Goal: Task Accomplishment & Management: Manage account settings

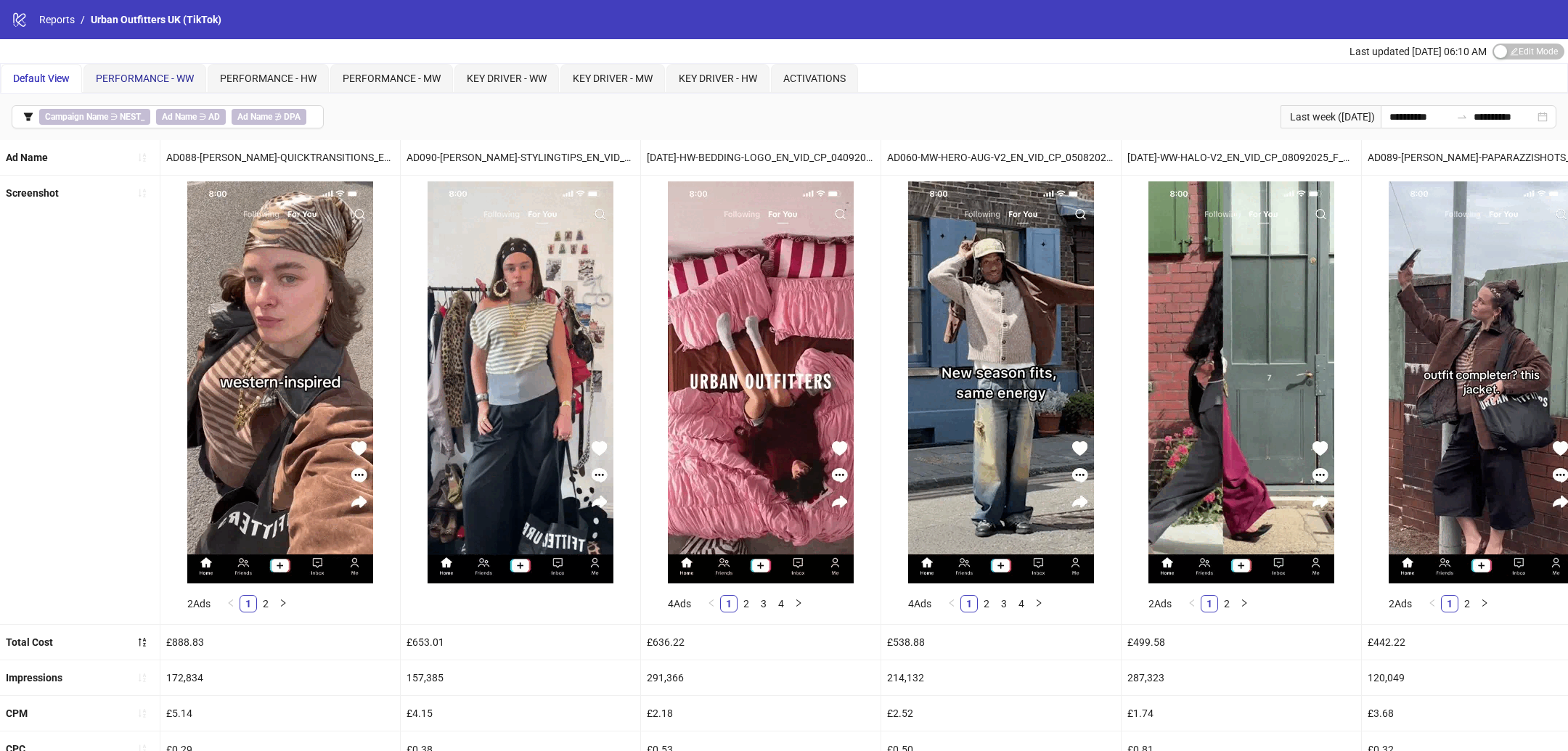
click at [162, 83] on div "PERFORMANCE - WW" at bounding box center [144, 79] width 98 height 16
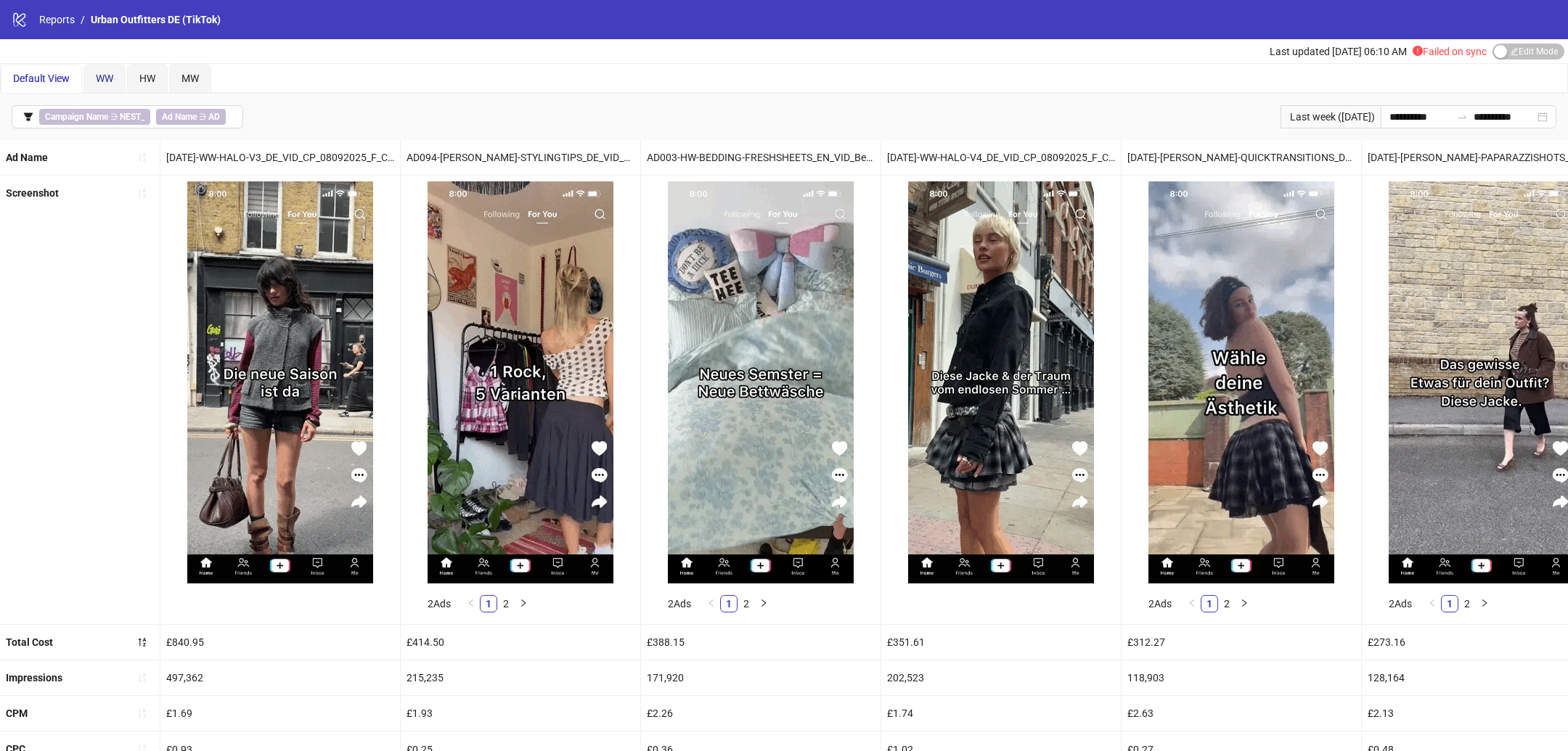
click at [108, 71] on div "WW" at bounding box center [104, 79] width 18 height 16
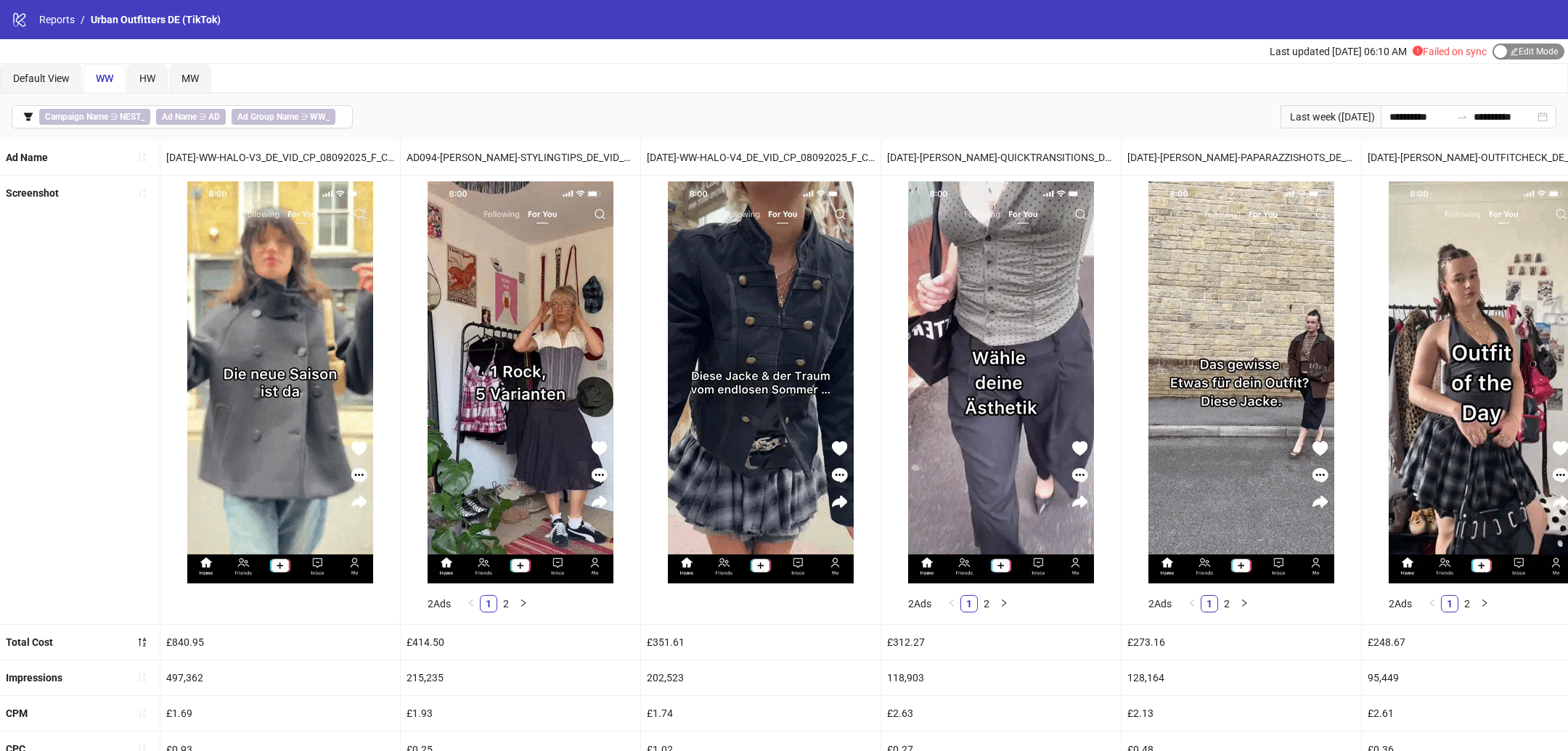
click at [1514, 49] on span "Edit Mode Edit Mode" at bounding box center [1527, 51] width 72 height 16
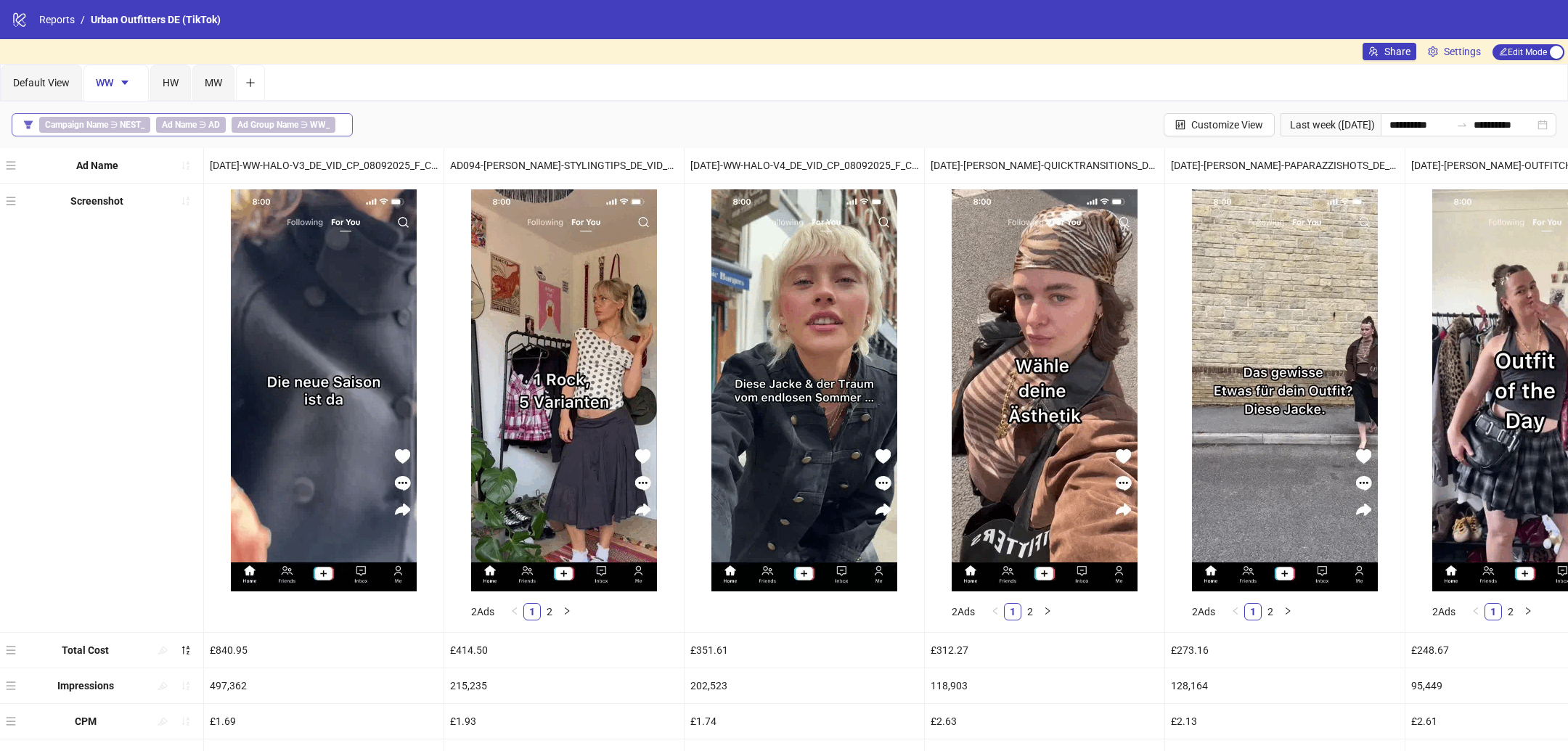
click at [341, 123] on button "Campaign Name ∋ NEST_ Ad Name ∋ AD Ad Group Name ∋ WW_" at bounding box center [182, 125] width 341 height 23
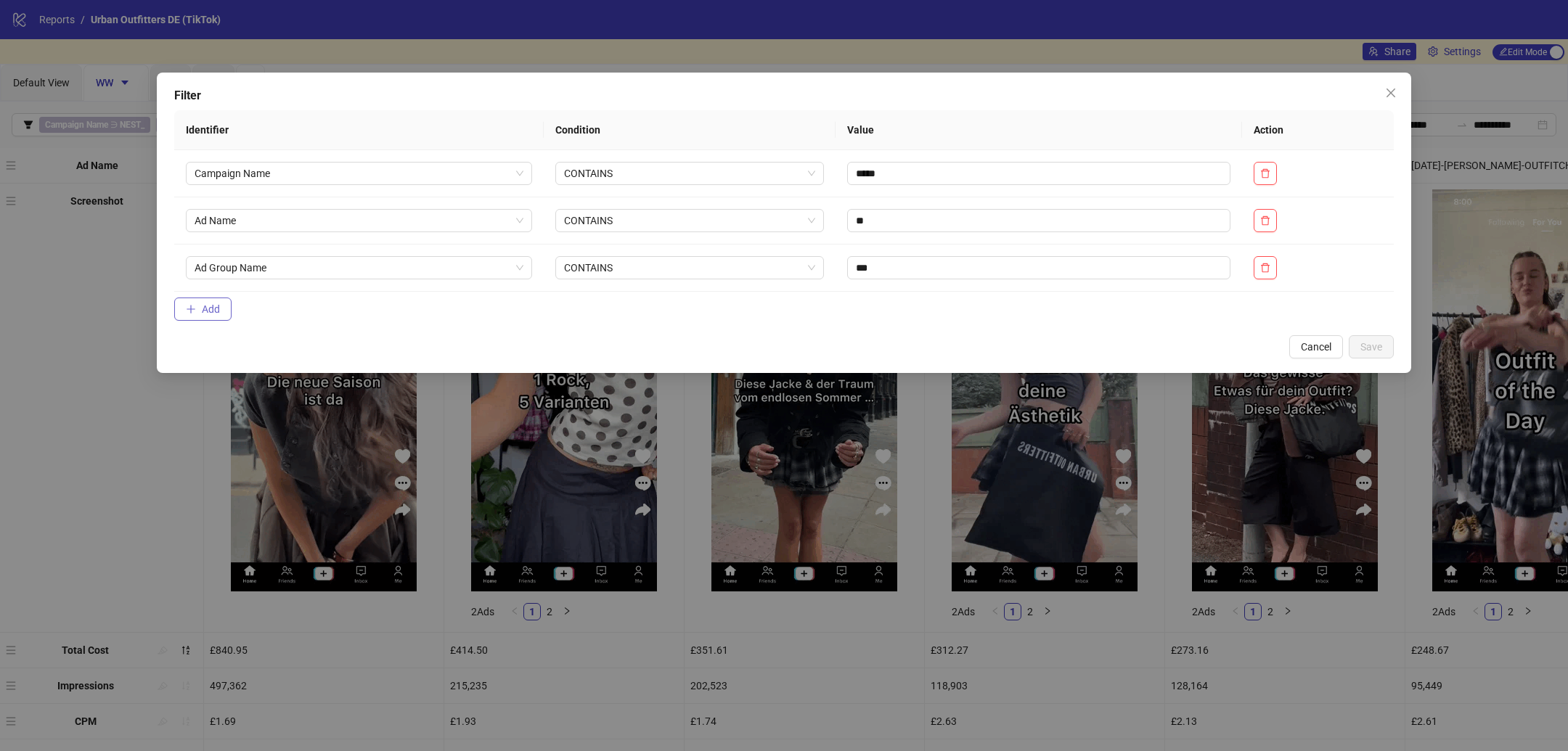
click at [226, 315] on button "Add" at bounding box center [202, 309] width 57 height 23
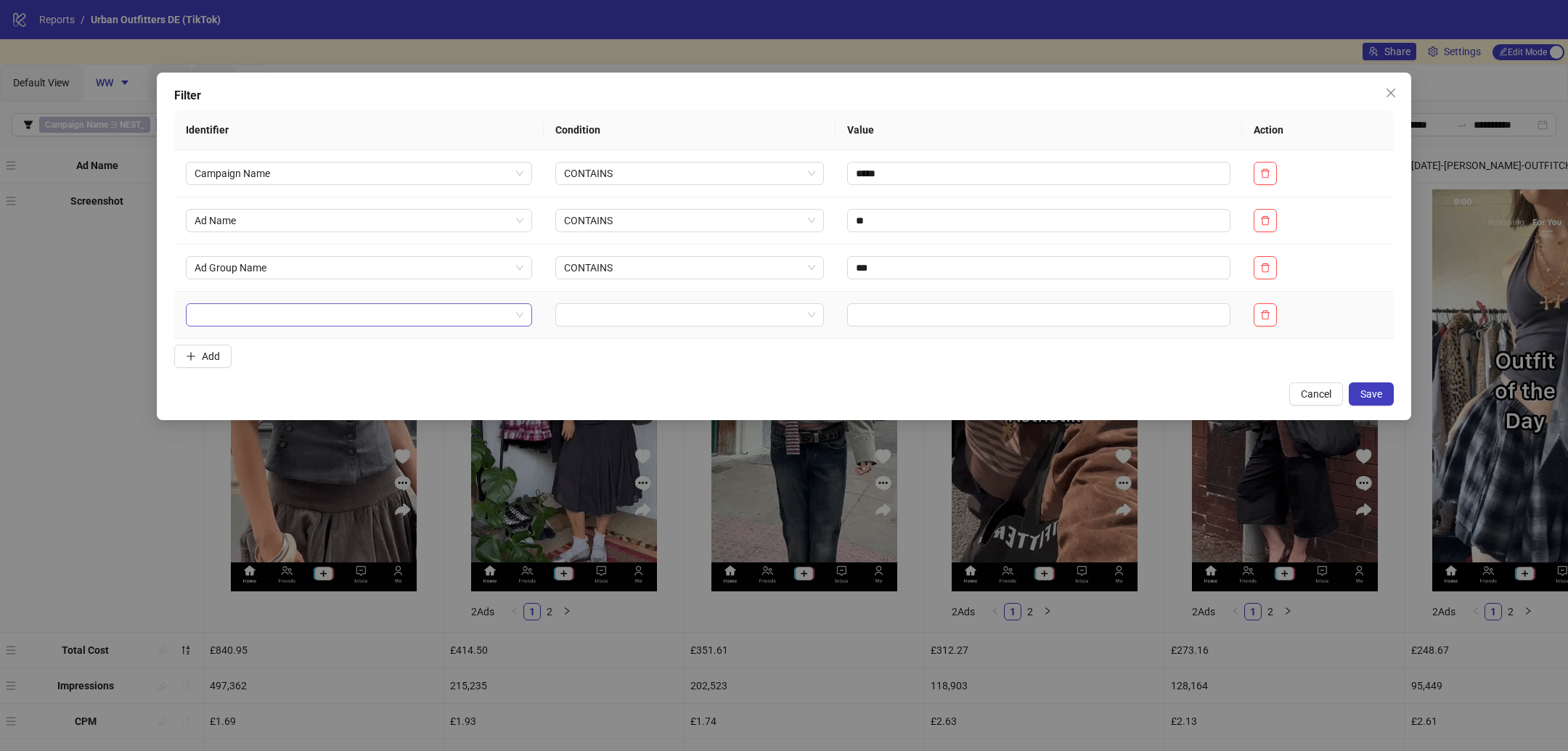
click at [338, 318] on input "search" at bounding box center [352, 315] width 315 height 22
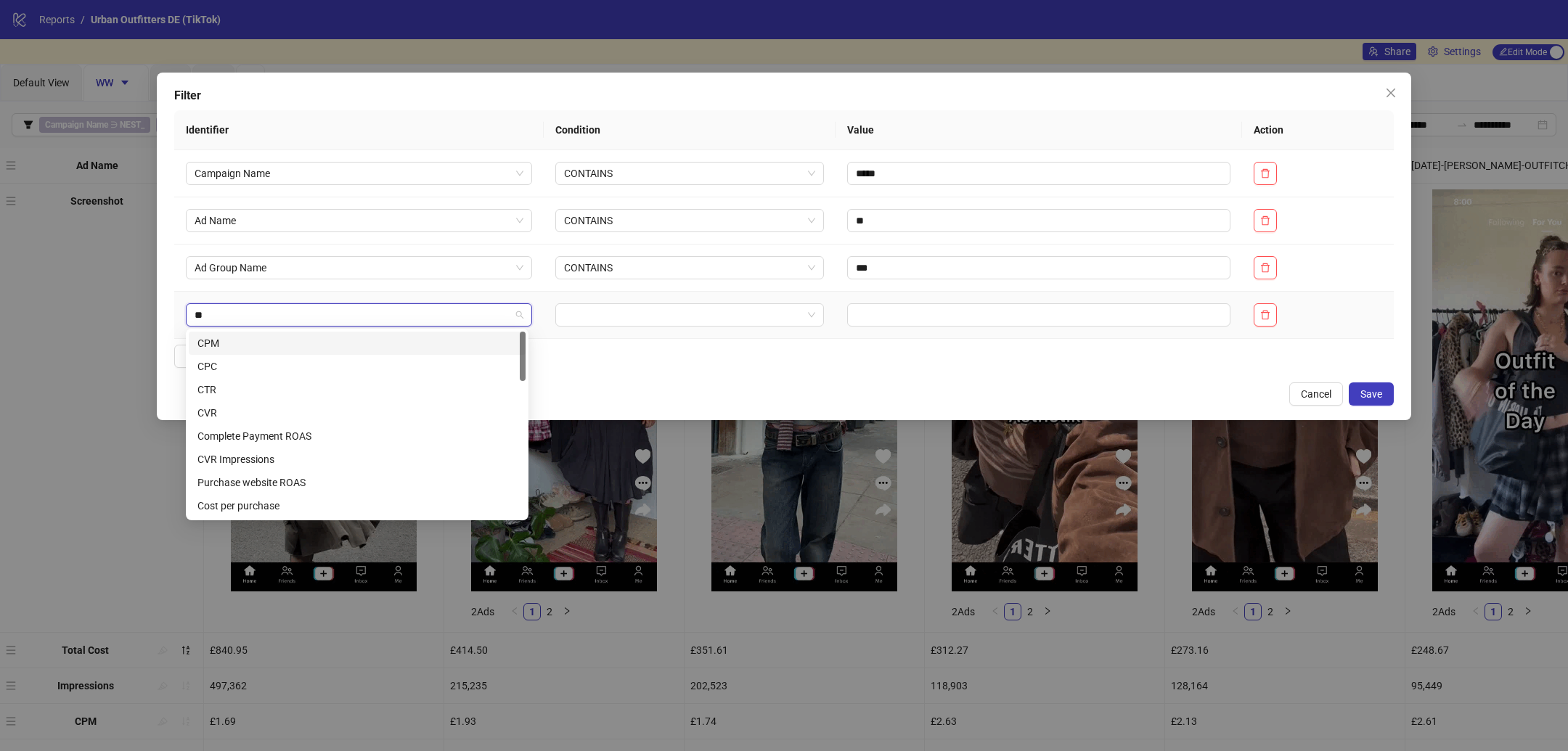
type input "***"
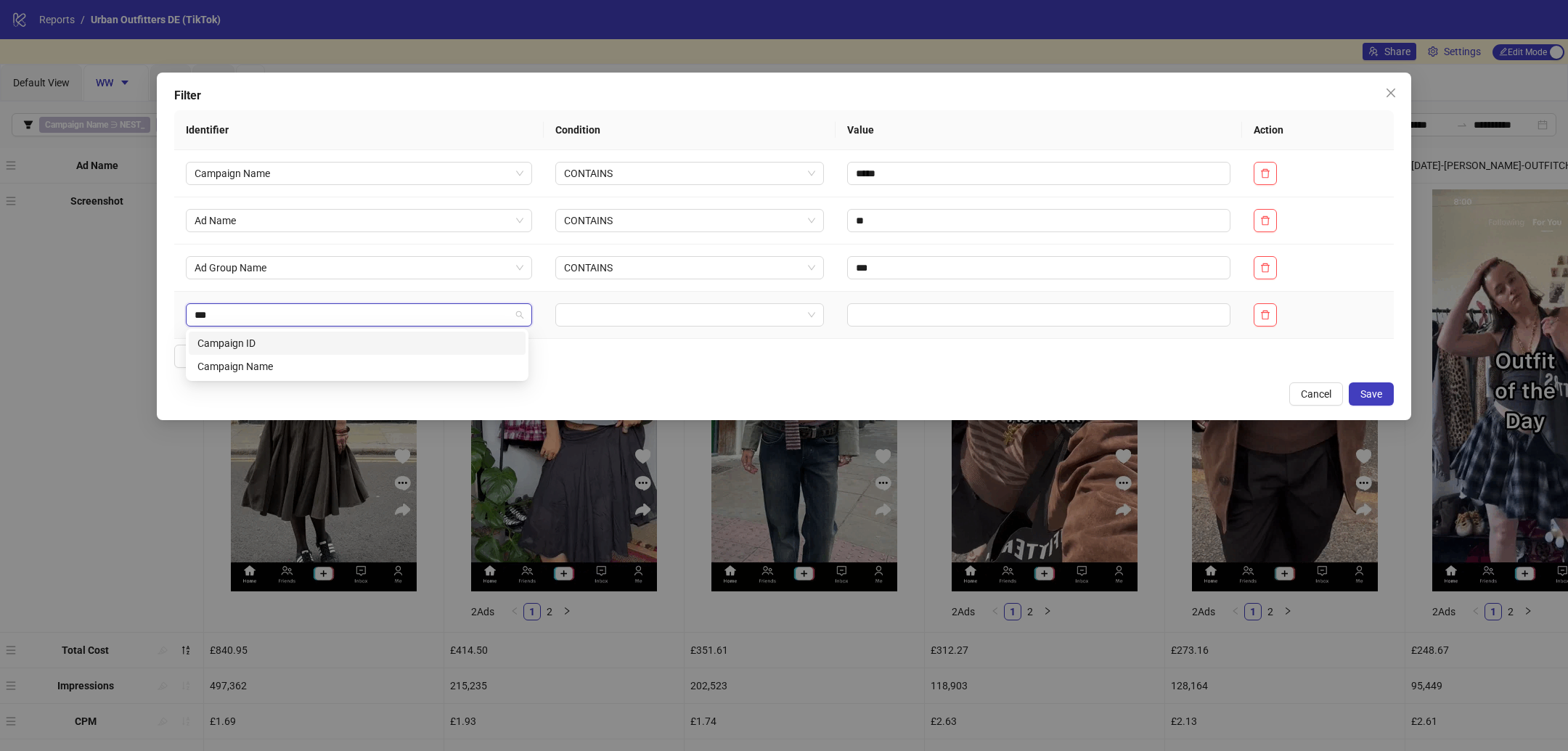
click at [332, 361] on div "Campaign Name" at bounding box center [356, 367] width 319 height 16
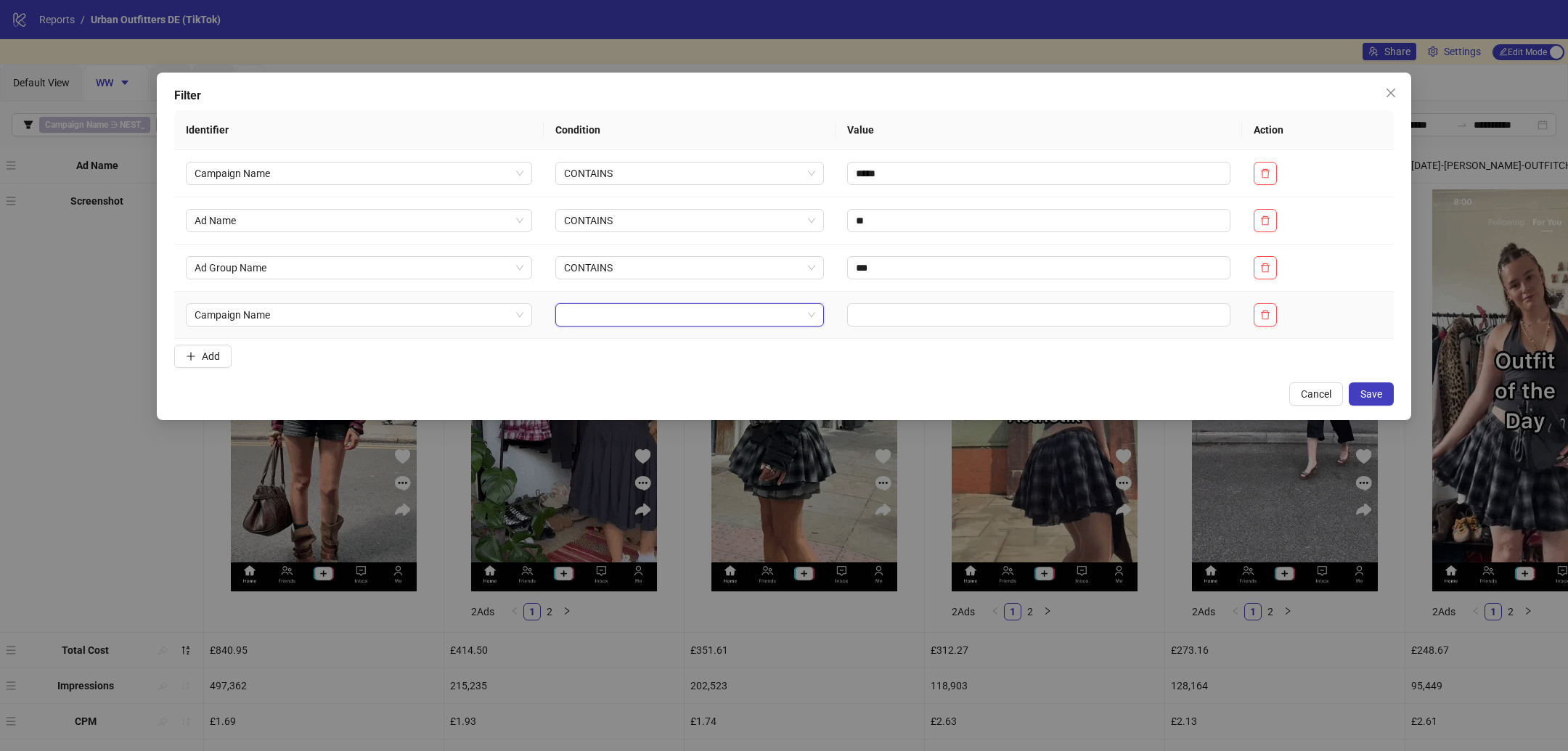
click at [658, 323] on input "search" at bounding box center [683, 315] width 239 height 22
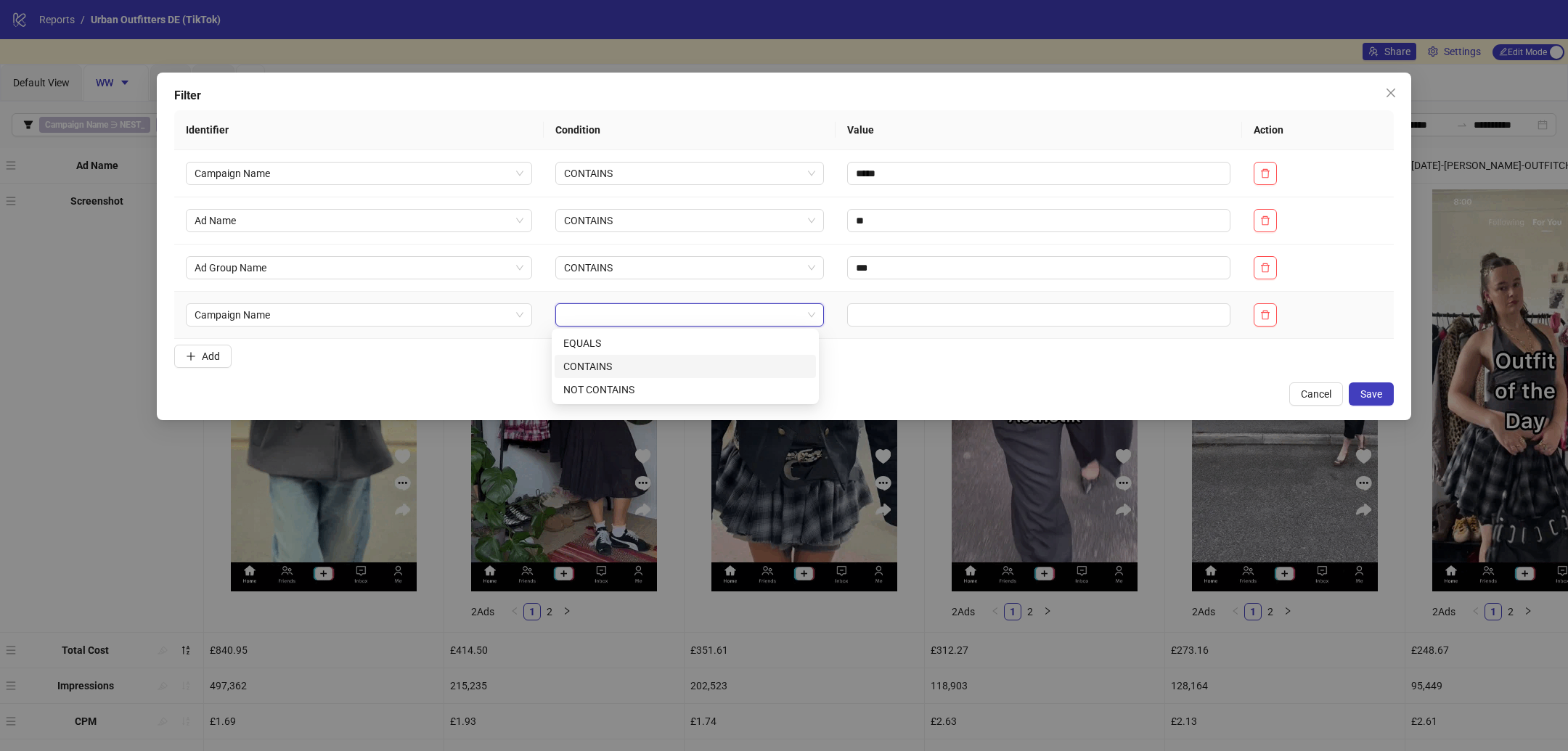
click at [635, 373] on div "CONTAINS" at bounding box center [686, 367] width 244 height 16
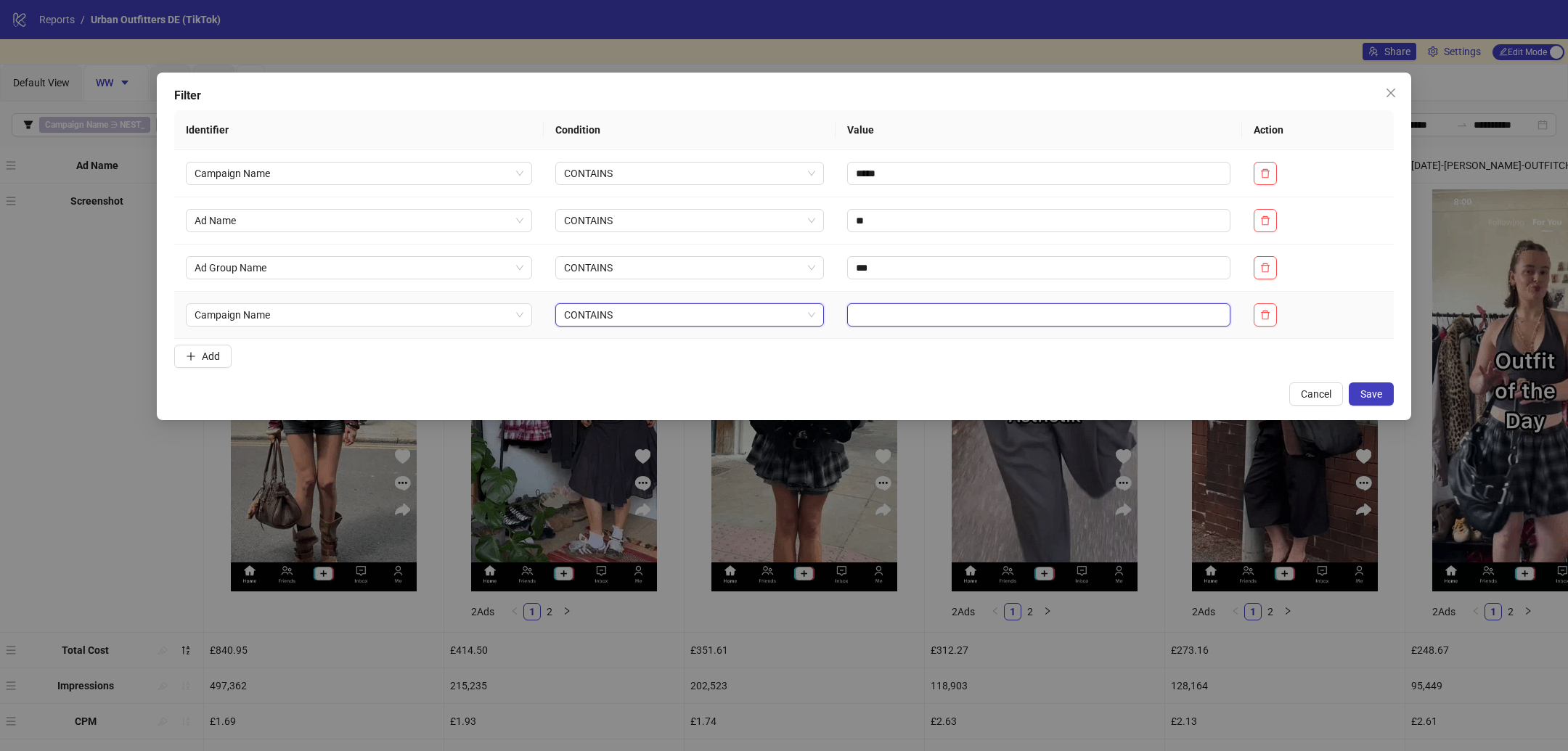
click at [921, 317] on input "text" at bounding box center [1039, 315] width 383 height 23
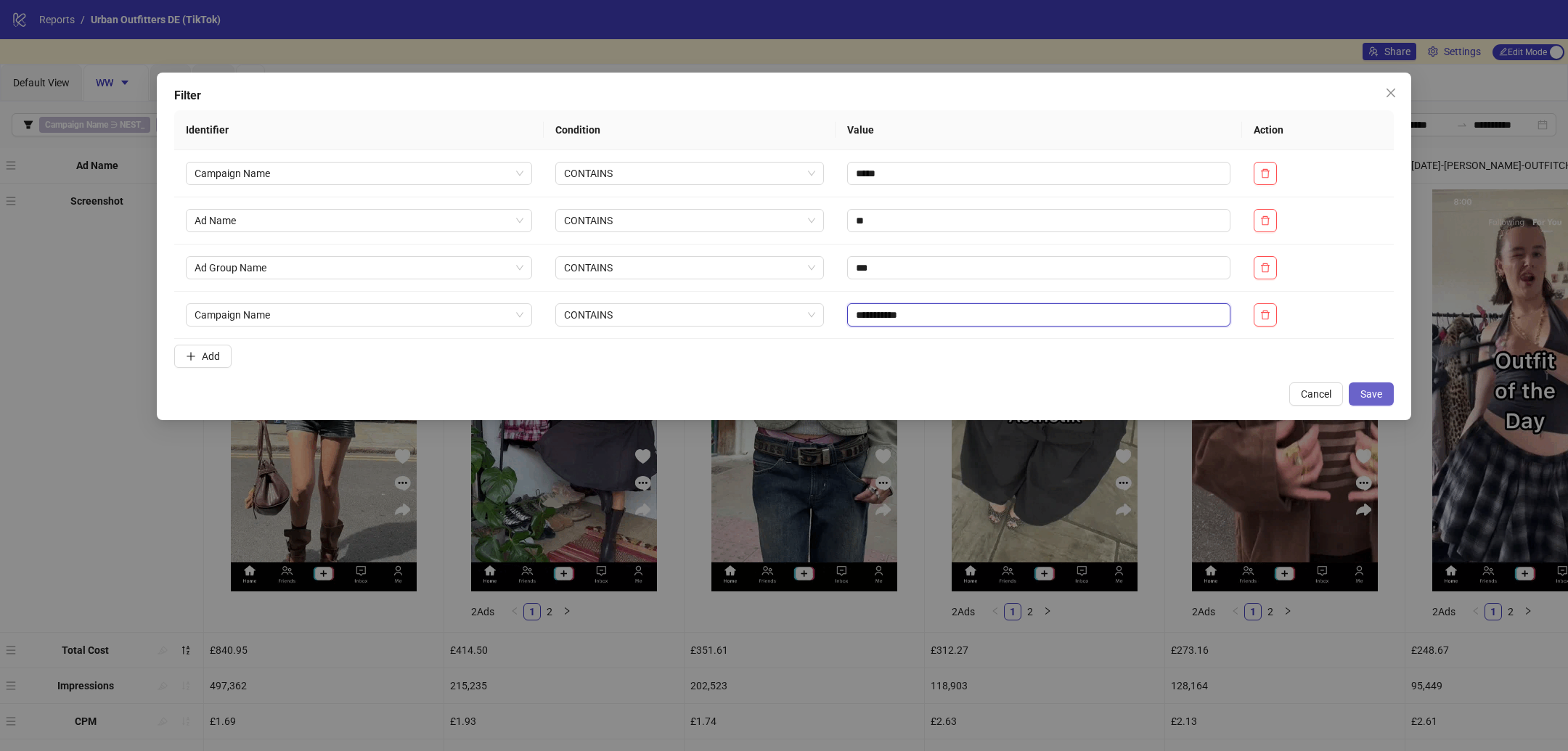
type input "**********"
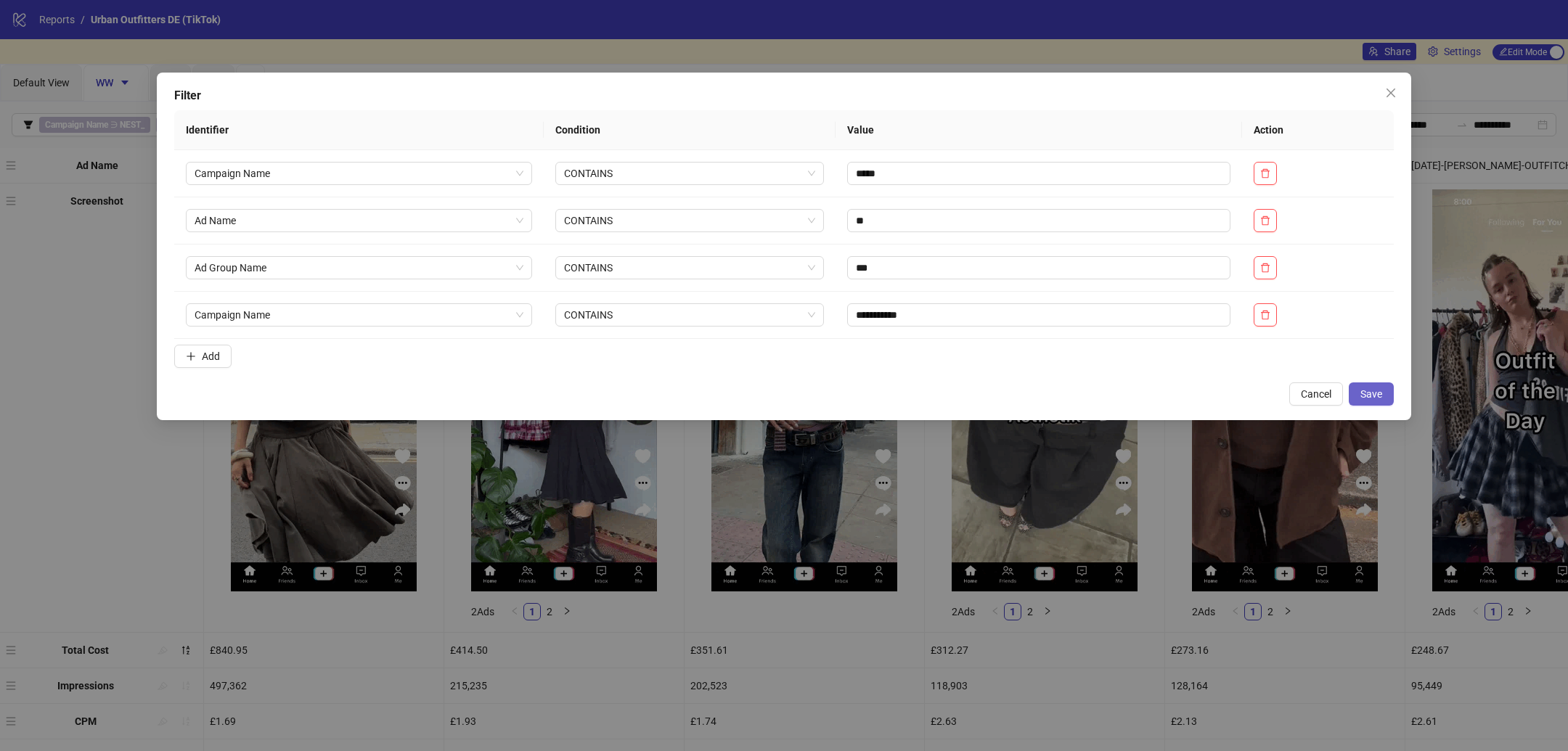
click at [1375, 392] on span "Save" at bounding box center [1371, 394] width 22 height 11
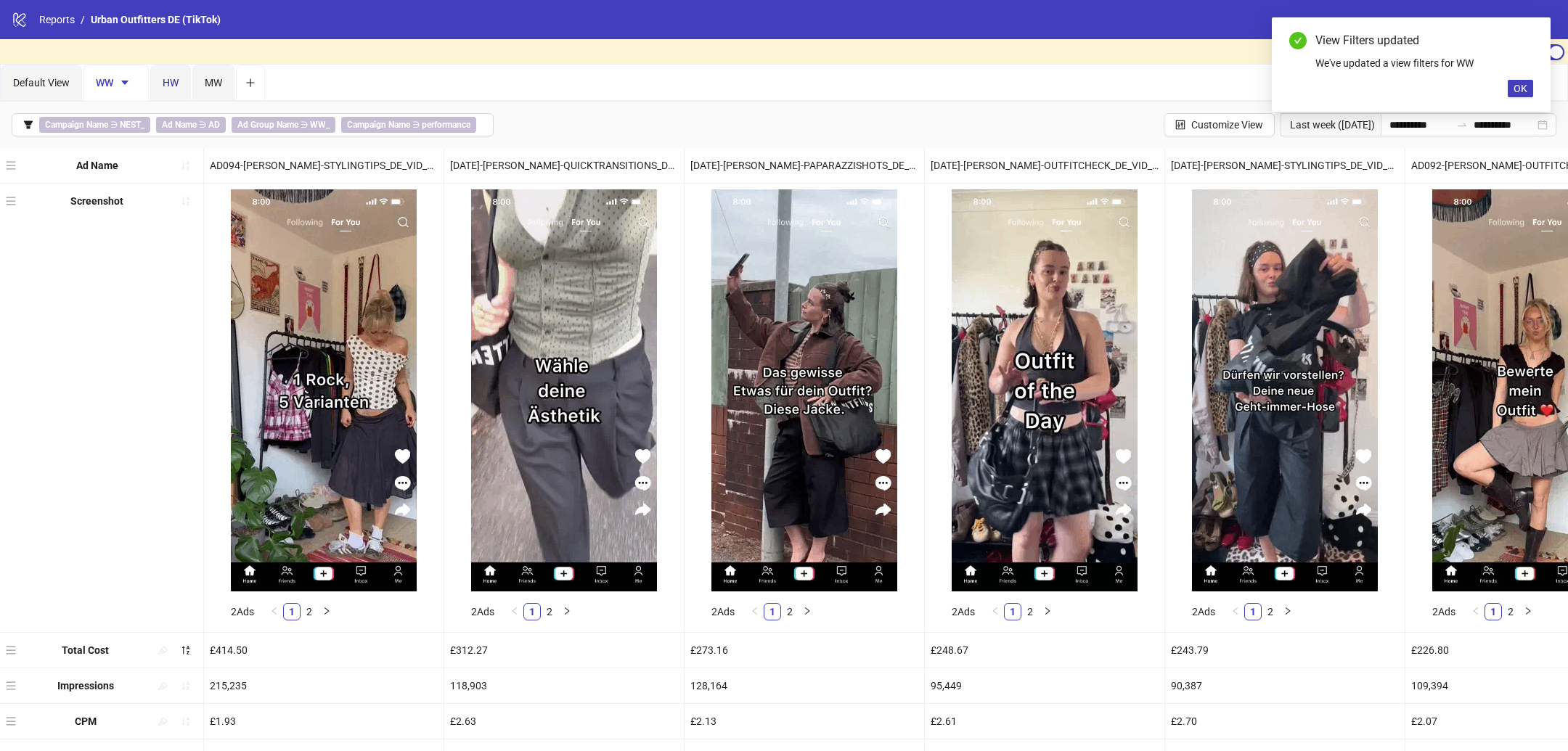
click at [173, 89] on div "HW" at bounding box center [170, 83] width 16 height 16
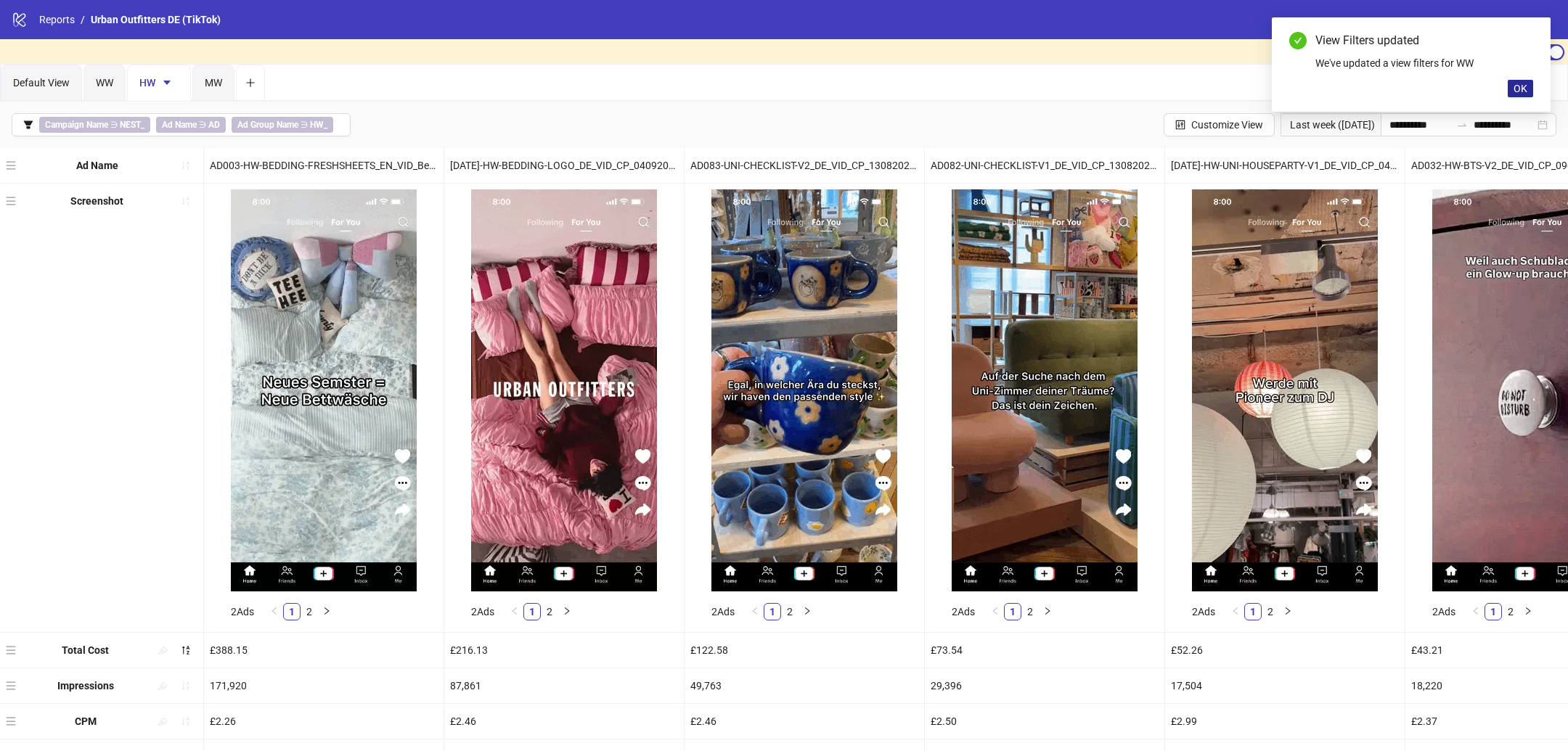
click at [1522, 84] on span "OK" at bounding box center [1520, 88] width 14 height 11
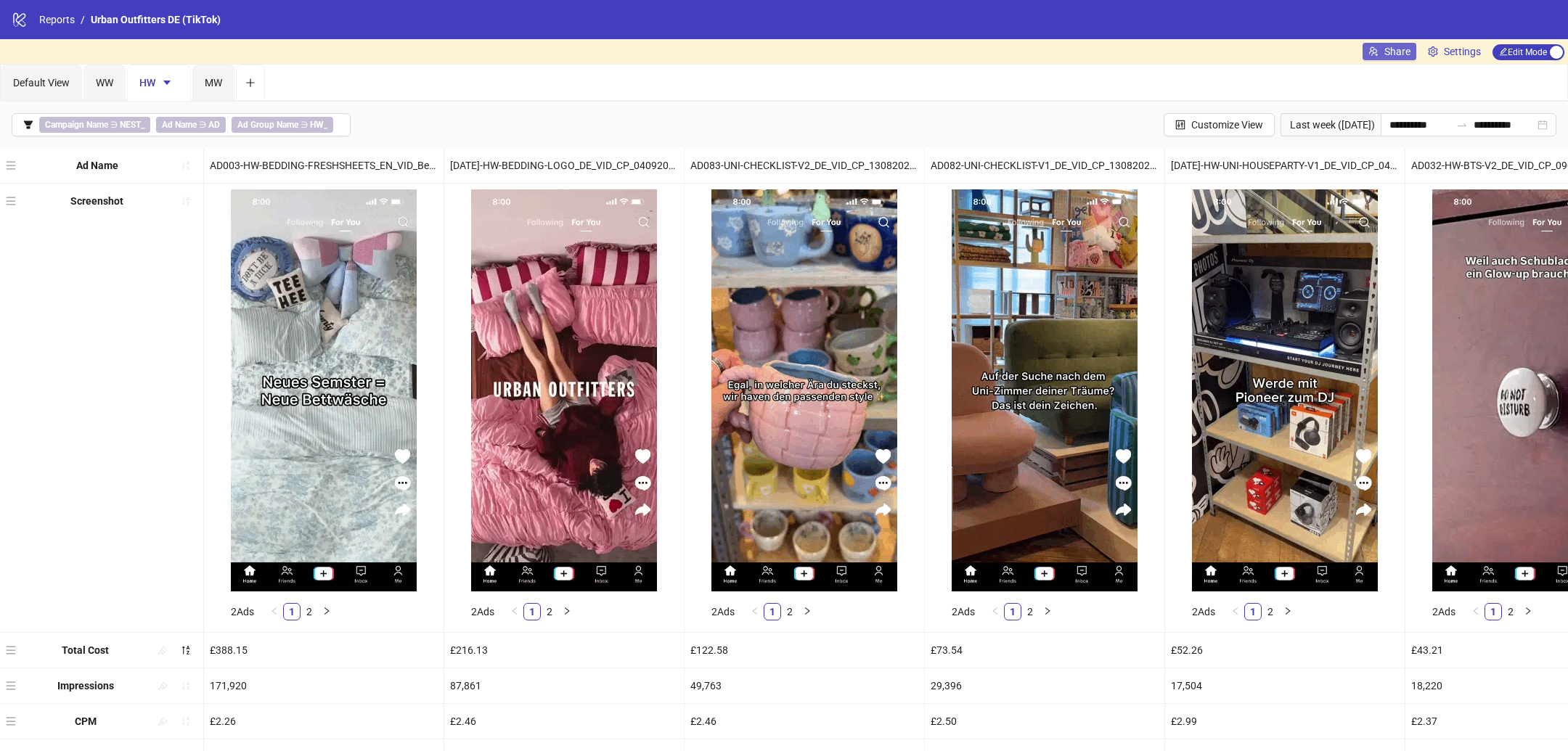
click at [1394, 52] on span "Share" at bounding box center [1398, 51] width 27 height 11
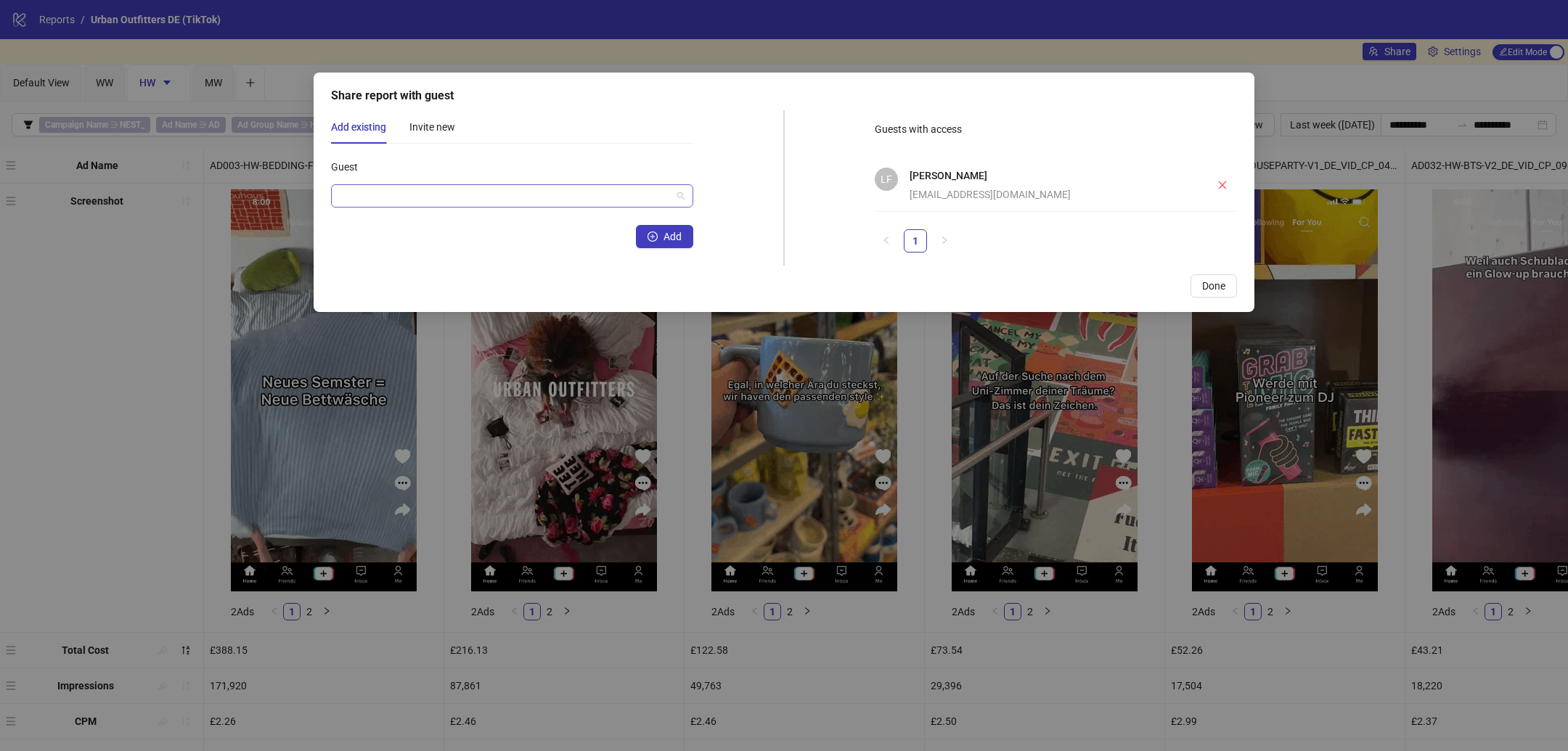
click at [508, 193] on input "Guest" at bounding box center [504, 195] width 331 height 22
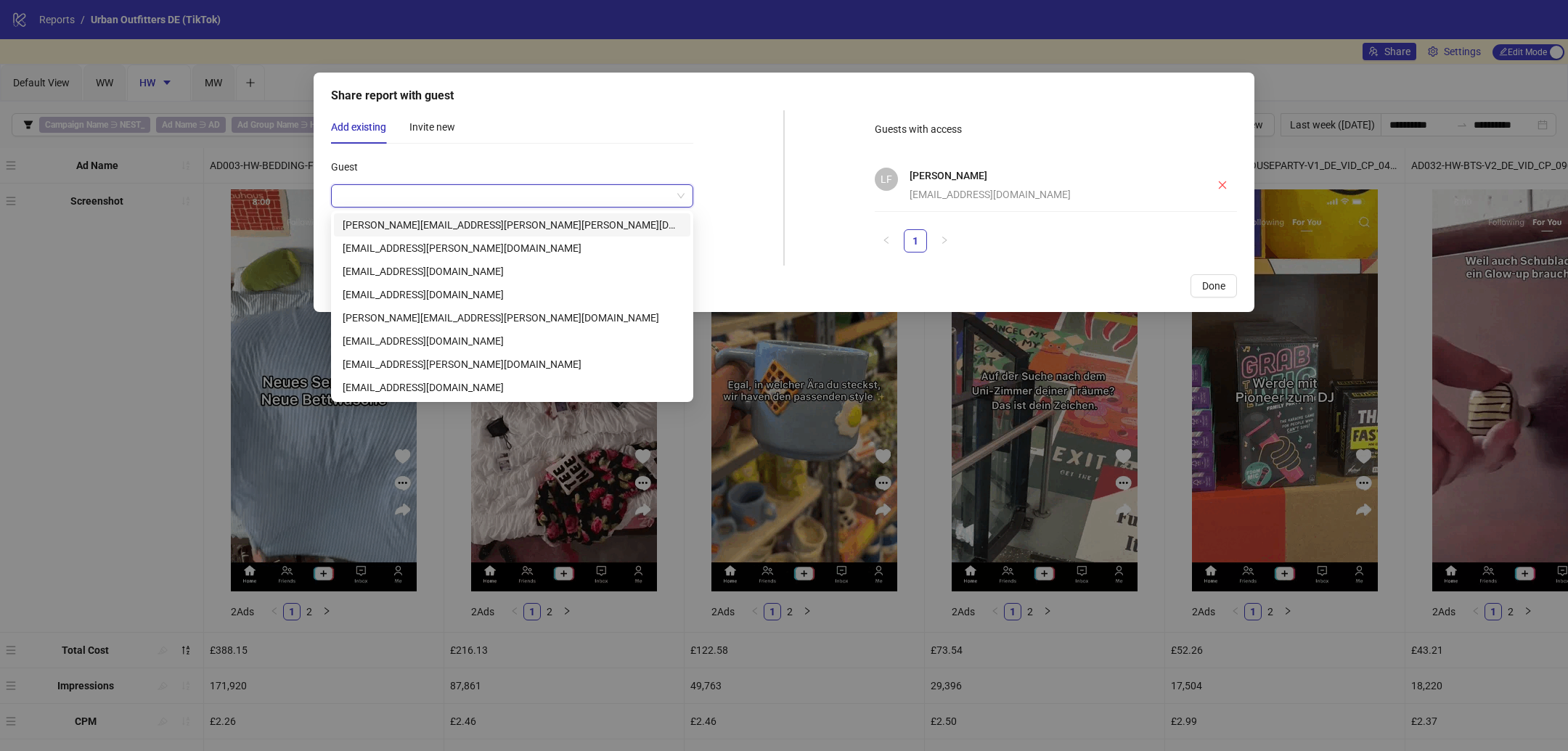
click at [1265, 52] on div "Share report with guest Add existing Invite new Guest Add Guests with access [P…" at bounding box center [784, 376] width 1568 height 751
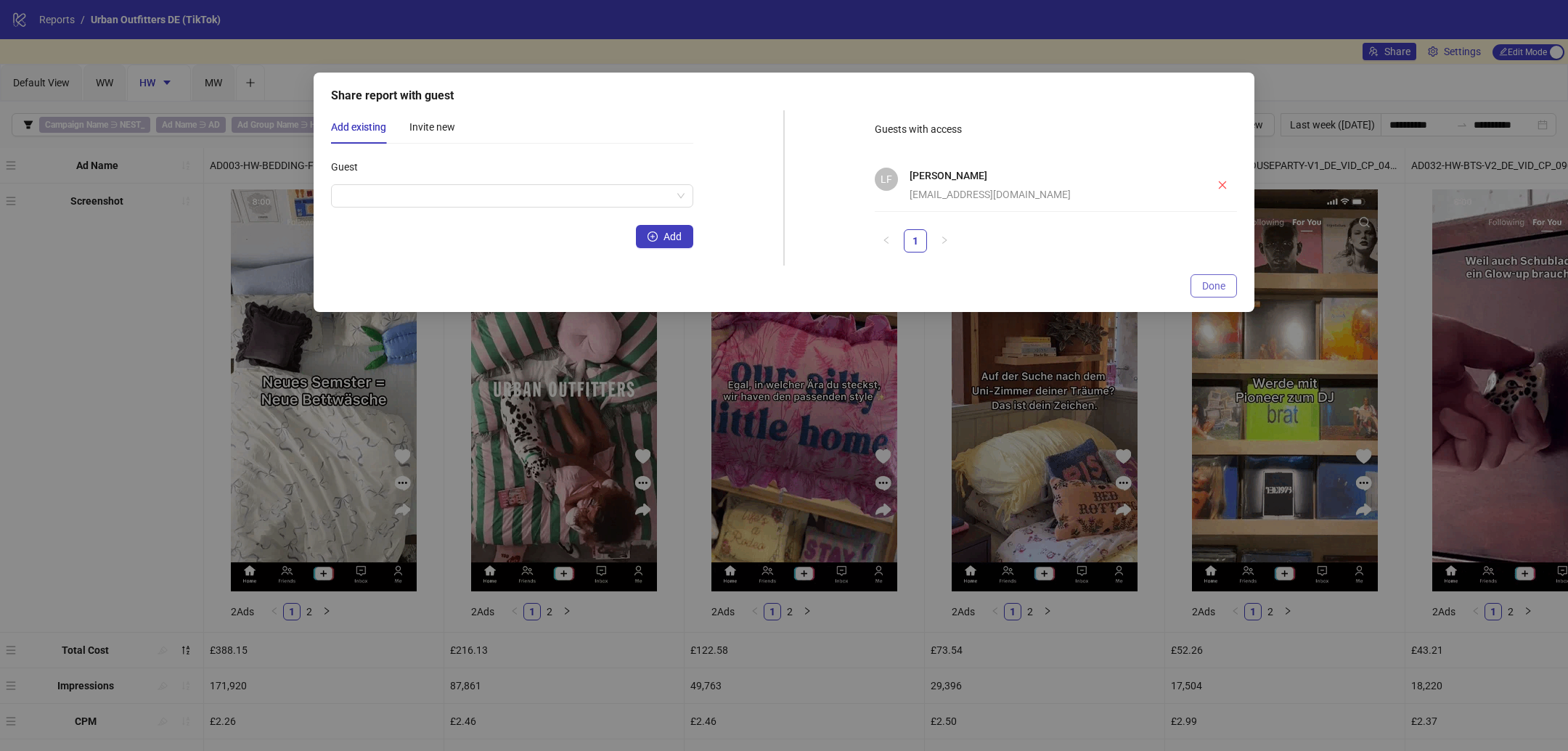
click at [1218, 284] on span "Done" at bounding box center [1214, 285] width 23 height 11
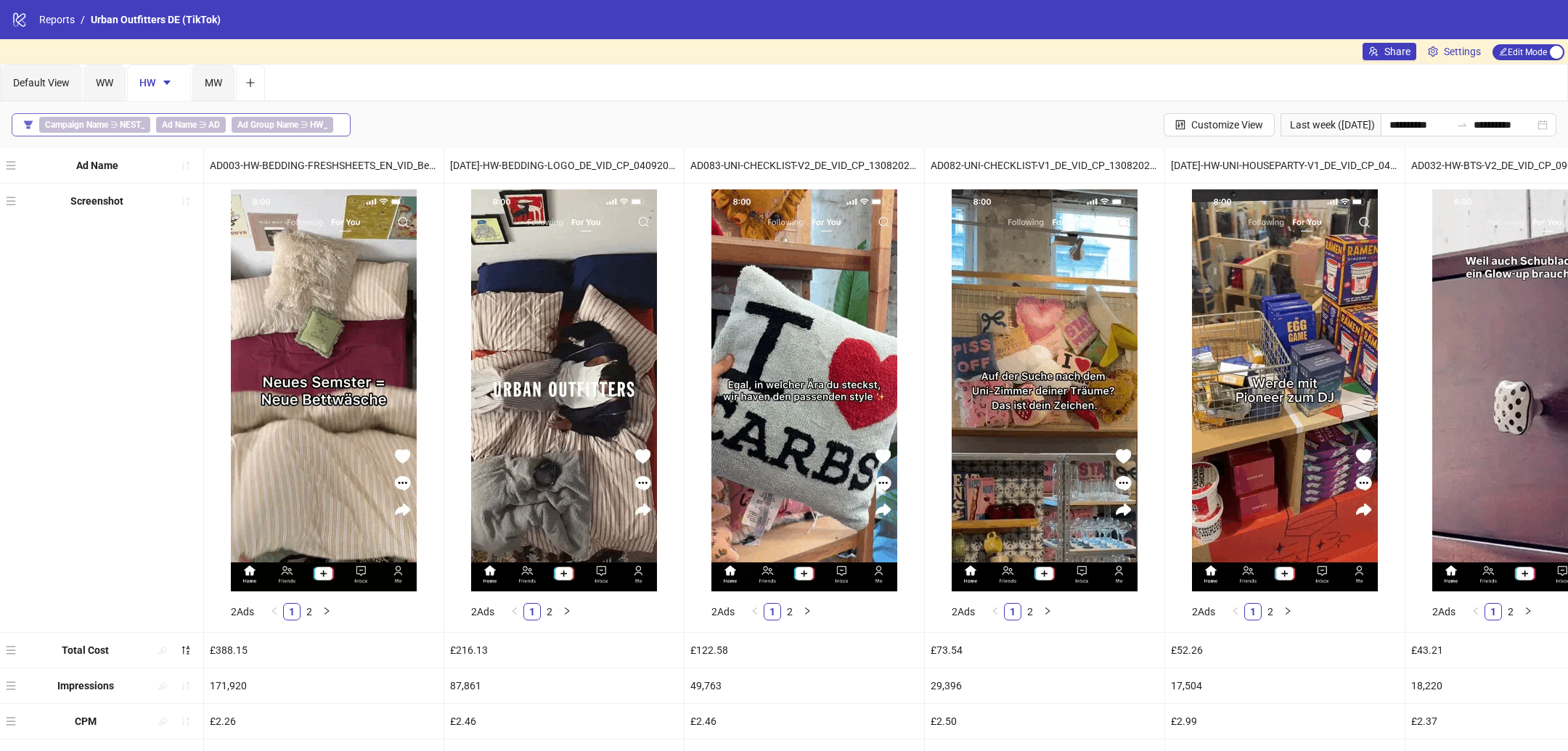
click at [333, 125] on div "Campaign Name ∋ NEST_ Ad Name ∋ AD Ad Group Name ∋ HW_" at bounding box center [188, 125] width 299 height 16
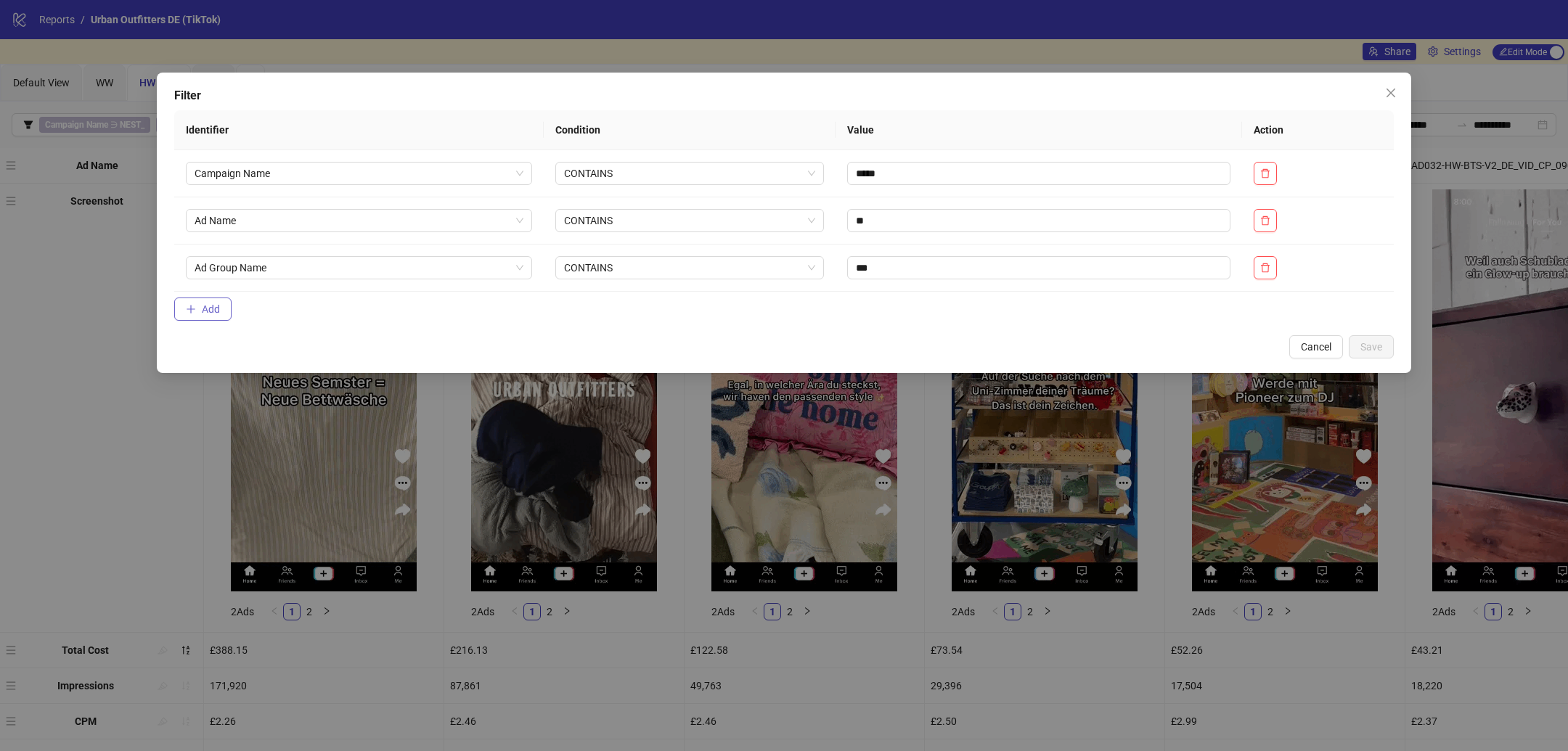
click at [207, 310] on span "Add" at bounding box center [210, 308] width 19 height 11
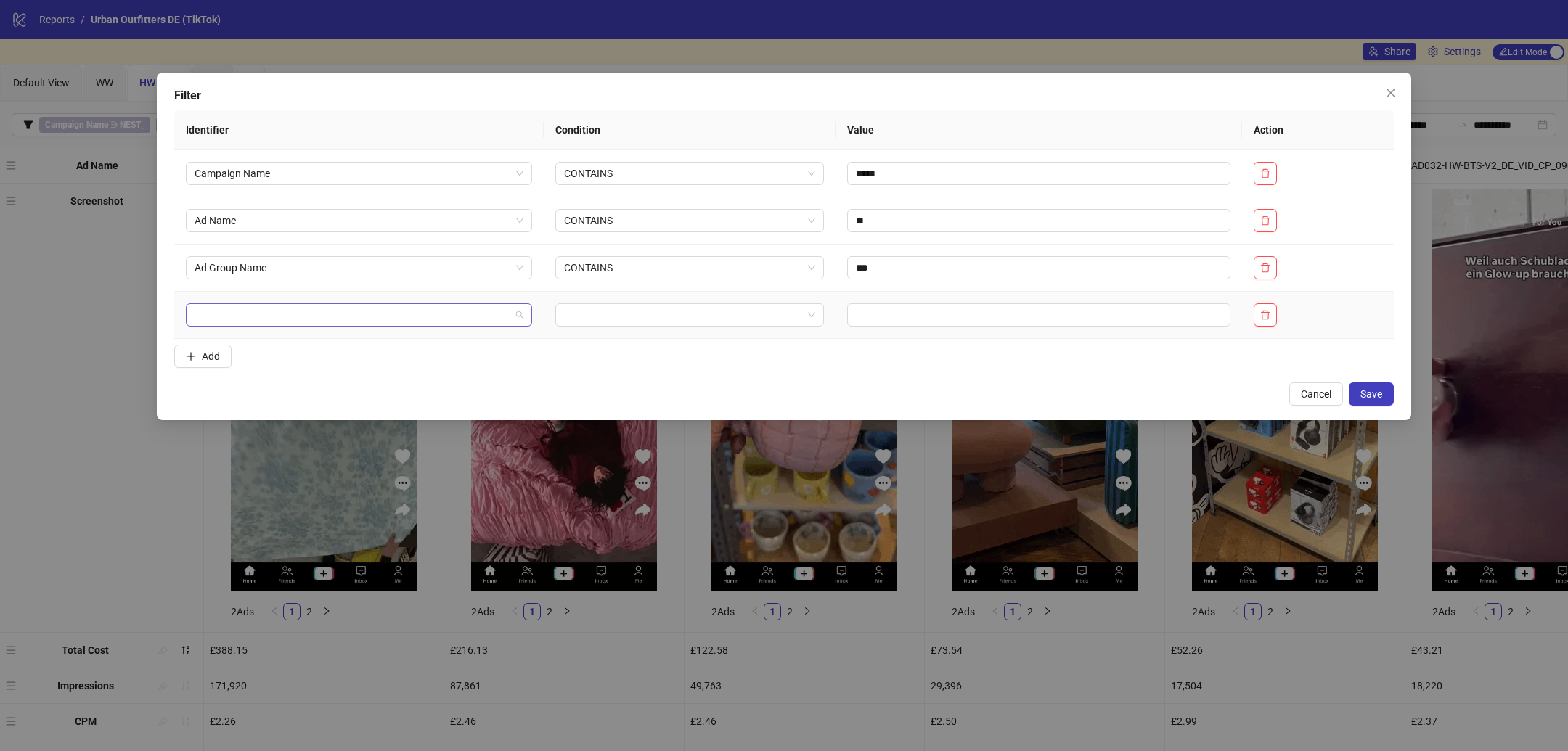
click at [271, 313] on input "search" at bounding box center [352, 315] width 315 height 22
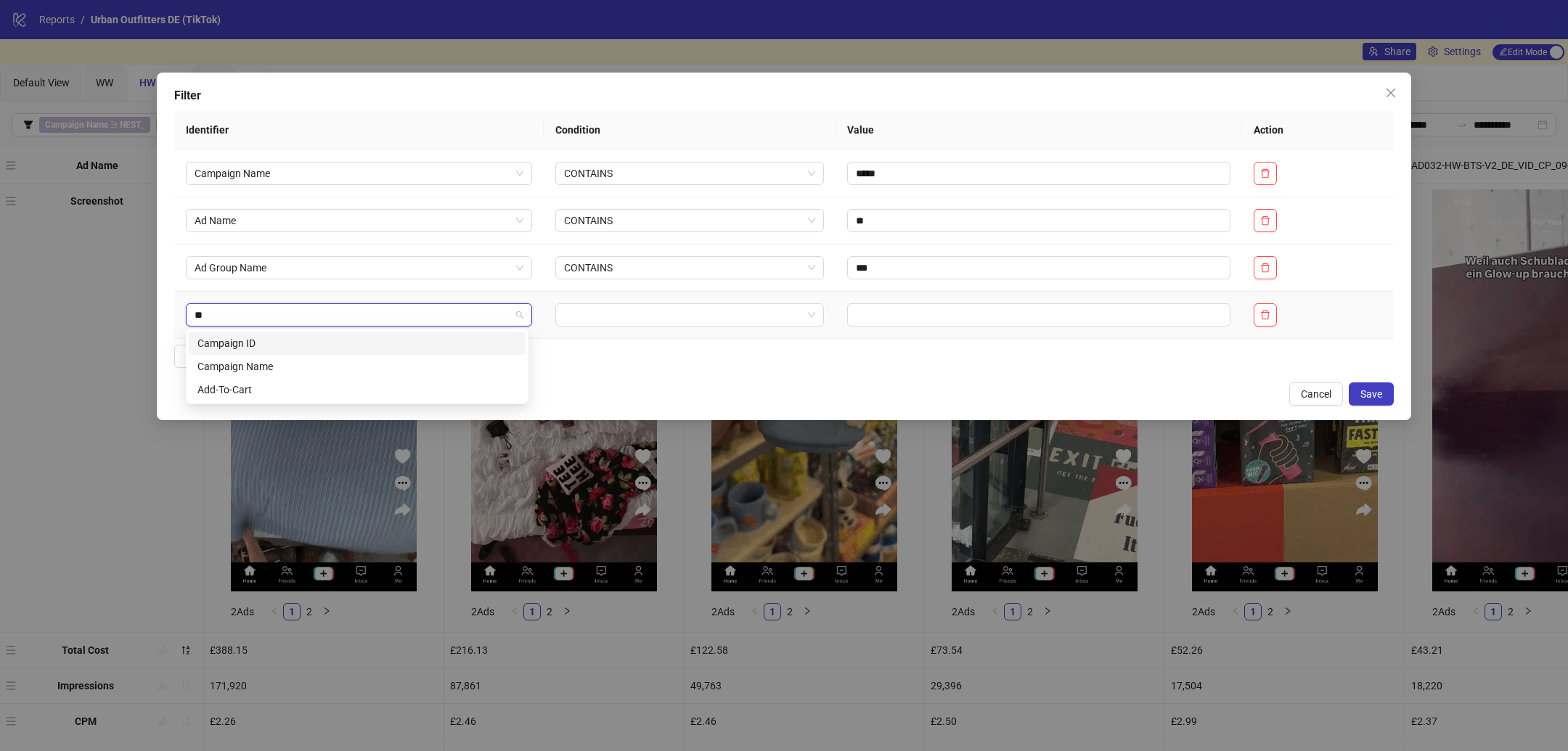
type input "***"
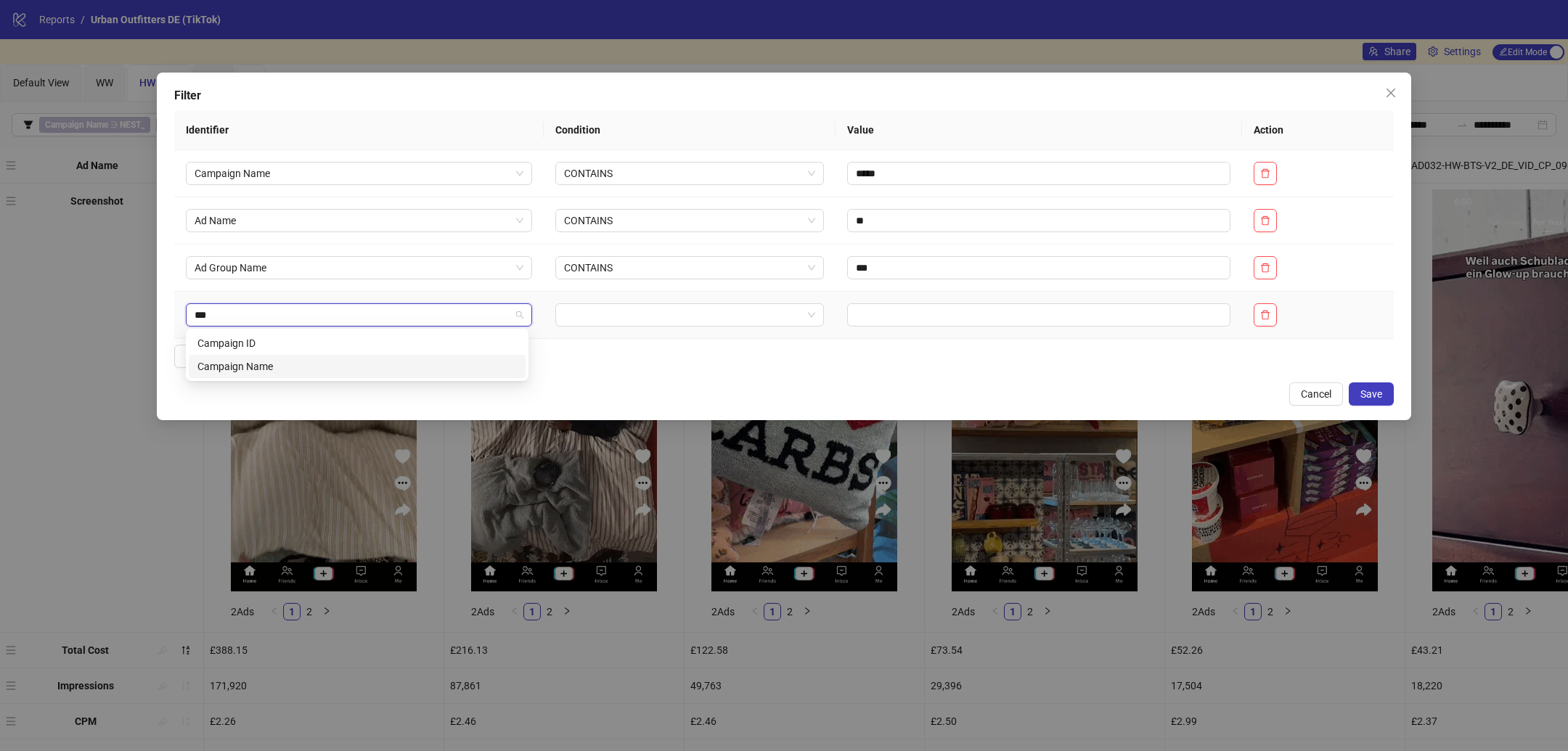
click at [272, 367] on div "Campaign Name" at bounding box center [356, 367] width 319 height 16
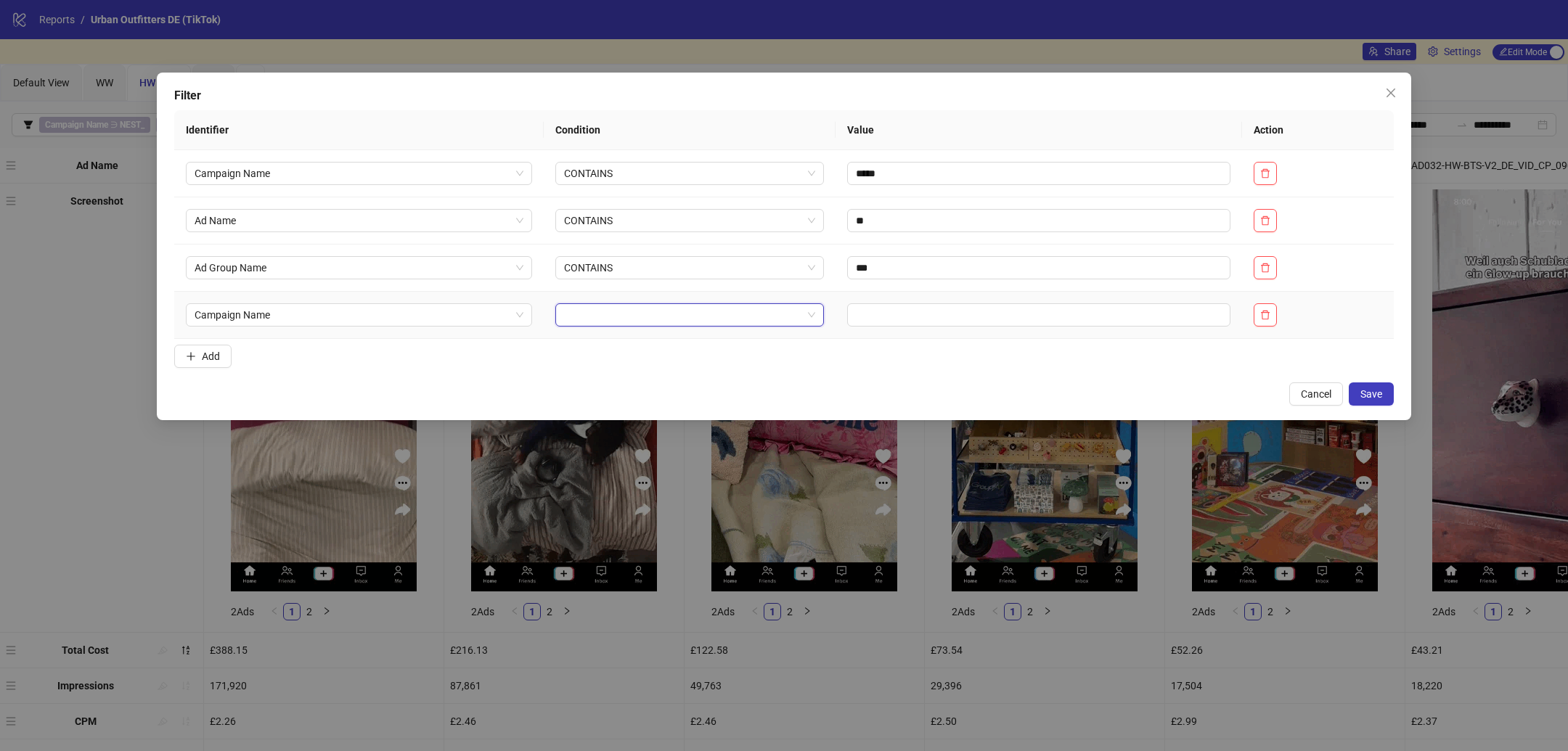
click at [659, 324] on input "search" at bounding box center [683, 315] width 239 height 22
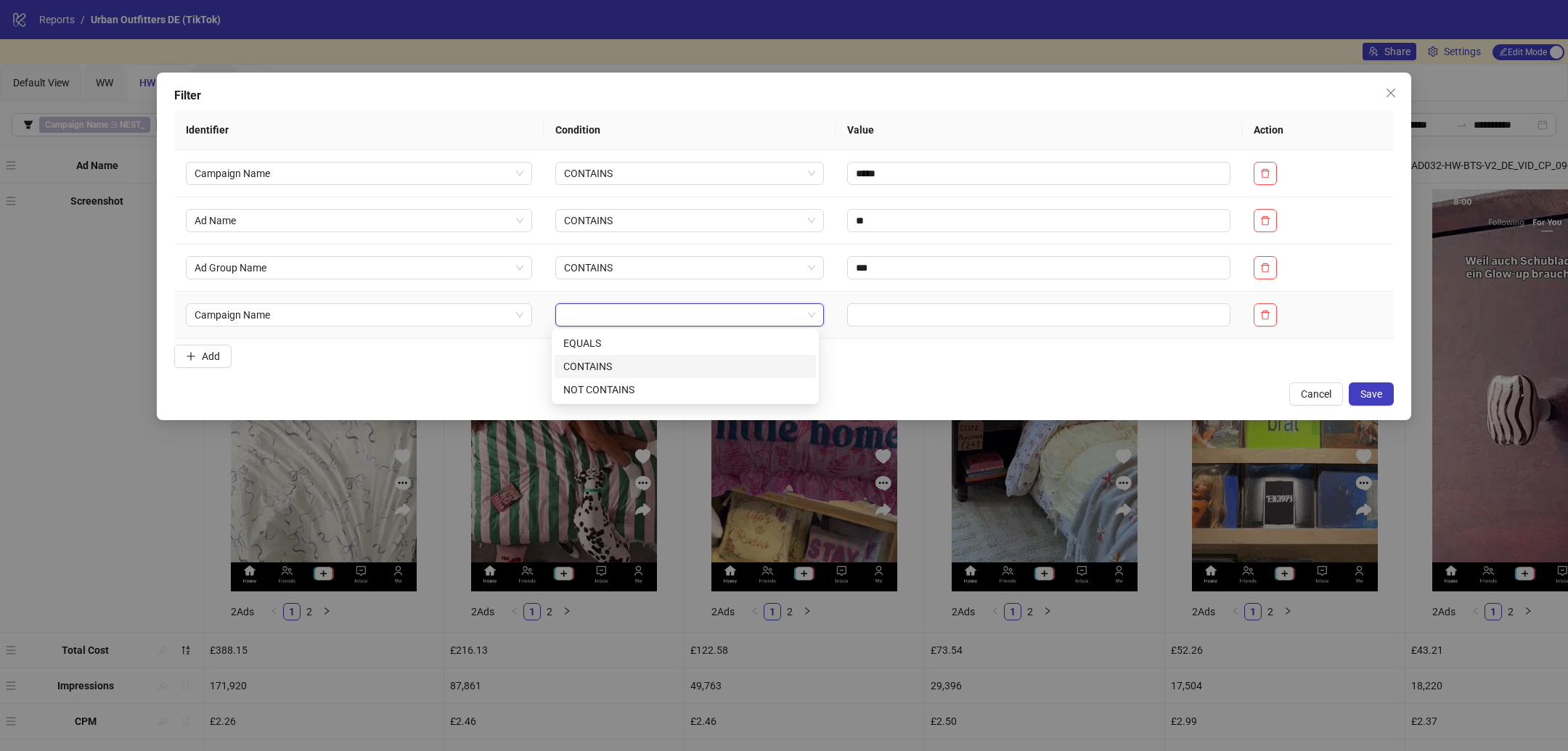
click at [640, 361] on div "CONTAINS" at bounding box center [686, 367] width 244 height 16
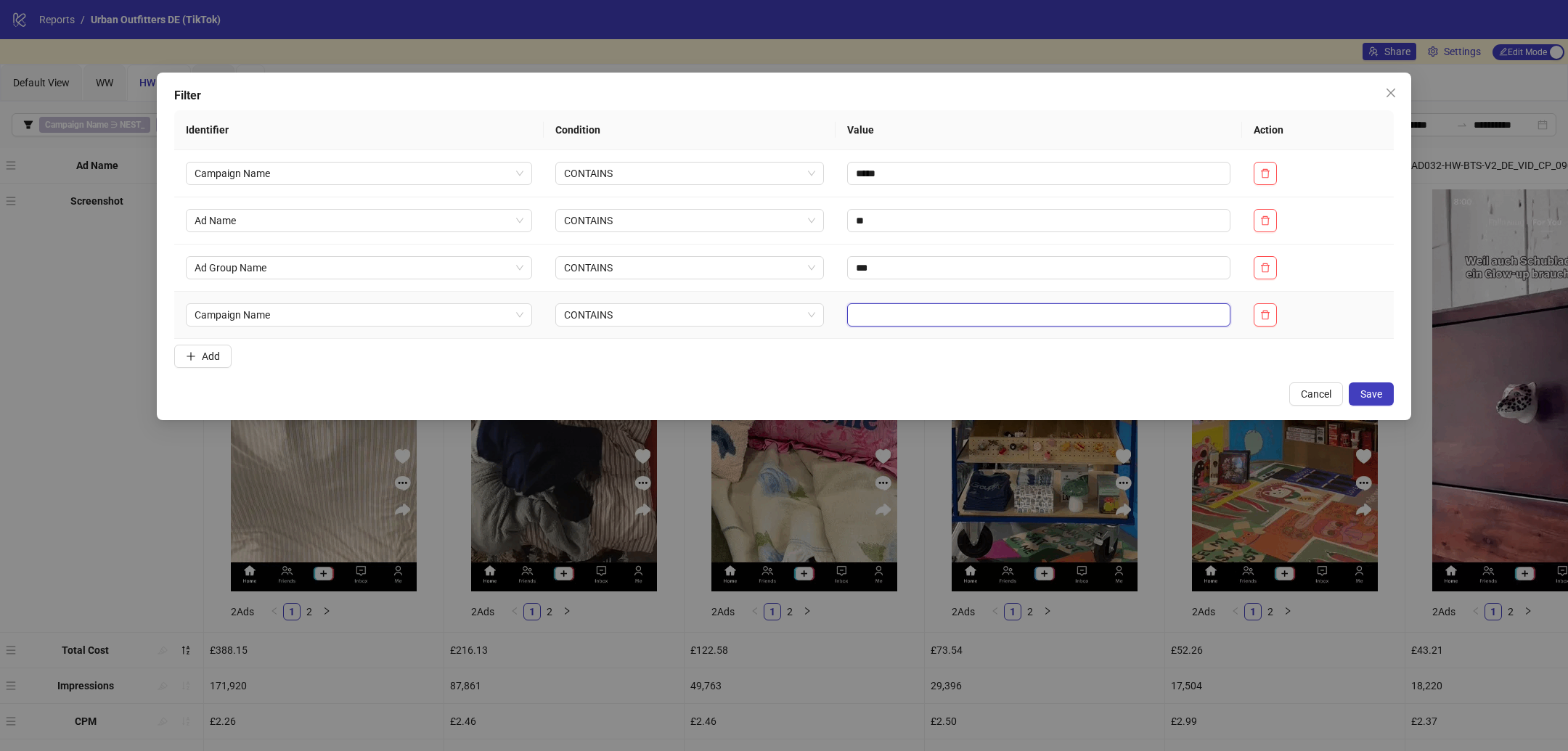
click at [908, 311] on input "text" at bounding box center [1039, 315] width 383 height 23
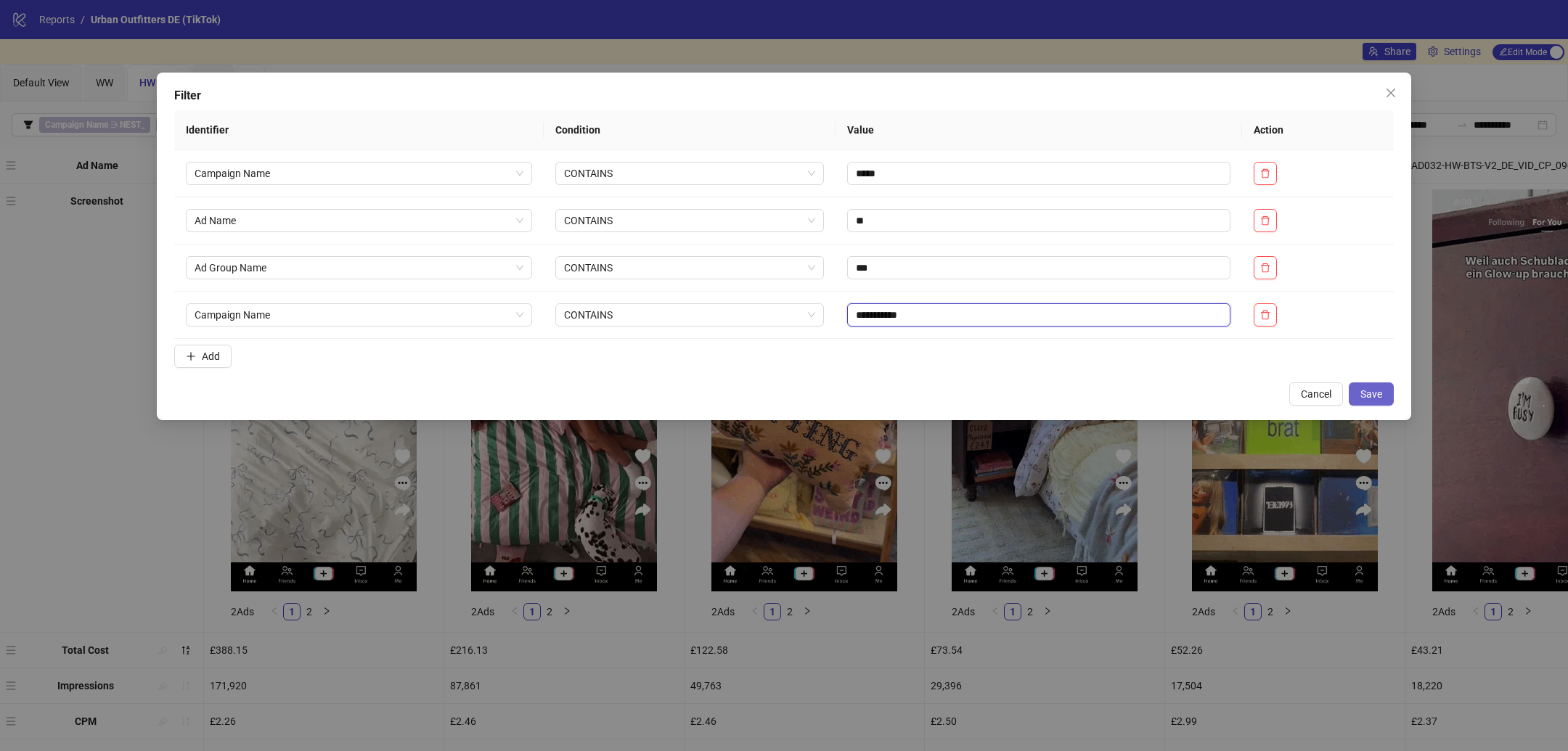
type input "**********"
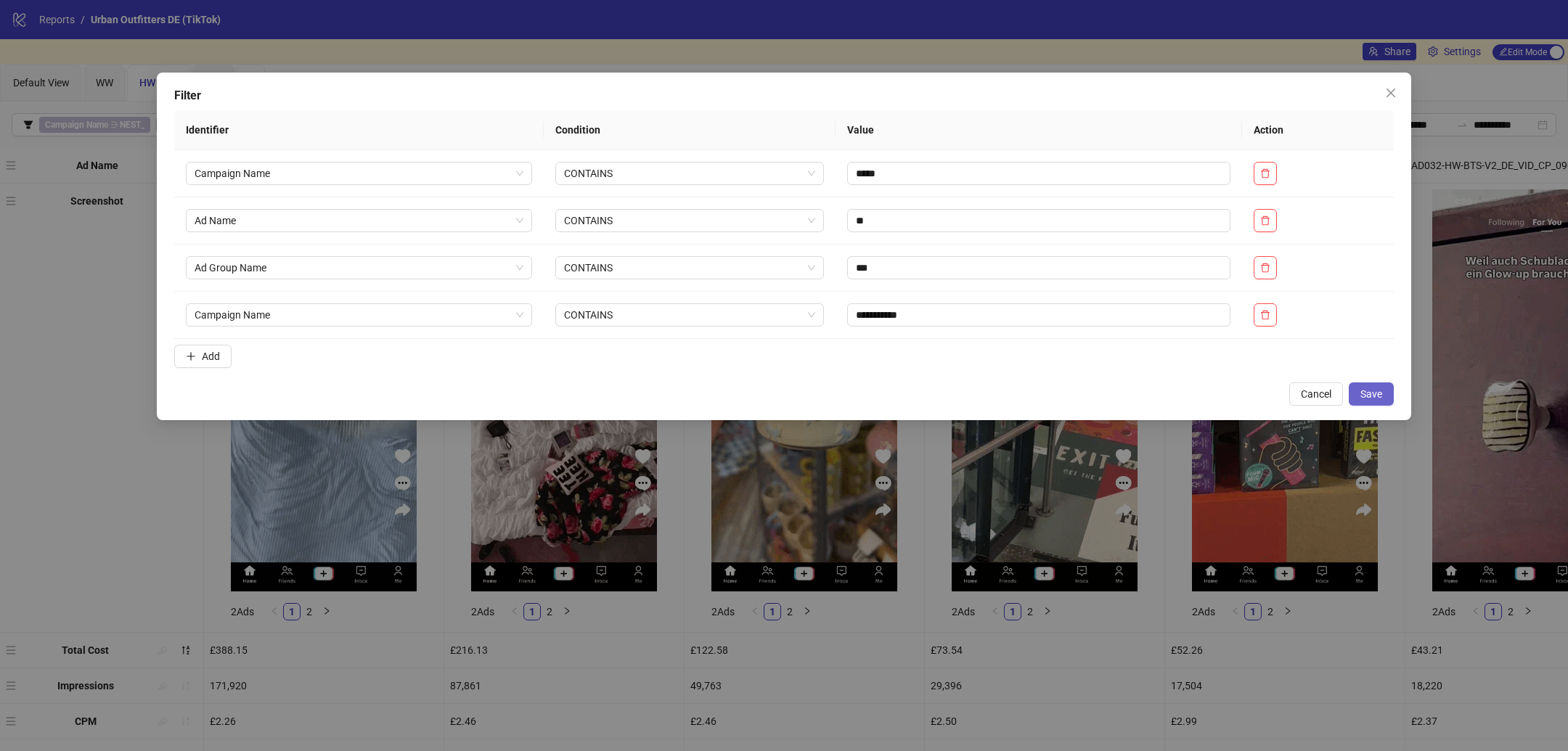
click at [1372, 396] on span "Save" at bounding box center [1371, 394] width 22 height 11
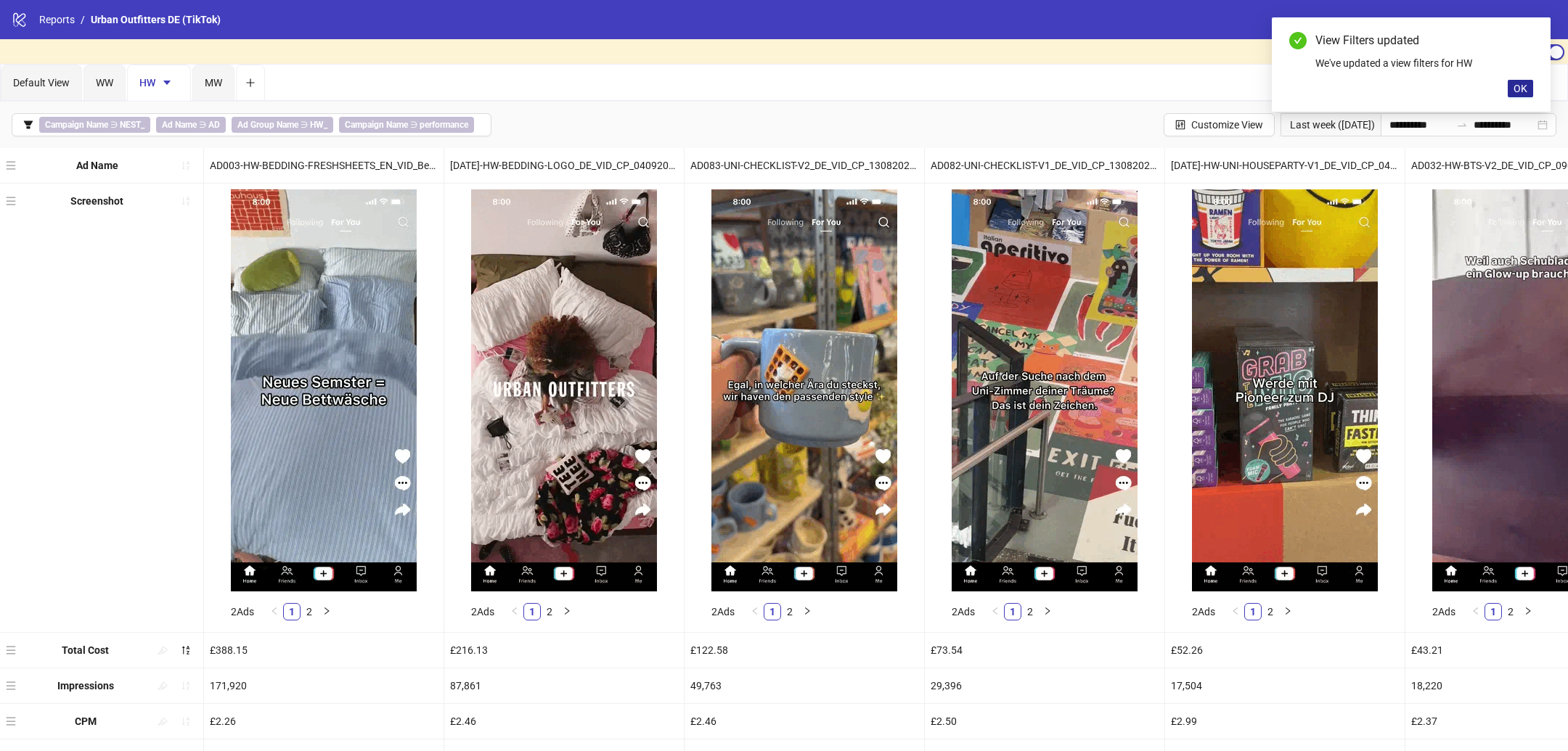
click at [1515, 90] on span "OK" at bounding box center [1520, 88] width 14 height 11
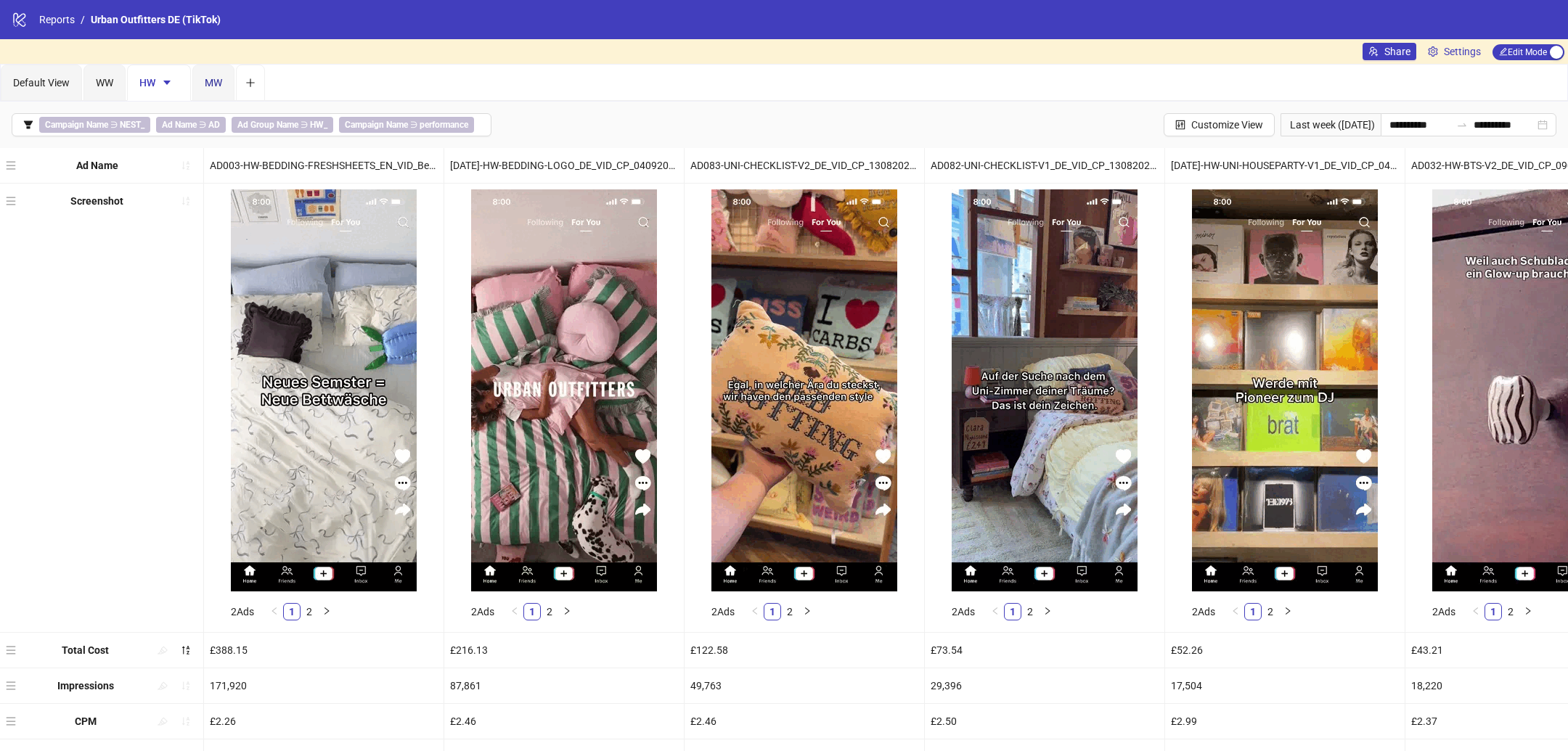
click at [218, 86] on span "MW" at bounding box center [214, 82] width 18 height 11
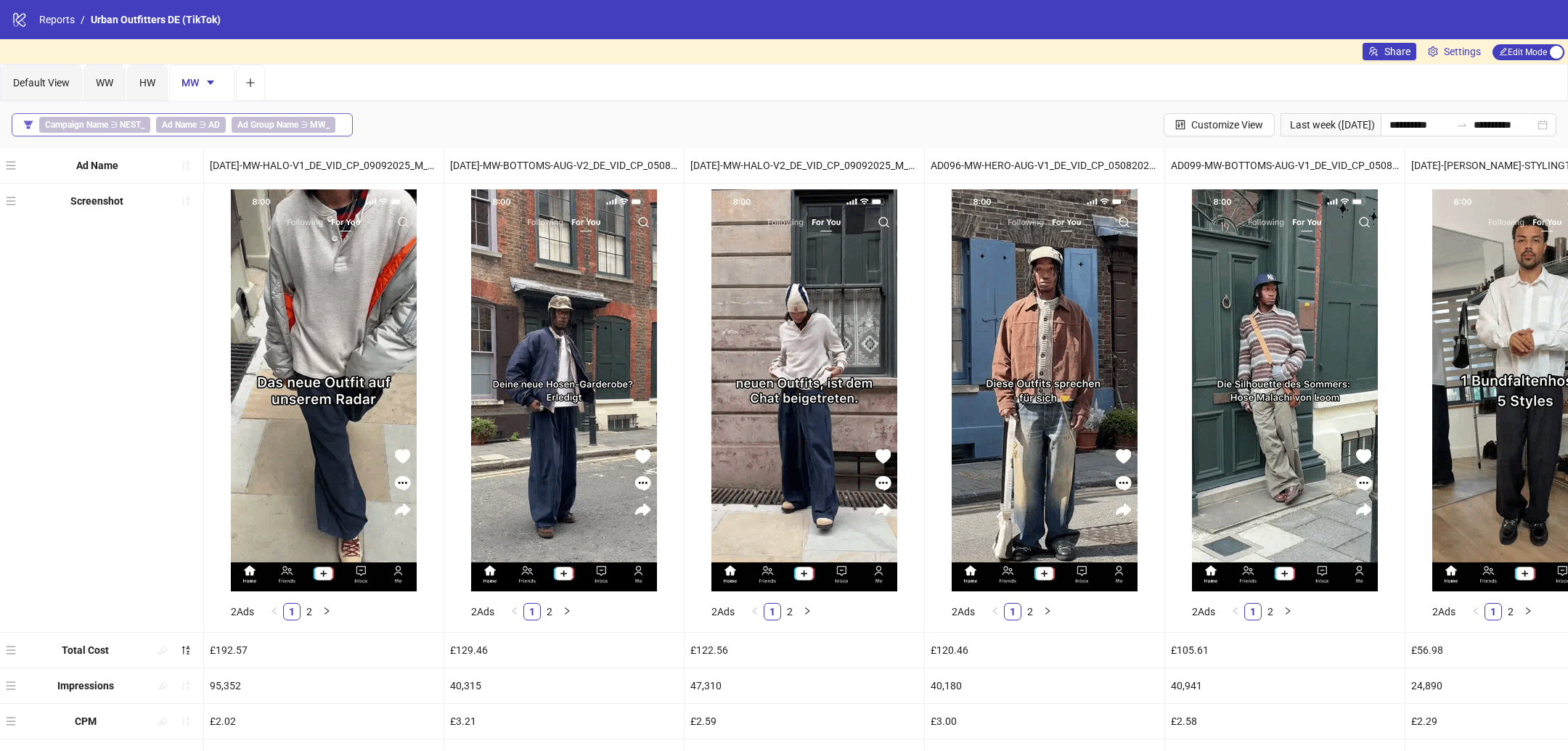
click at [342, 128] on button "Campaign Name ∋ NEST_ Ad Name ∋ AD Ad Group Name ∋ MW_" at bounding box center [182, 125] width 341 height 23
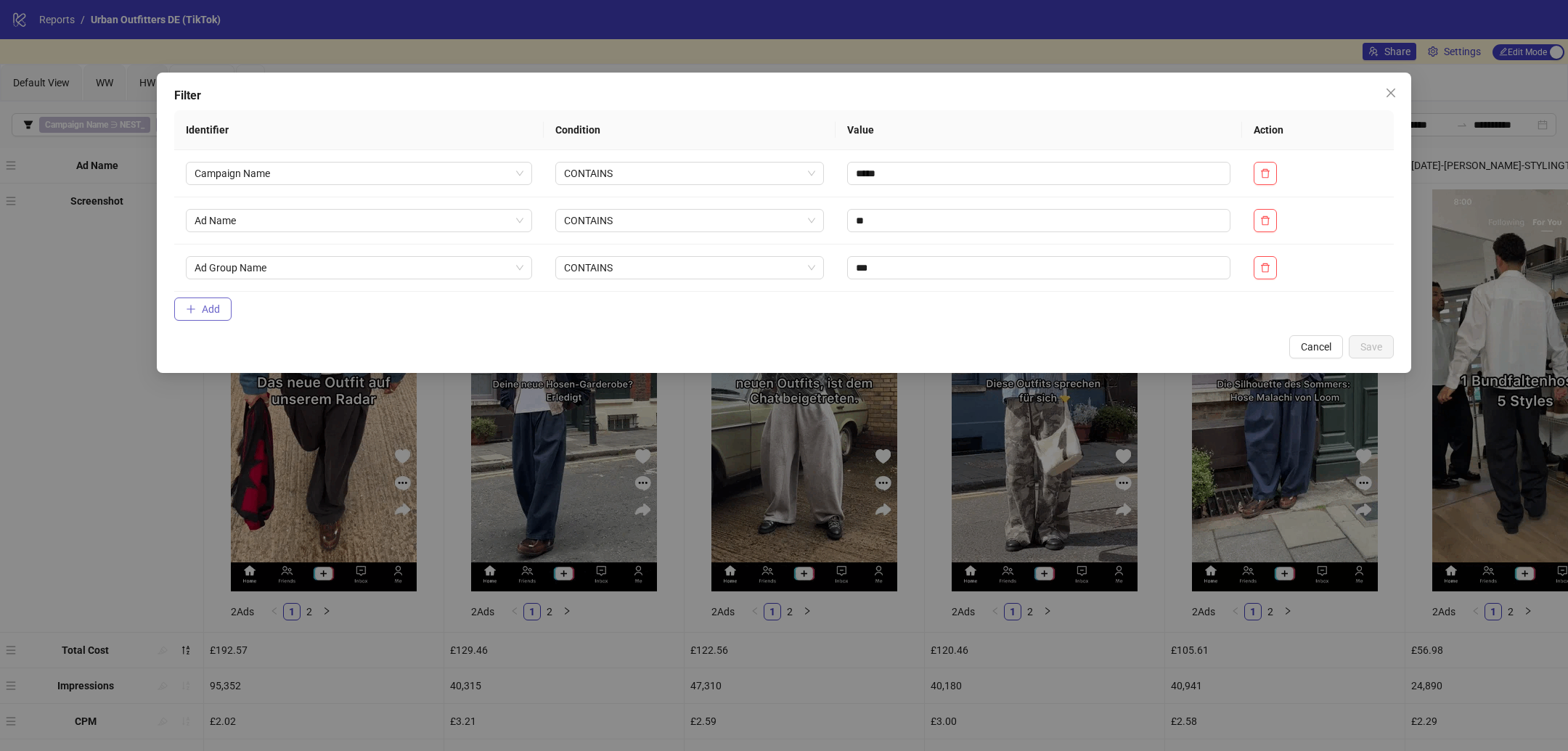
click at [208, 307] on span "Add" at bounding box center [210, 308] width 19 height 11
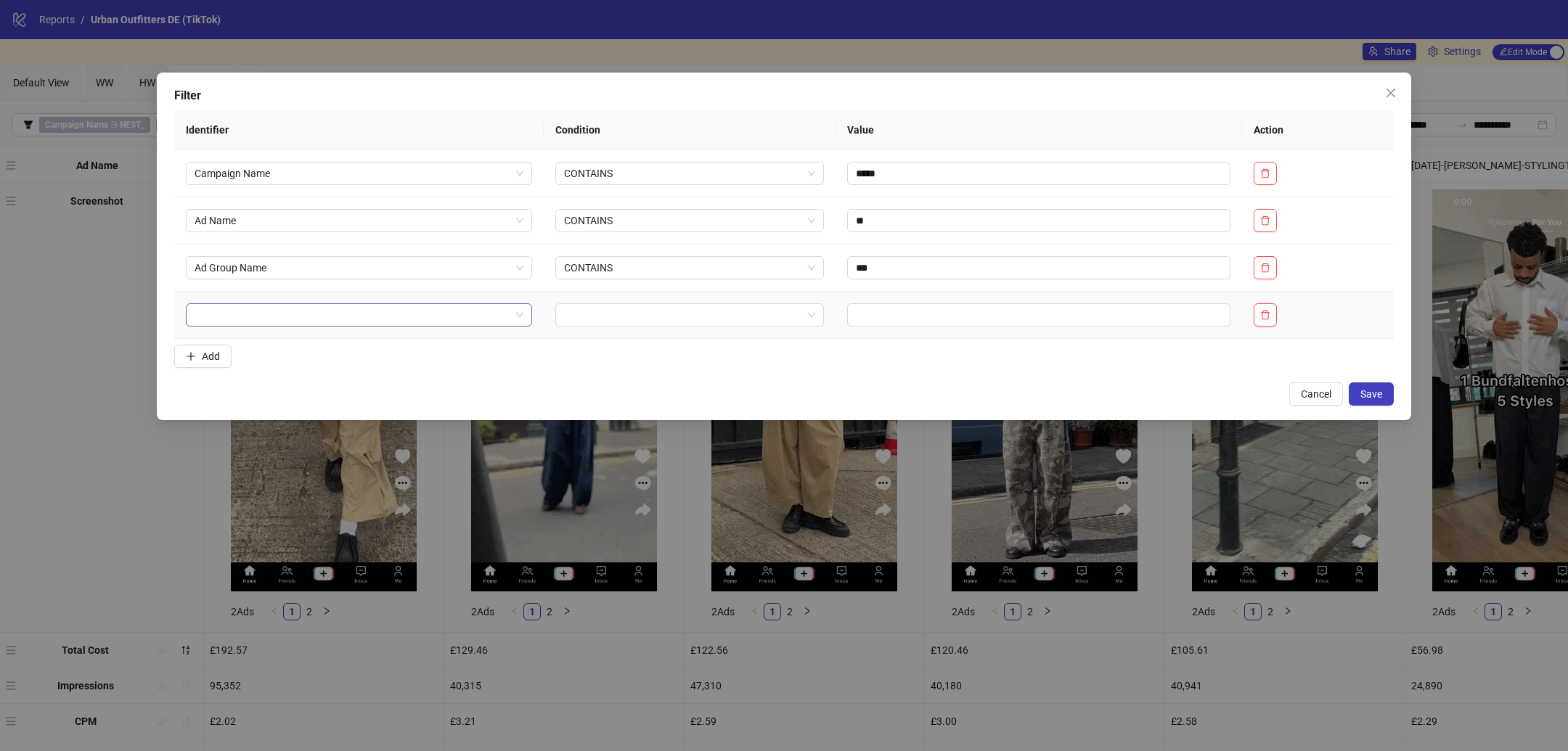
click at [256, 316] on input "search" at bounding box center [352, 315] width 315 height 22
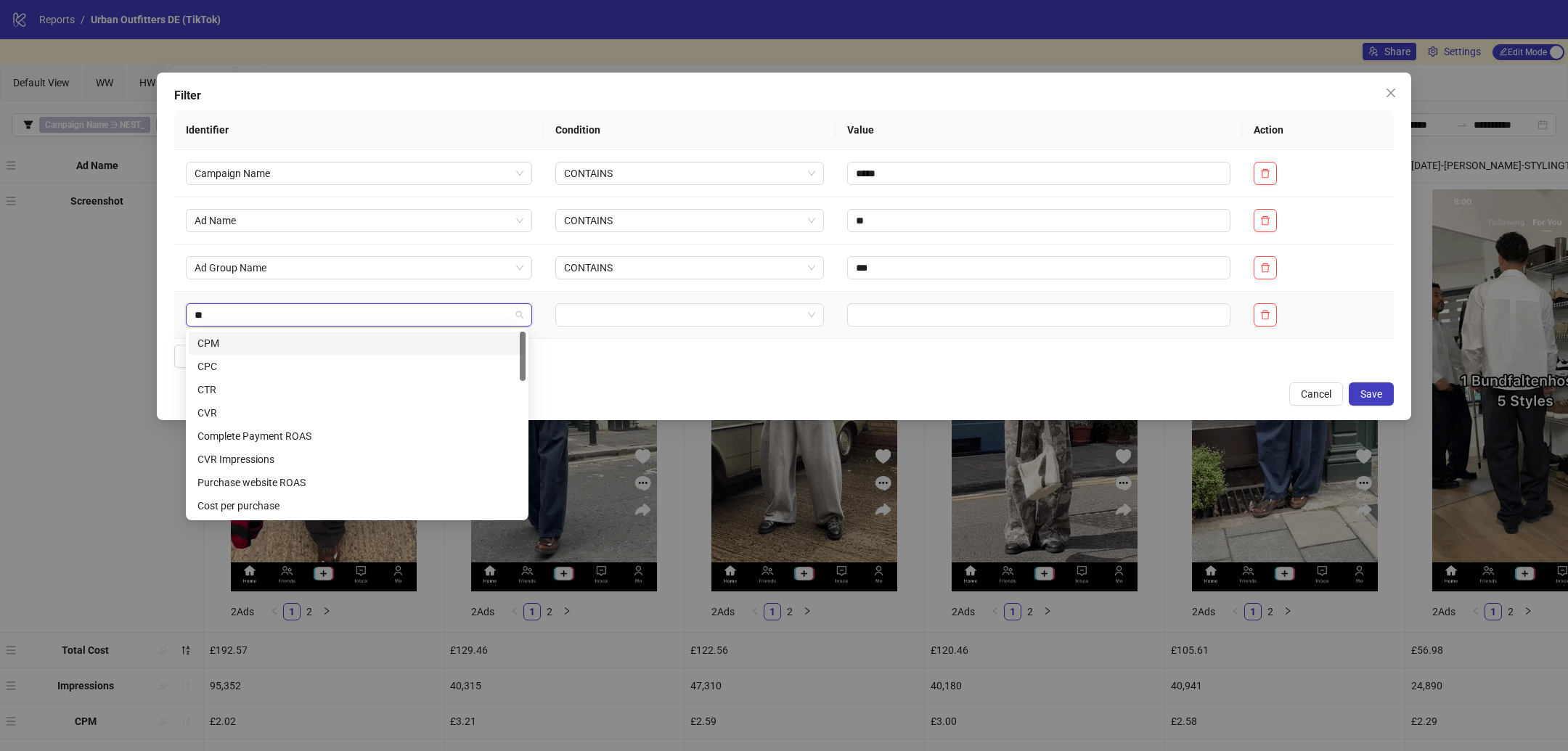
type input "***"
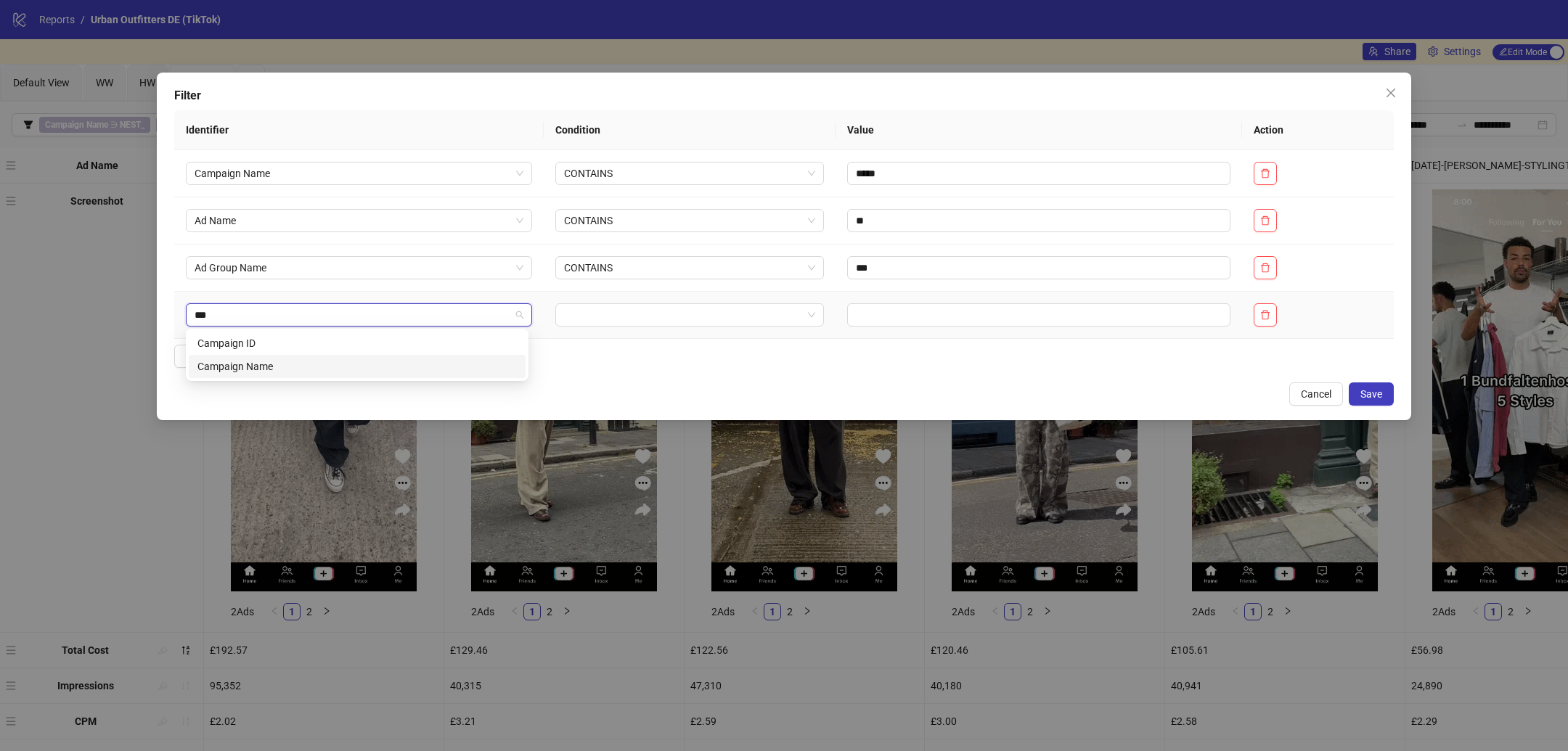
click at [269, 366] on div "Campaign Name" at bounding box center [356, 367] width 319 height 16
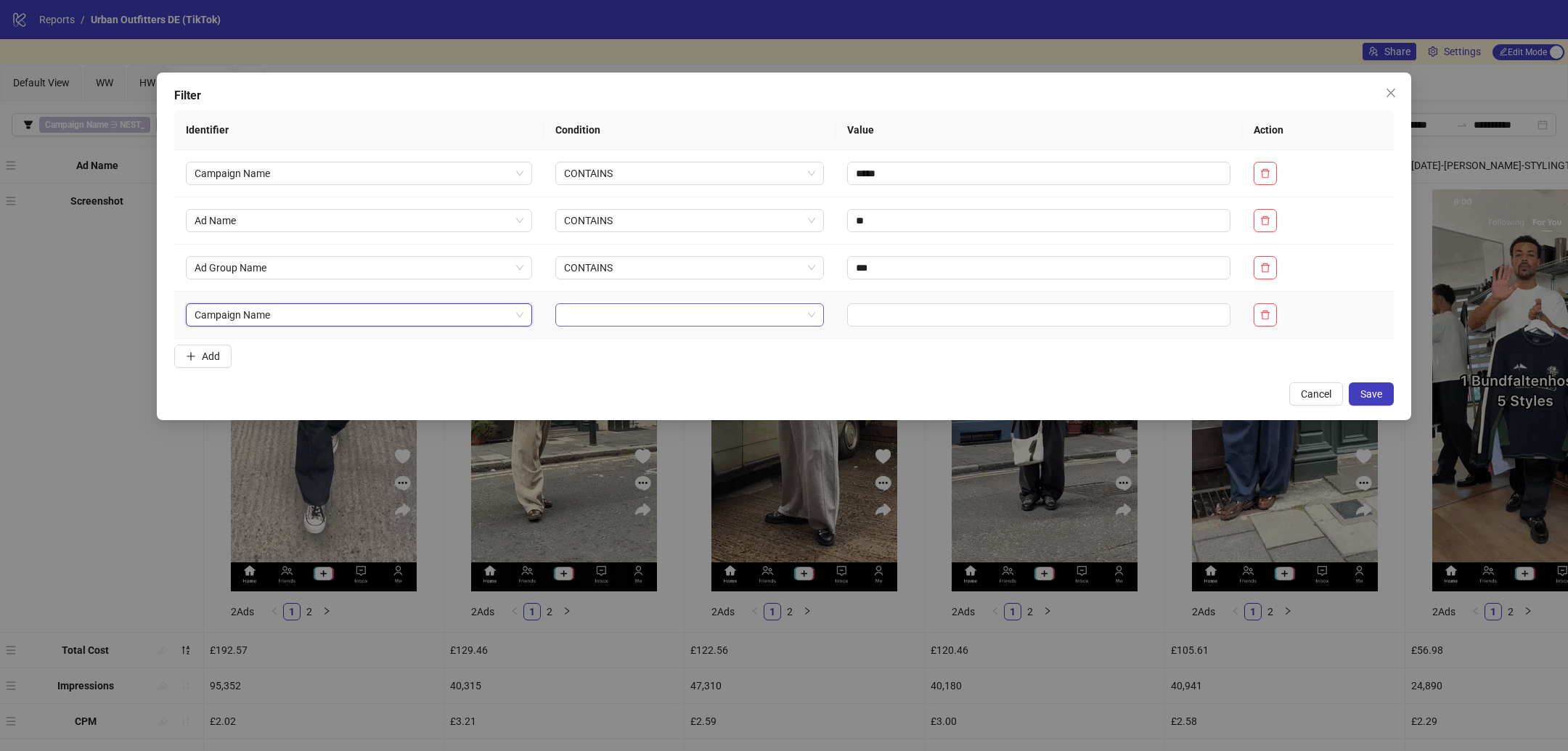
click at [656, 312] on input "search" at bounding box center [683, 315] width 239 height 22
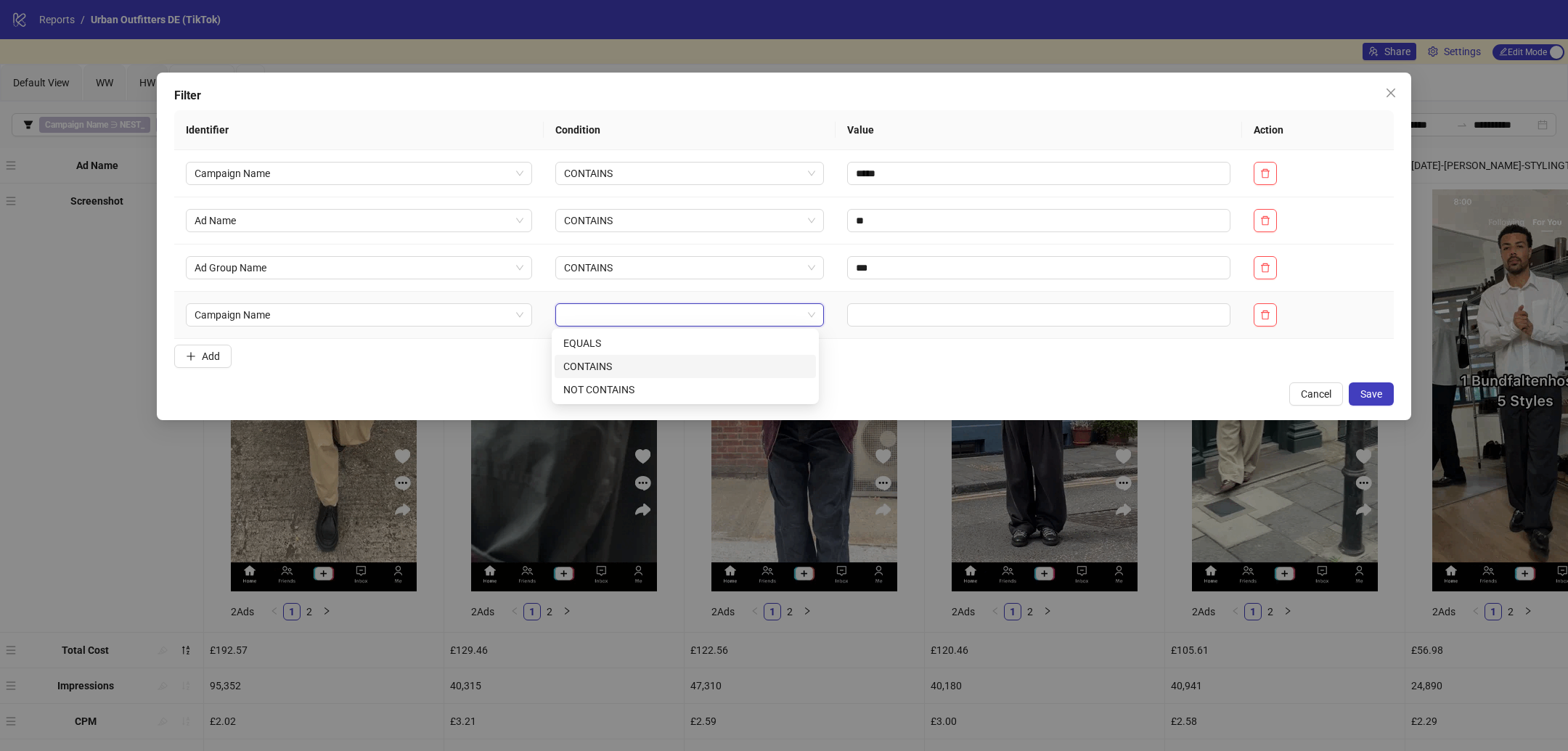
click at [628, 360] on div "CONTAINS" at bounding box center [686, 367] width 244 height 16
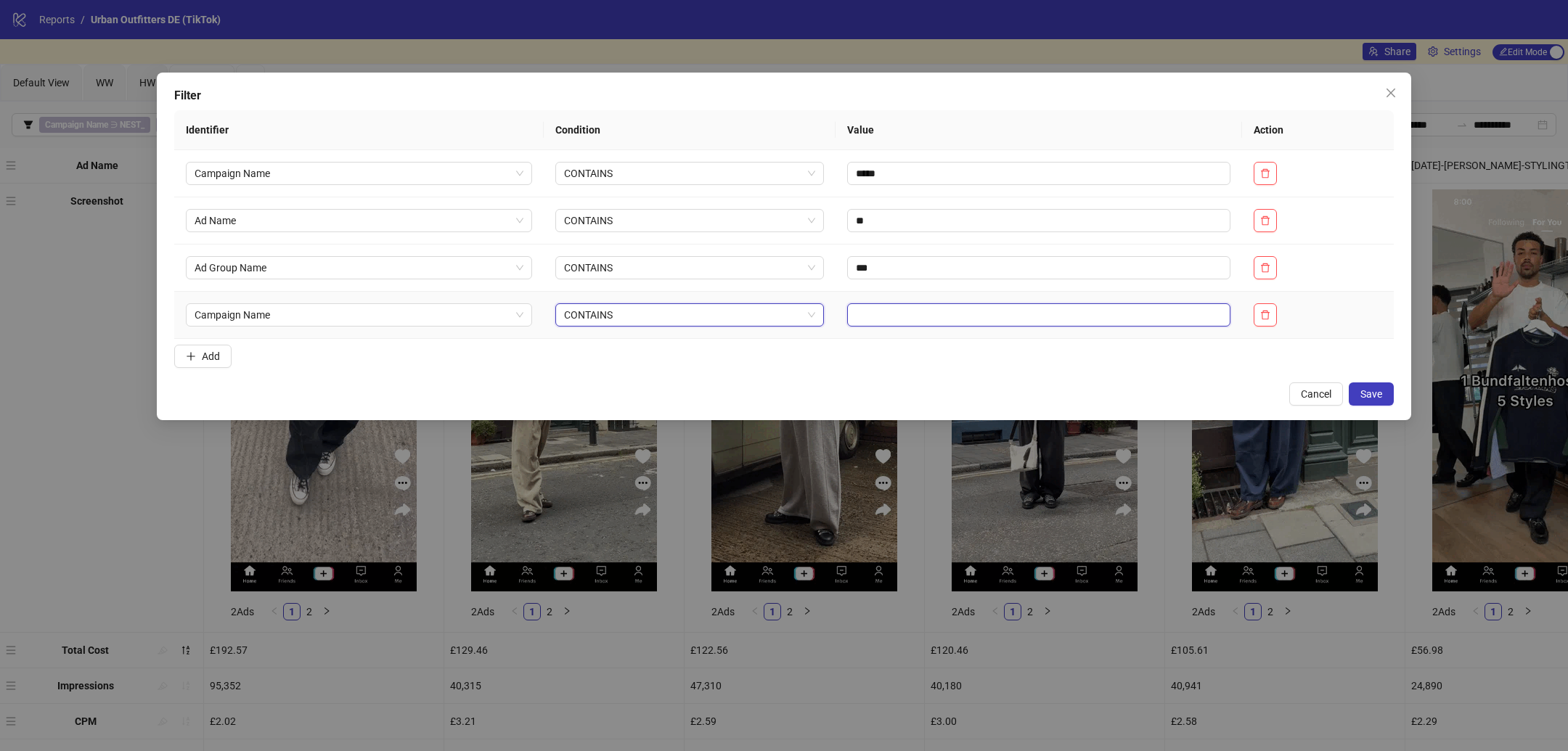
click at [868, 310] on input "text" at bounding box center [1039, 315] width 383 height 23
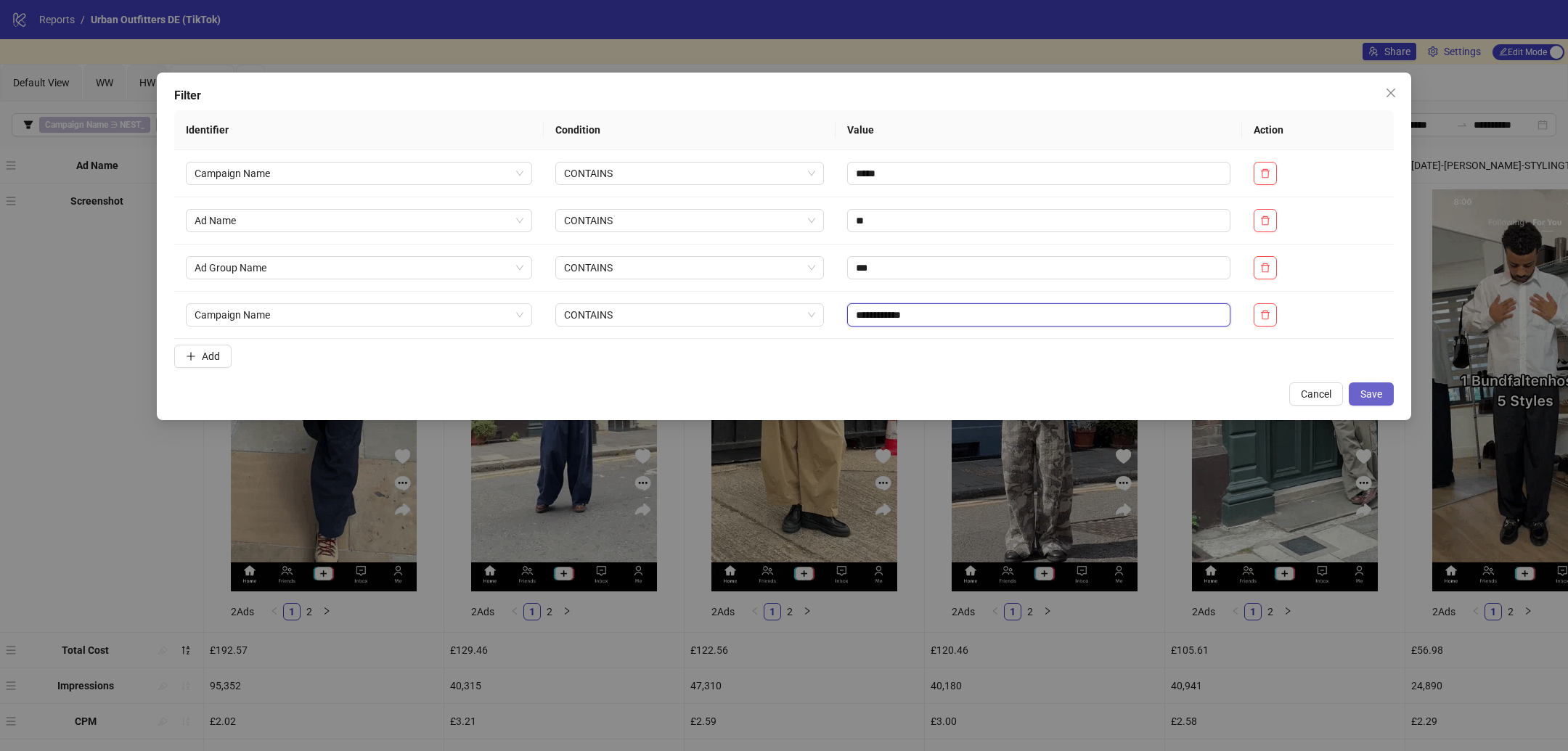
type input "**********"
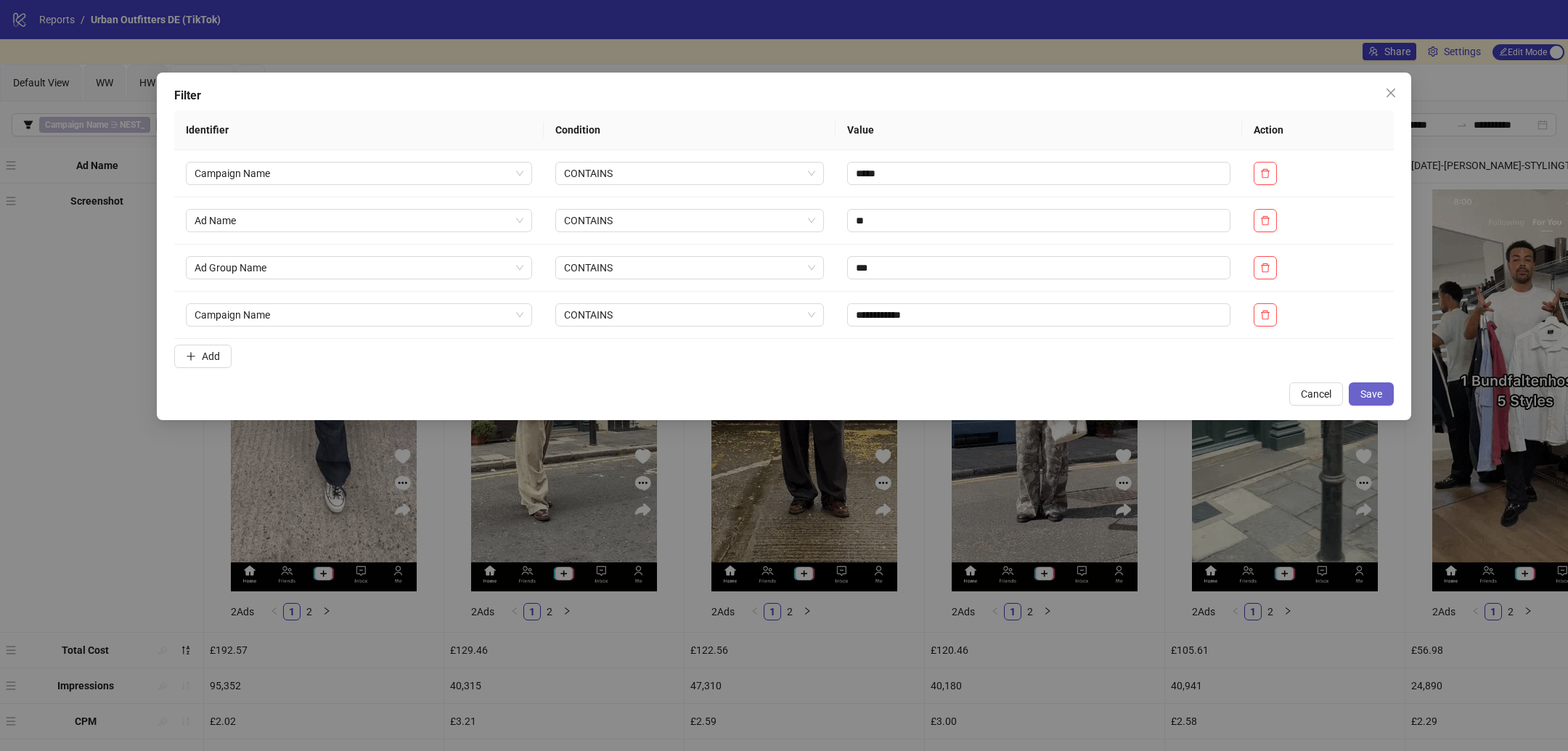
click at [1369, 398] on span "Save" at bounding box center [1371, 394] width 22 height 11
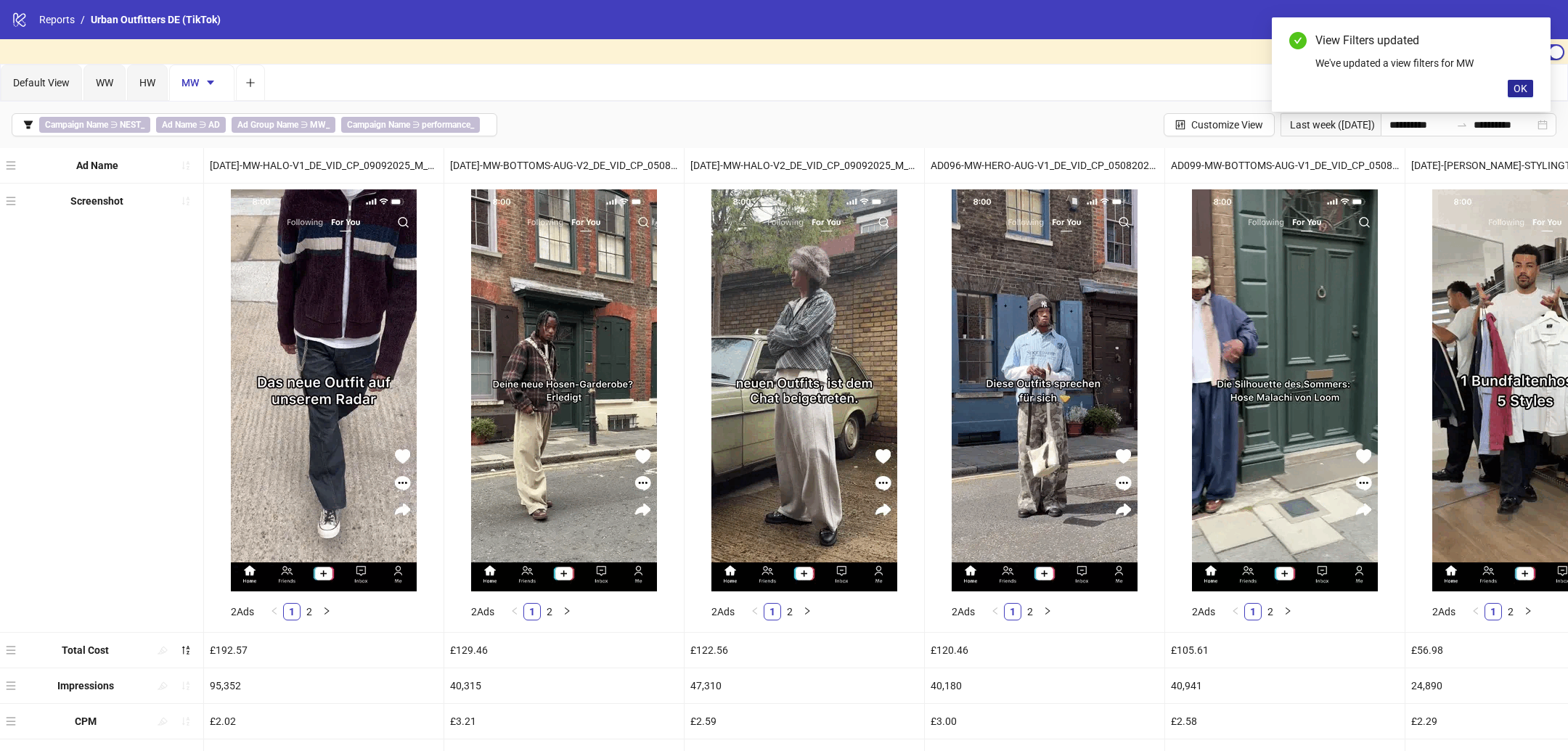
click at [1519, 89] on span "OK" at bounding box center [1520, 88] width 14 height 11
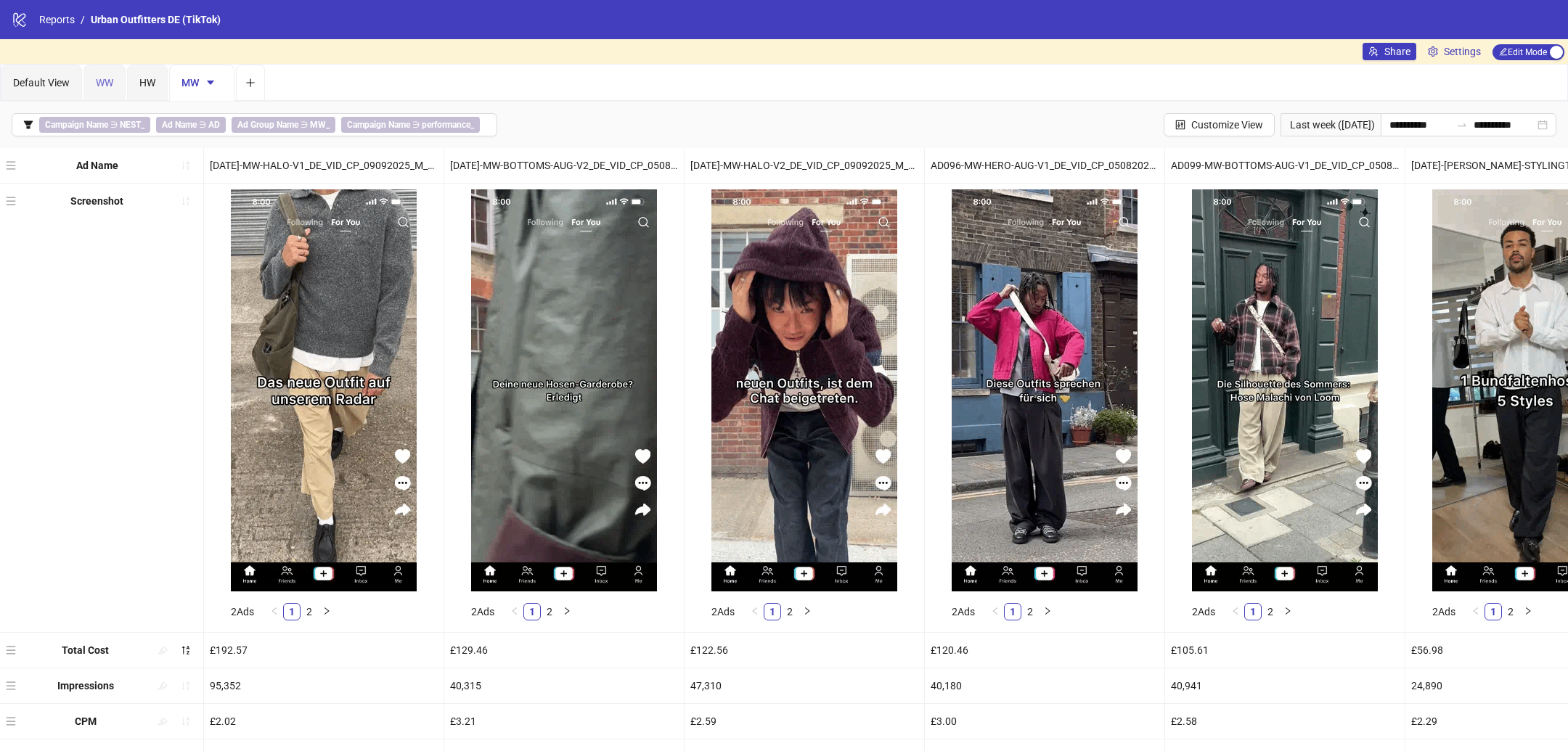
click at [104, 92] on div "WW" at bounding box center [104, 82] width 42 height 36
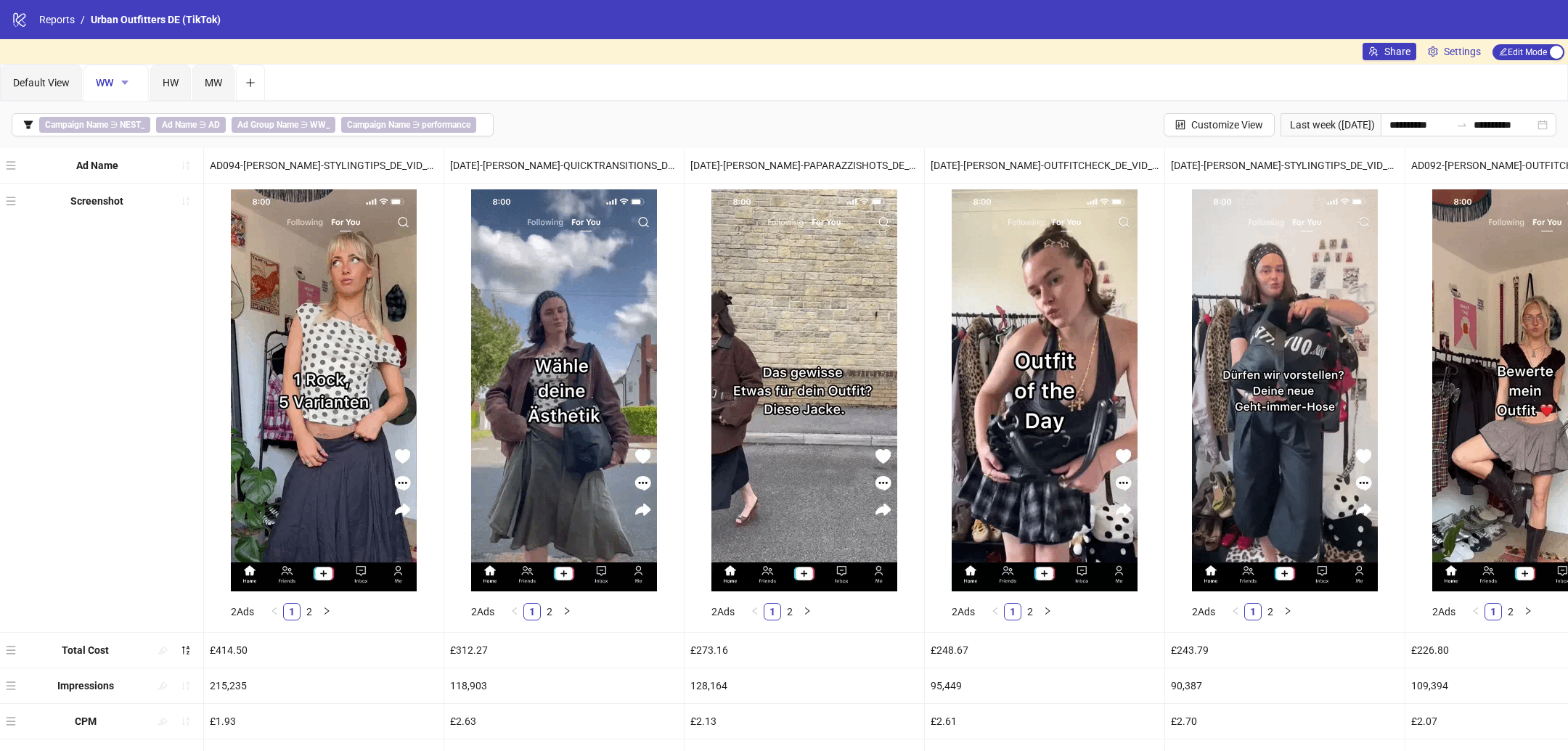
click at [125, 83] on icon "caret-down" at bounding box center [125, 83] width 11 height 11
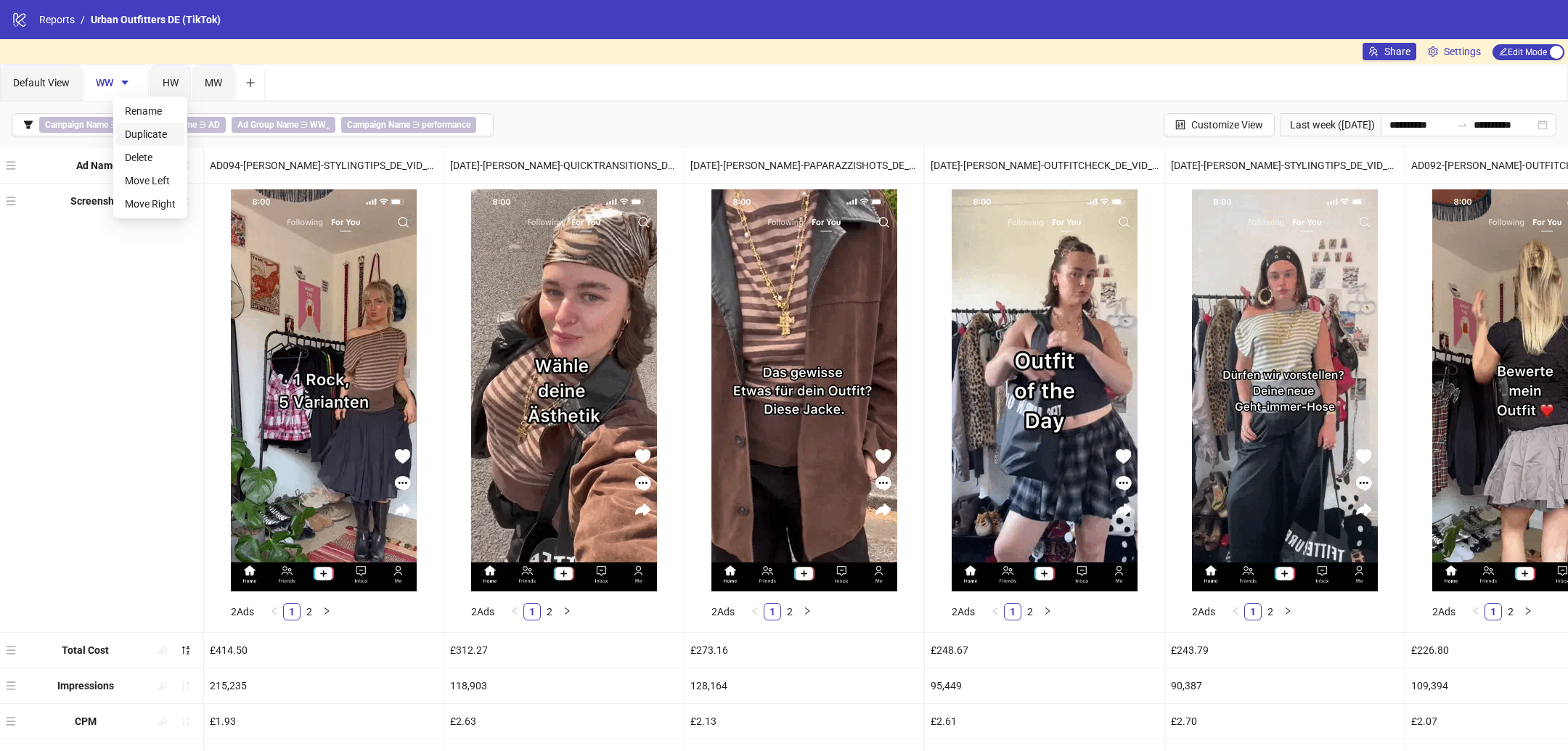
click at [139, 127] on span "Duplicate" at bounding box center [150, 134] width 51 height 16
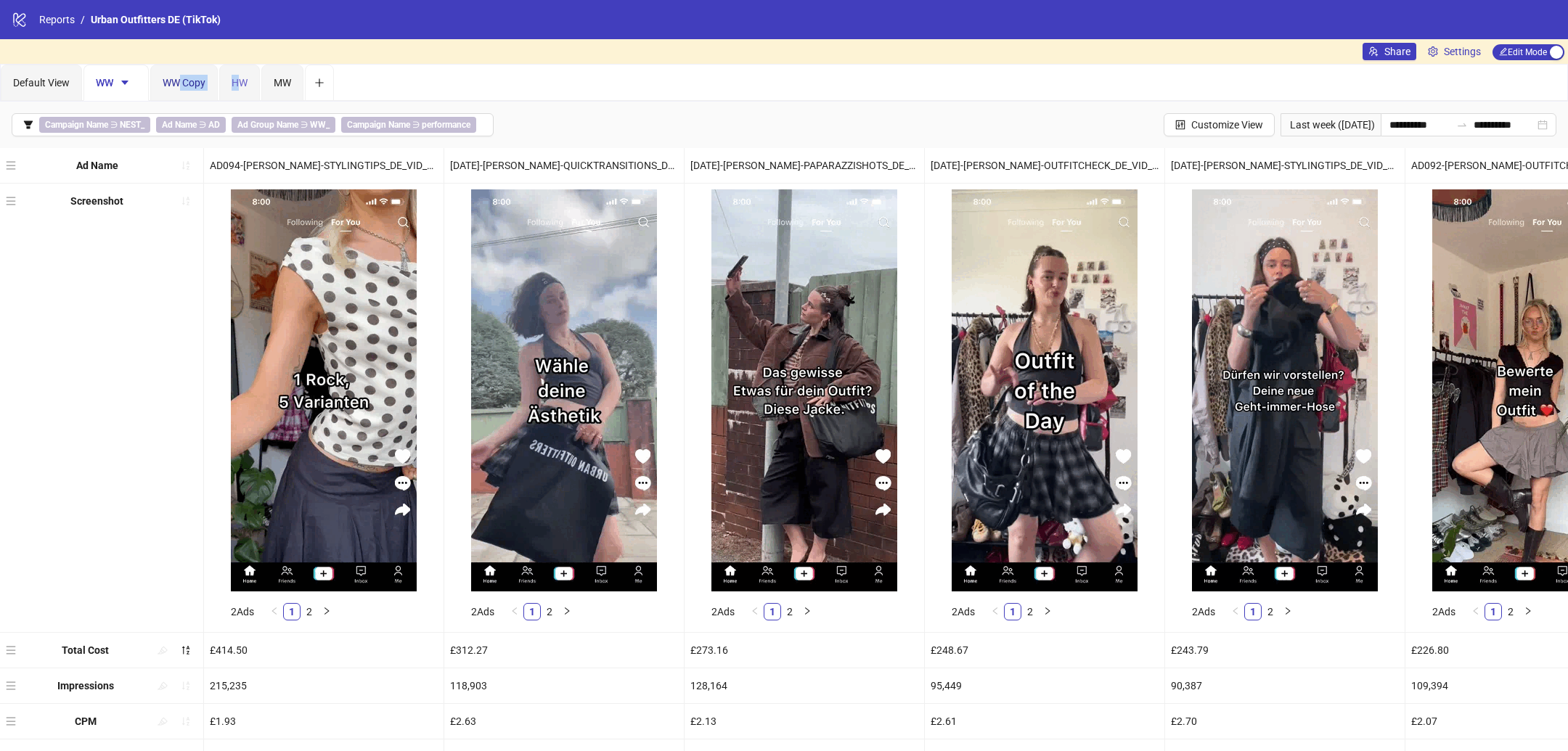
drag, startPoint x: 179, startPoint y: 82, endPoint x: 237, endPoint y: 87, distance: 58.2
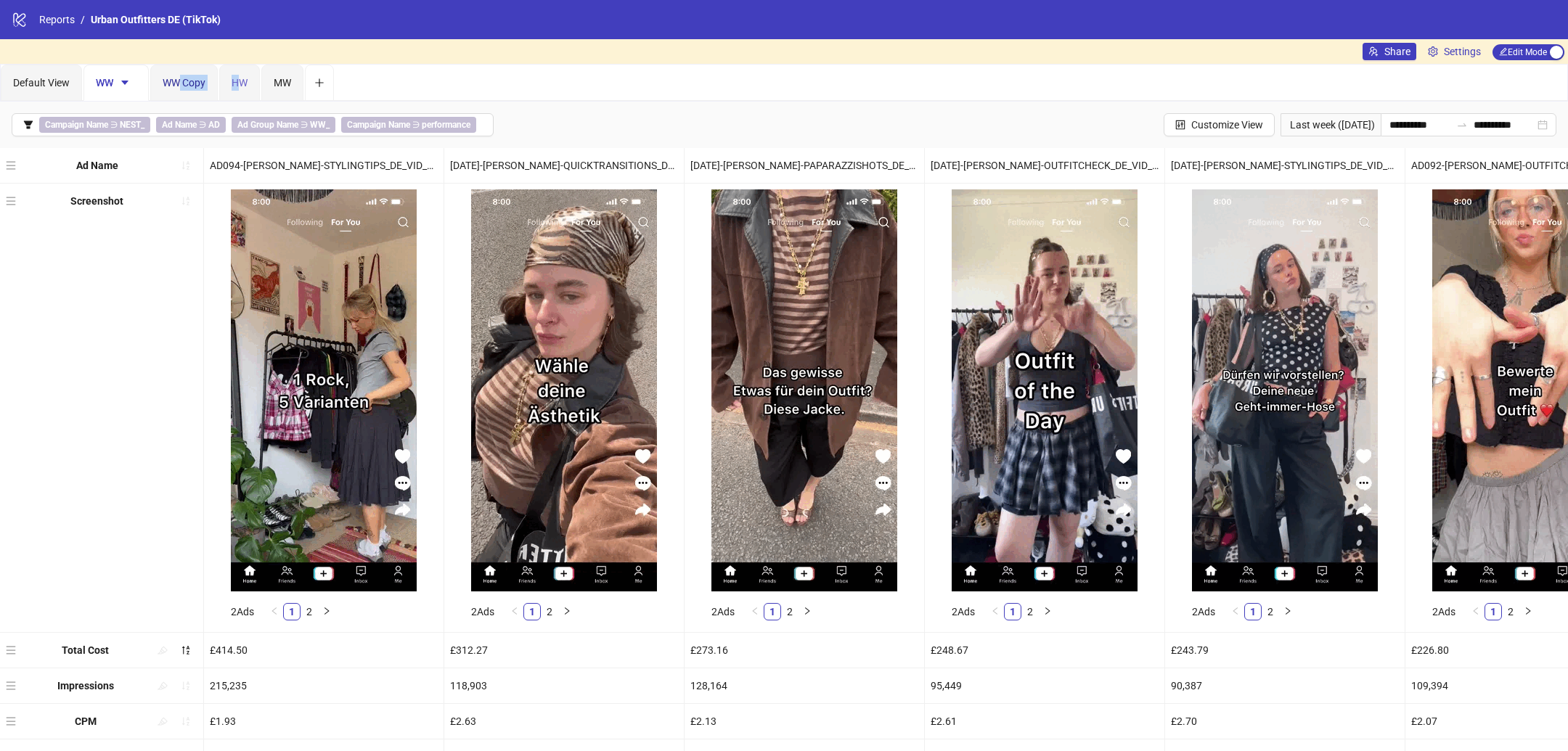
click at [242, 87] on div "Default View WW WW Copy HW MW" at bounding box center [167, 82] width 333 height 36
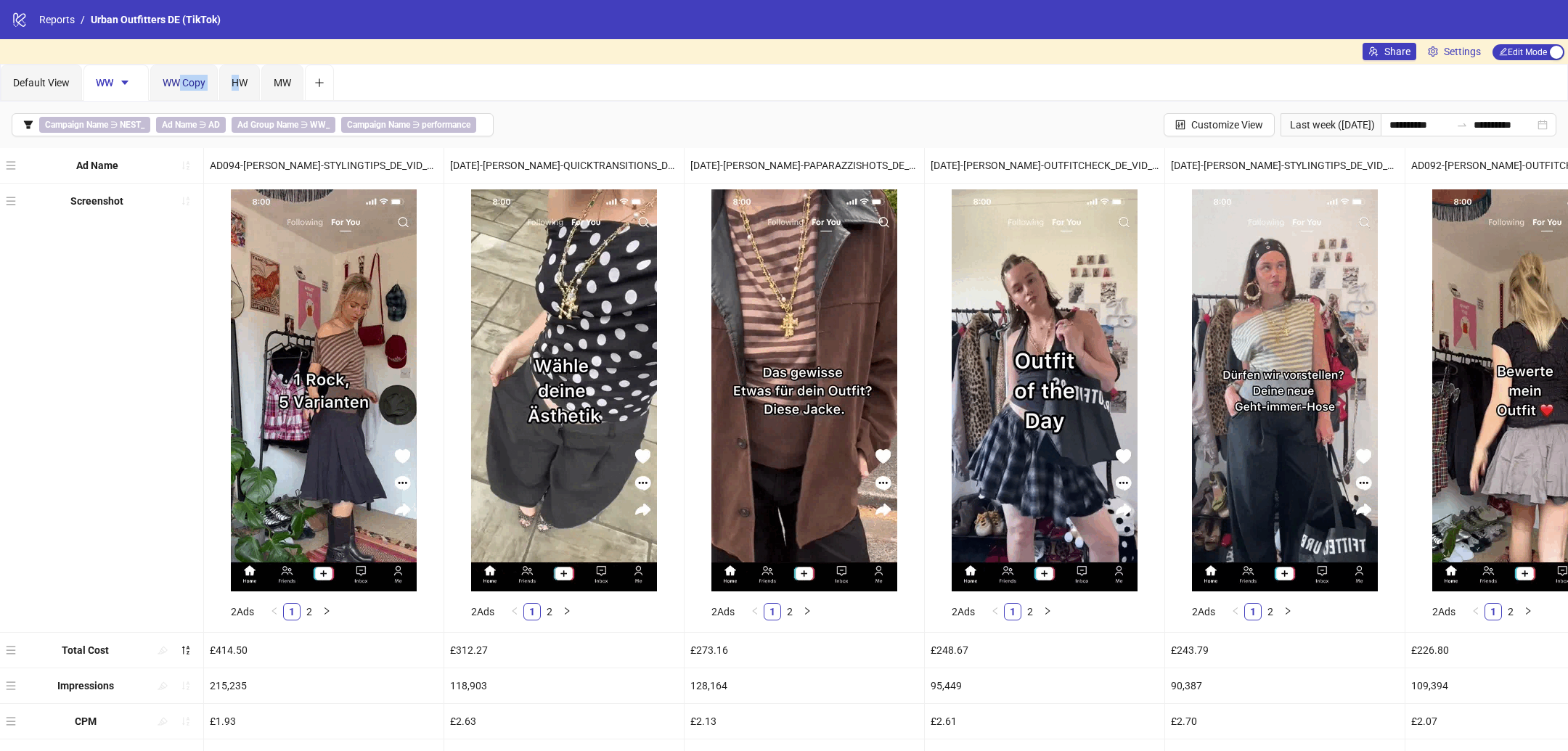
click at [199, 87] on span "WW Copy" at bounding box center [184, 82] width 42 height 11
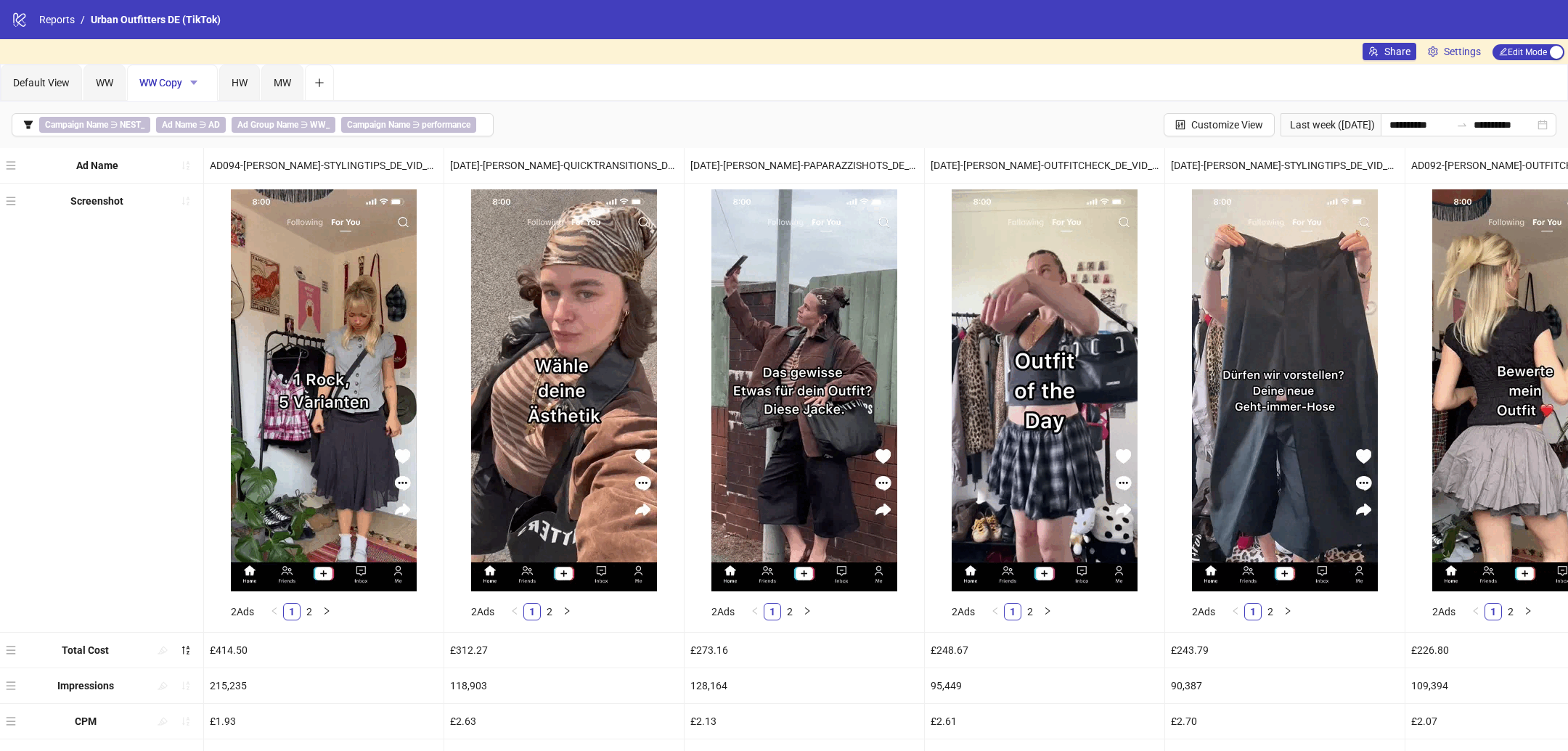
click at [189, 81] on icon "caret-down" at bounding box center [194, 83] width 11 height 11
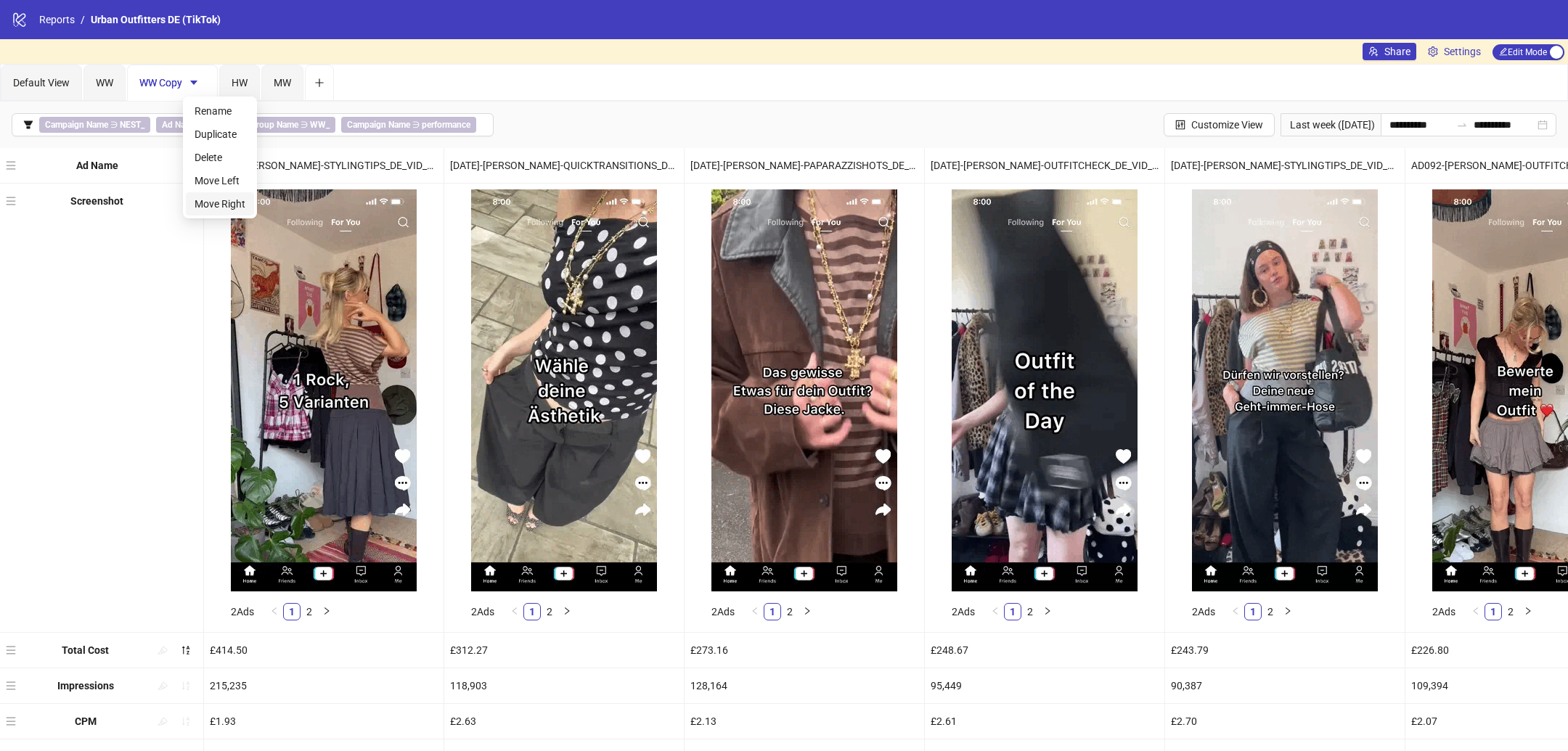
click at [214, 201] on span "Move Right" at bounding box center [220, 204] width 51 height 16
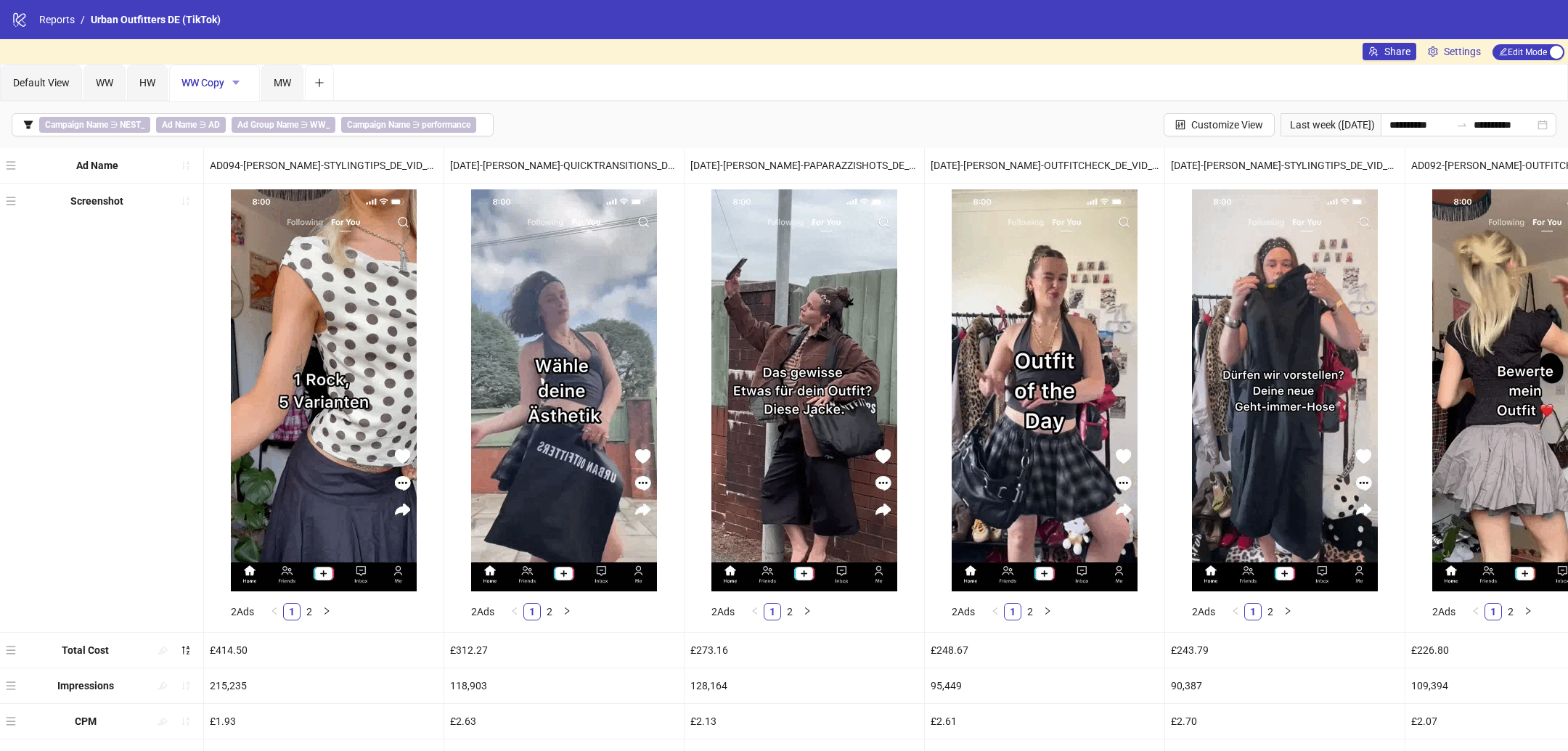
click at [239, 80] on icon "caret-down" at bounding box center [236, 82] width 7 height 4
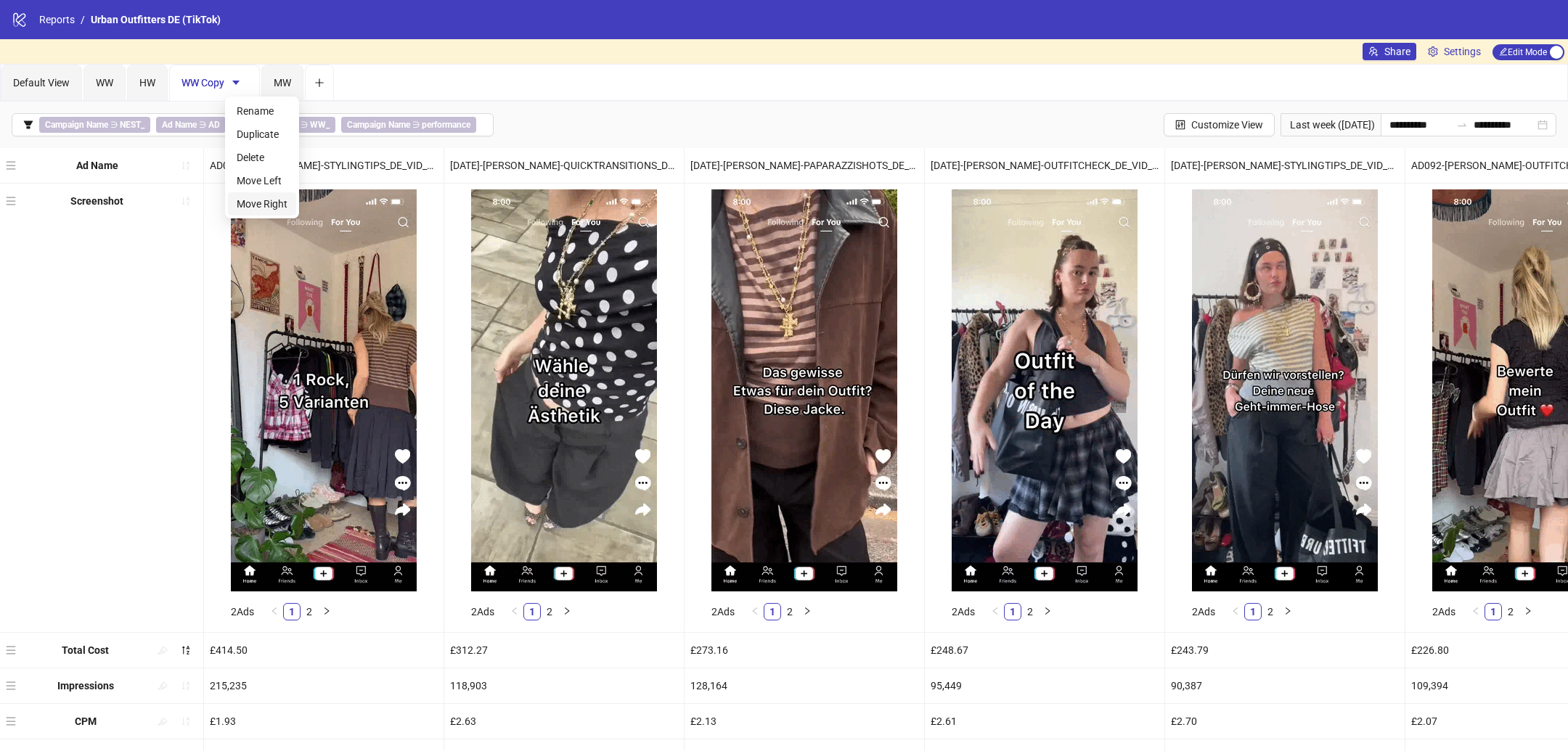
click at [246, 209] on span "Move Right" at bounding box center [262, 204] width 51 height 16
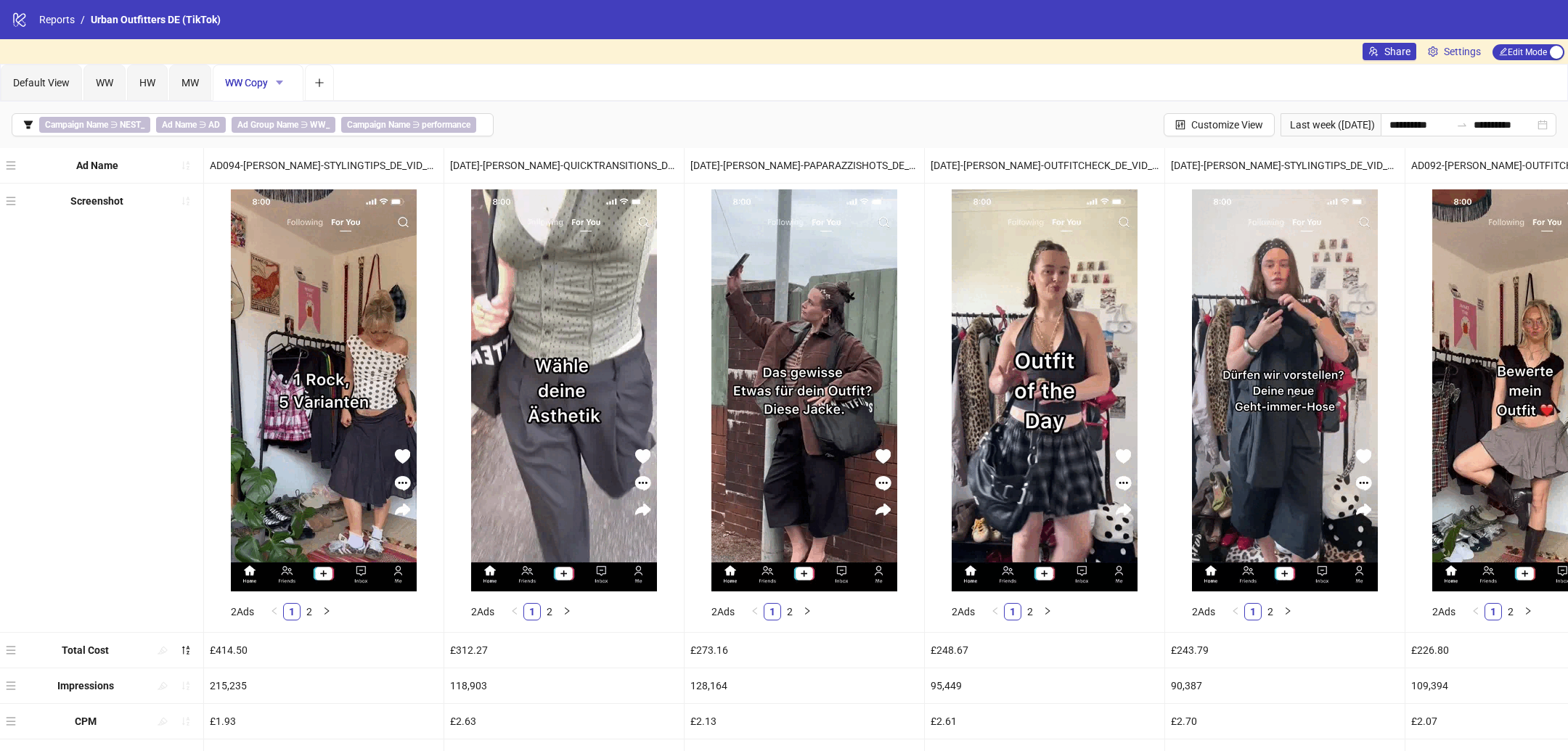
click at [276, 80] on icon "caret-down" at bounding box center [280, 83] width 11 height 11
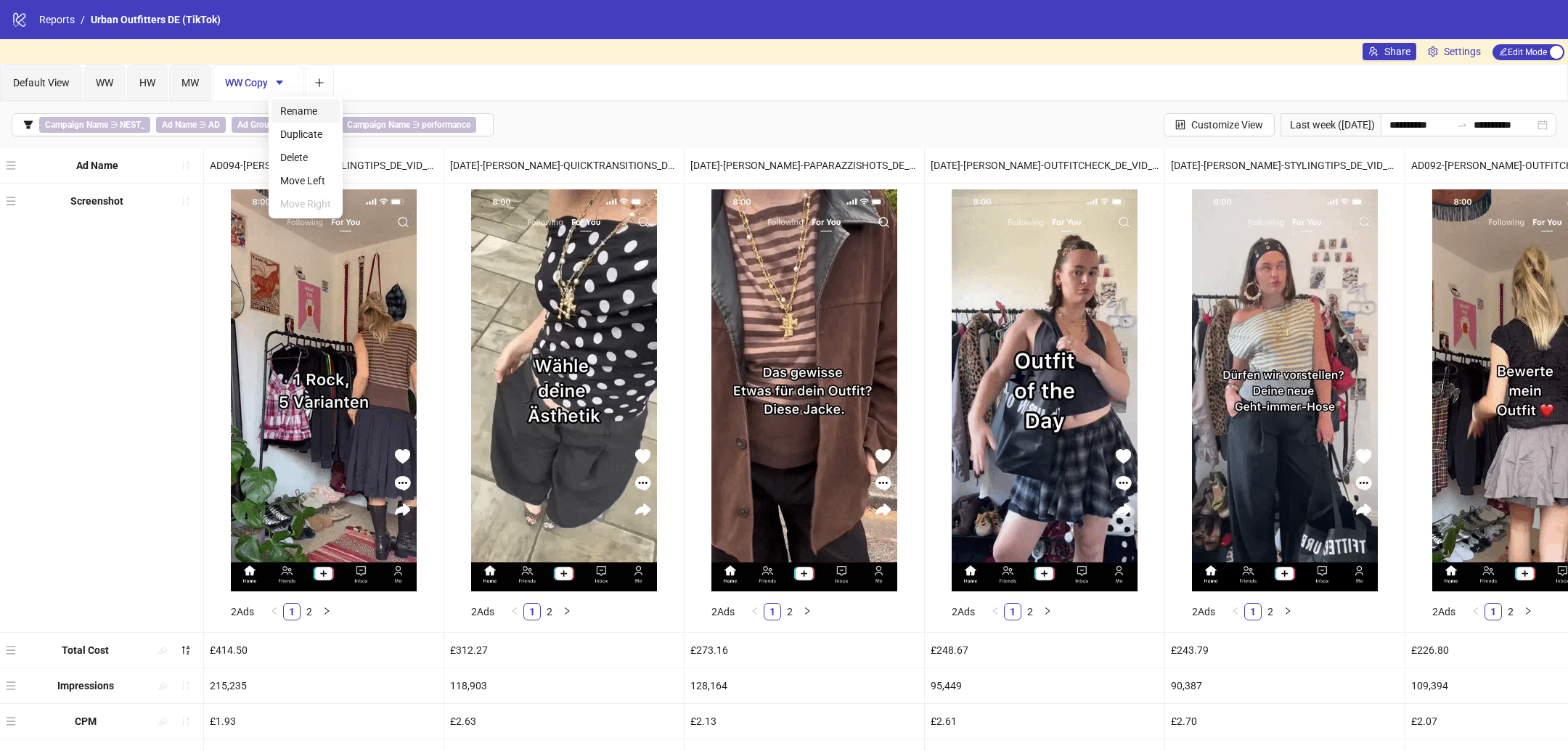
click at [311, 112] on span "Rename" at bounding box center [306, 111] width 51 height 16
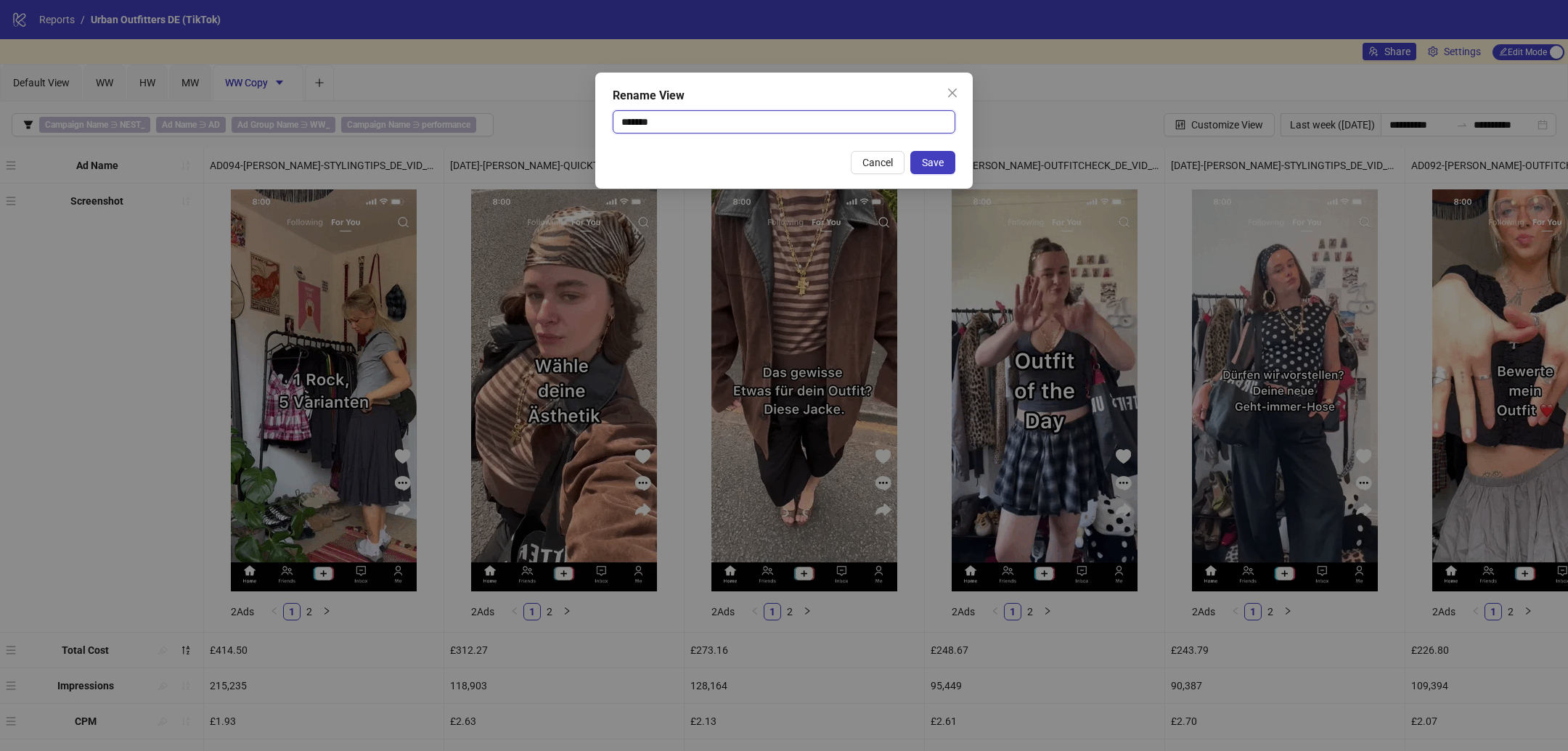
click at [668, 120] on input "*******" at bounding box center [784, 122] width 343 height 23
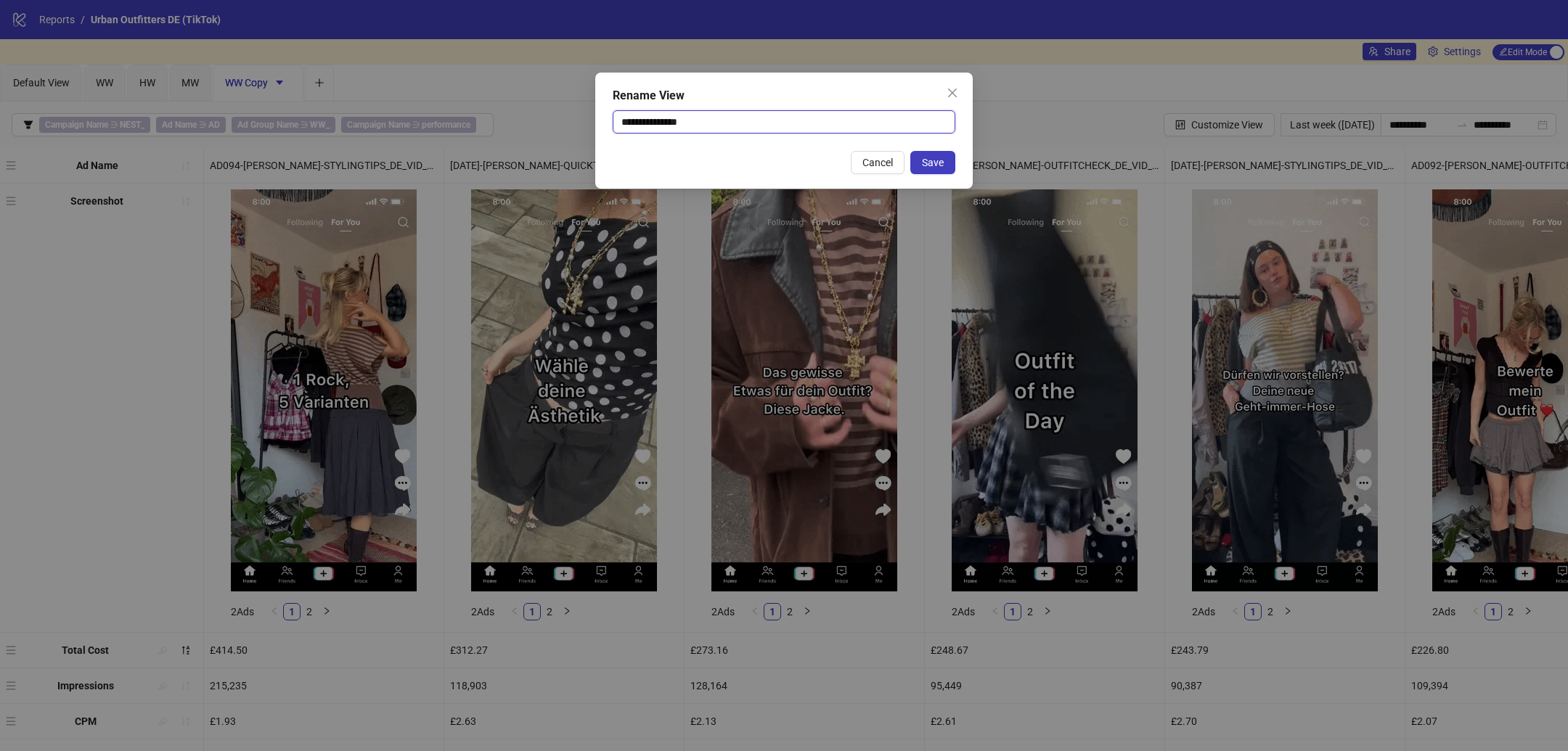
click at [659, 122] on input "**********" at bounding box center [784, 122] width 343 height 23
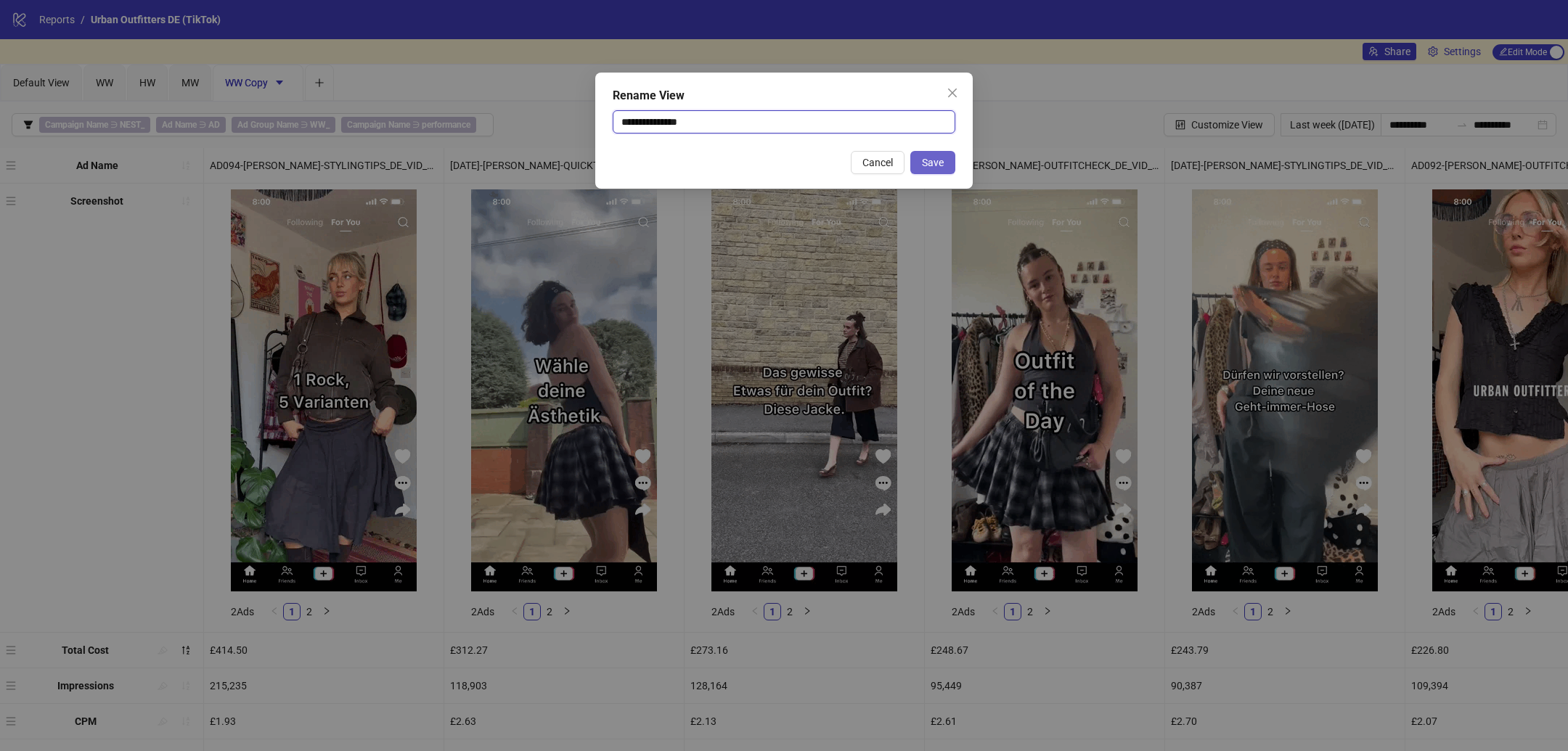
type input "**********"
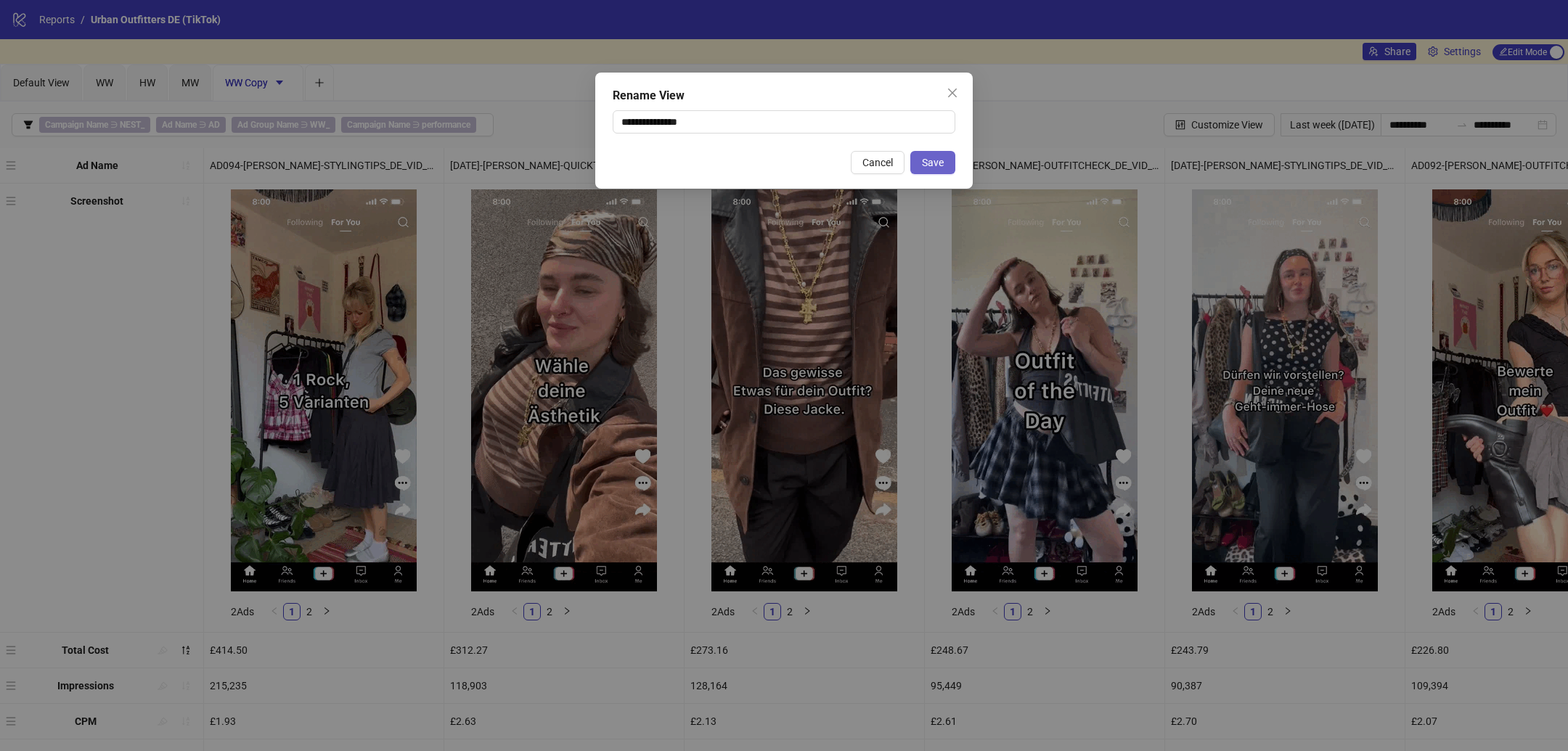
click at [925, 164] on span "Save" at bounding box center [932, 162] width 22 height 11
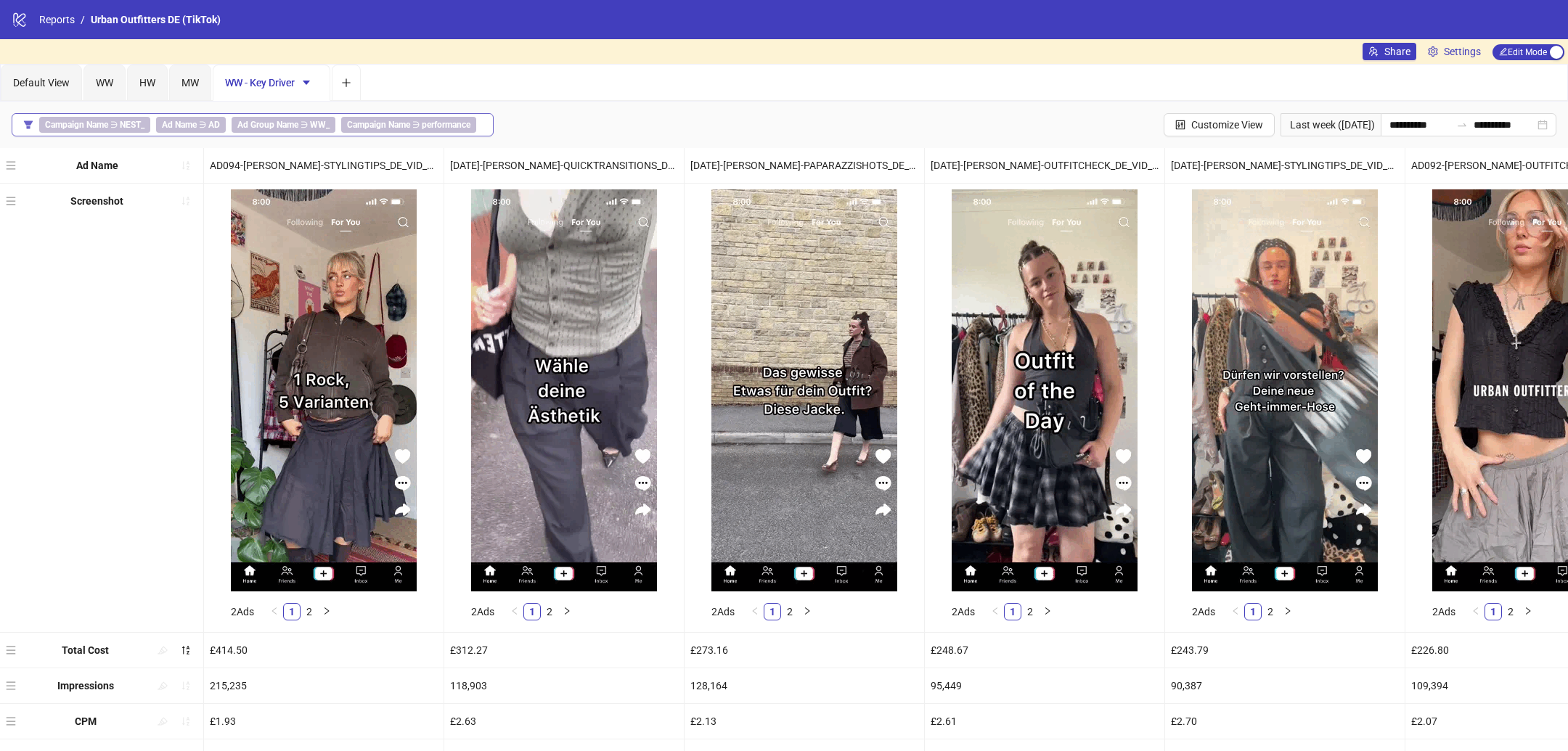
click at [421, 127] on b "performance" at bounding box center [445, 125] width 49 height 11
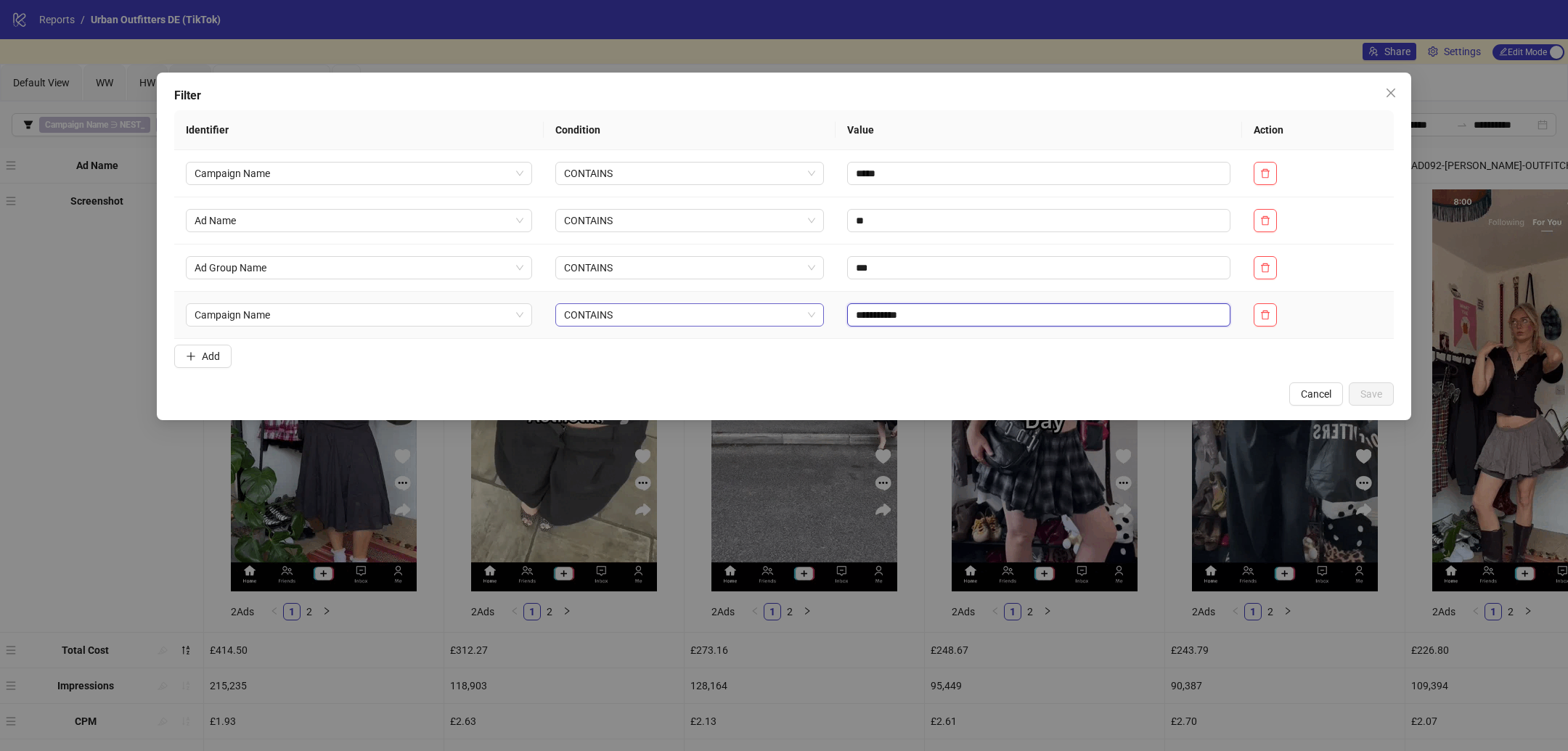
drag, startPoint x: 917, startPoint y: 312, endPoint x: 801, endPoint y: 313, distance: 116.0
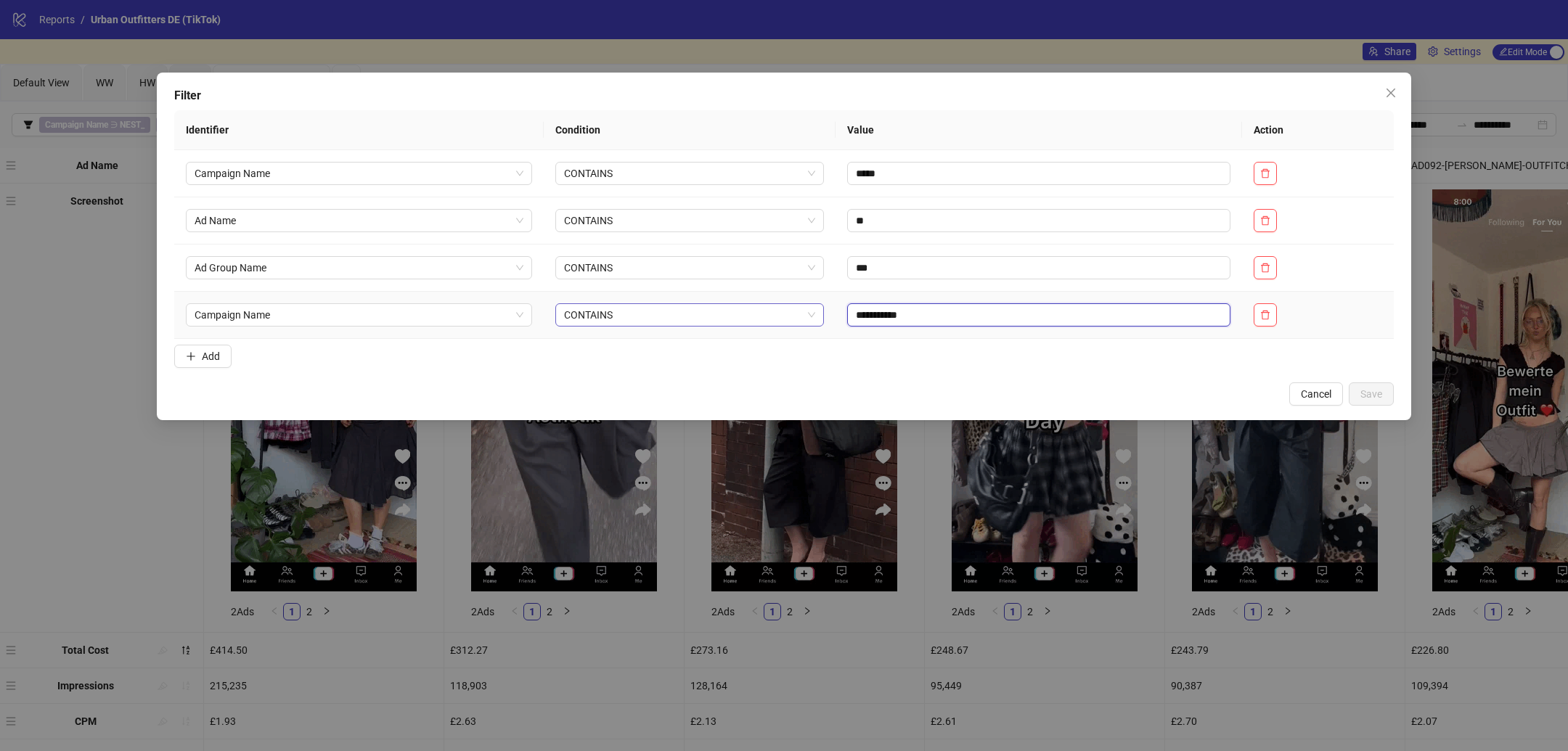
click at [801, 313] on tr "**********" at bounding box center [784, 315] width 1219 height 47
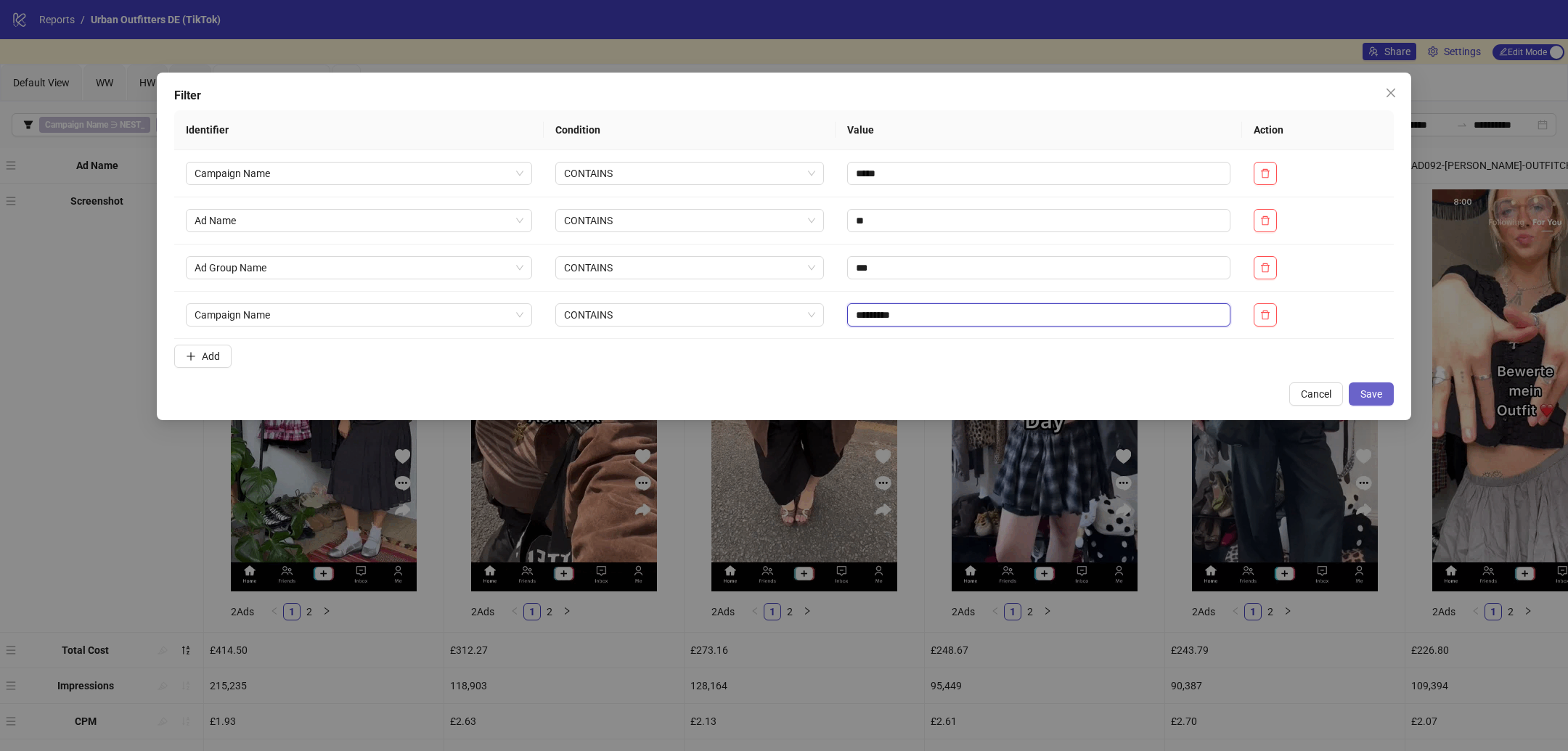
type input "*********"
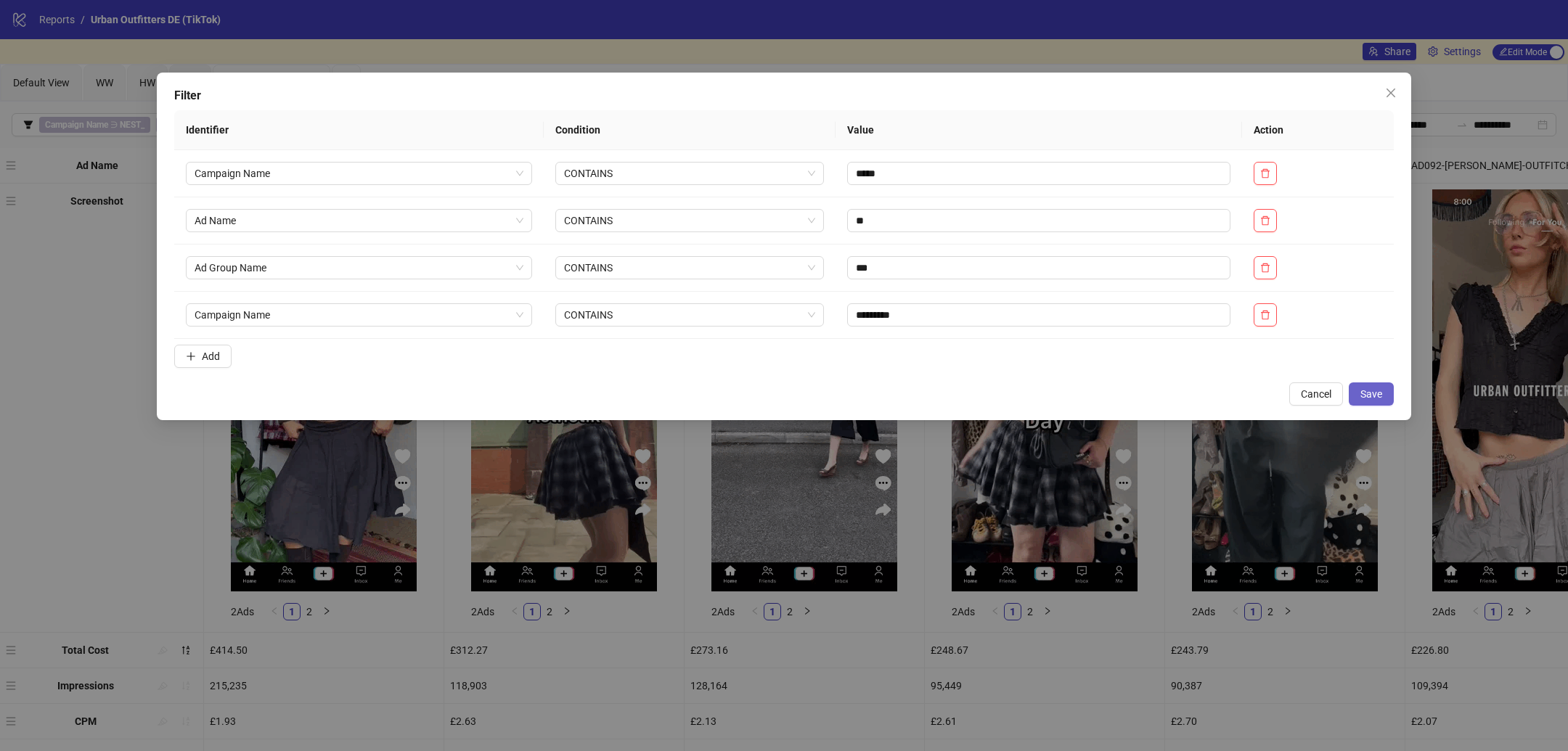
click at [1376, 394] on span "Save" at bounding box center [1371, 394] width 22 height 11
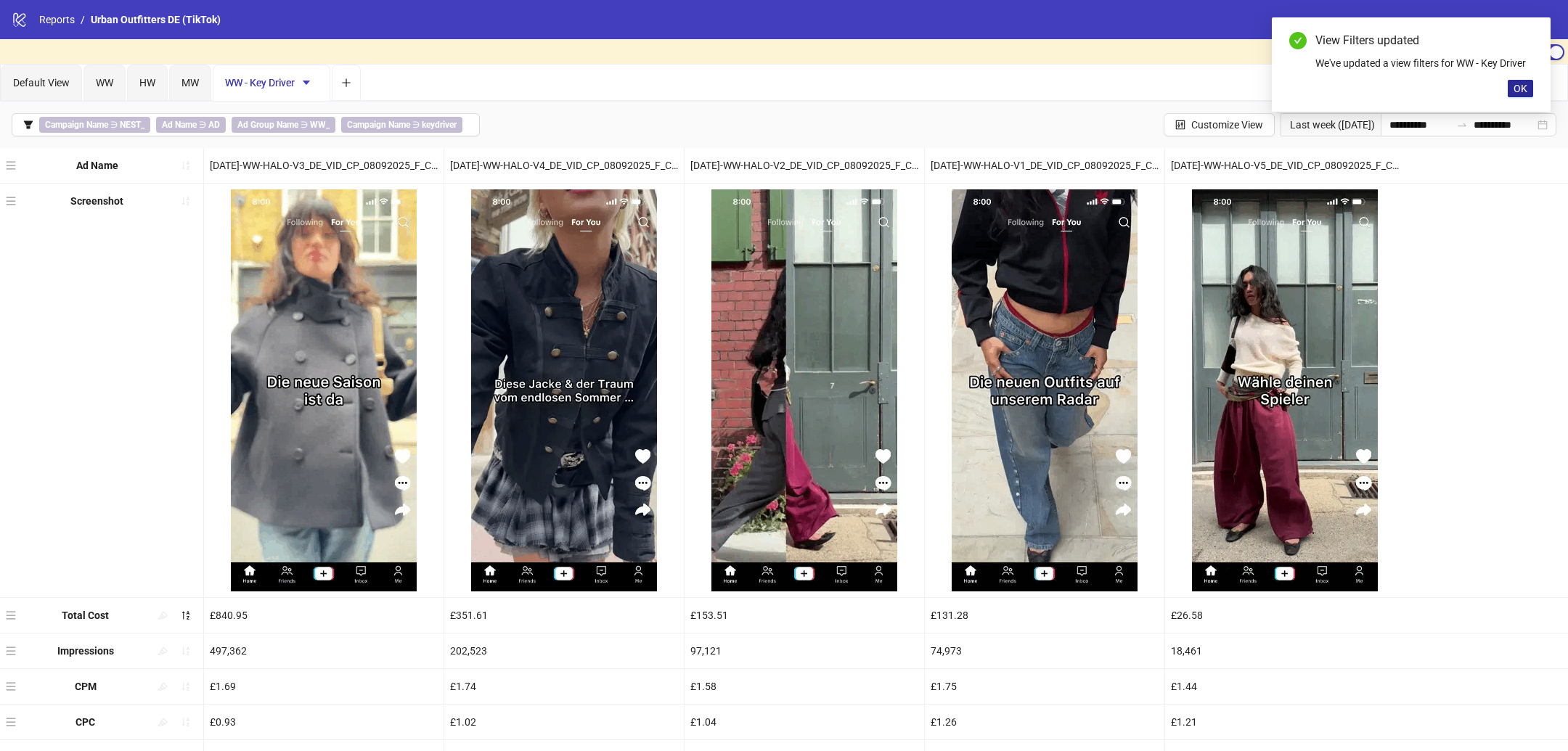
click at [1517, 87] on span "OK" at bounding box center [1520, 88] width 14 height 11
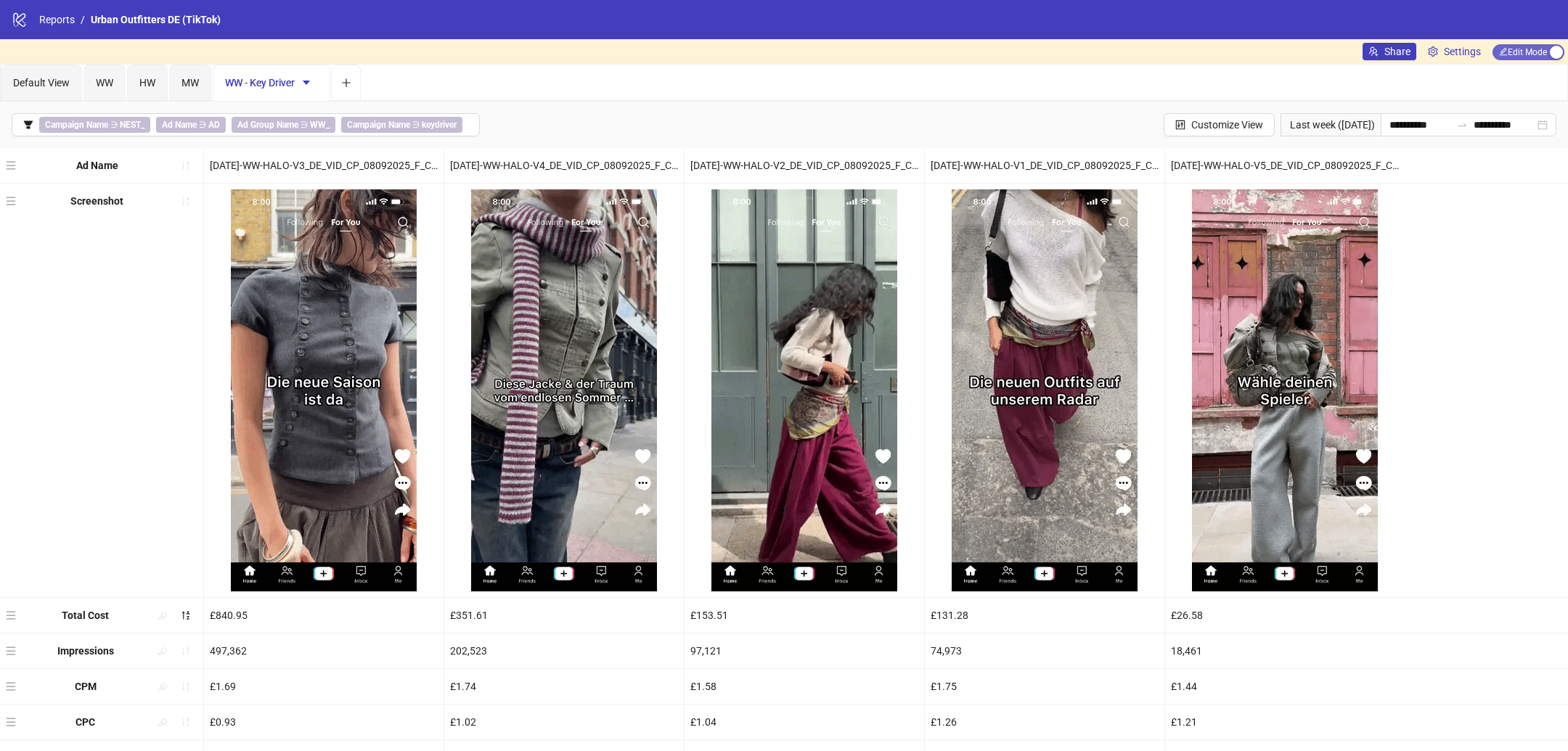
click at [1541, 47] on span "Edit Mode Edit Mode" at bounding box center [1527, 52] width 72 height 16
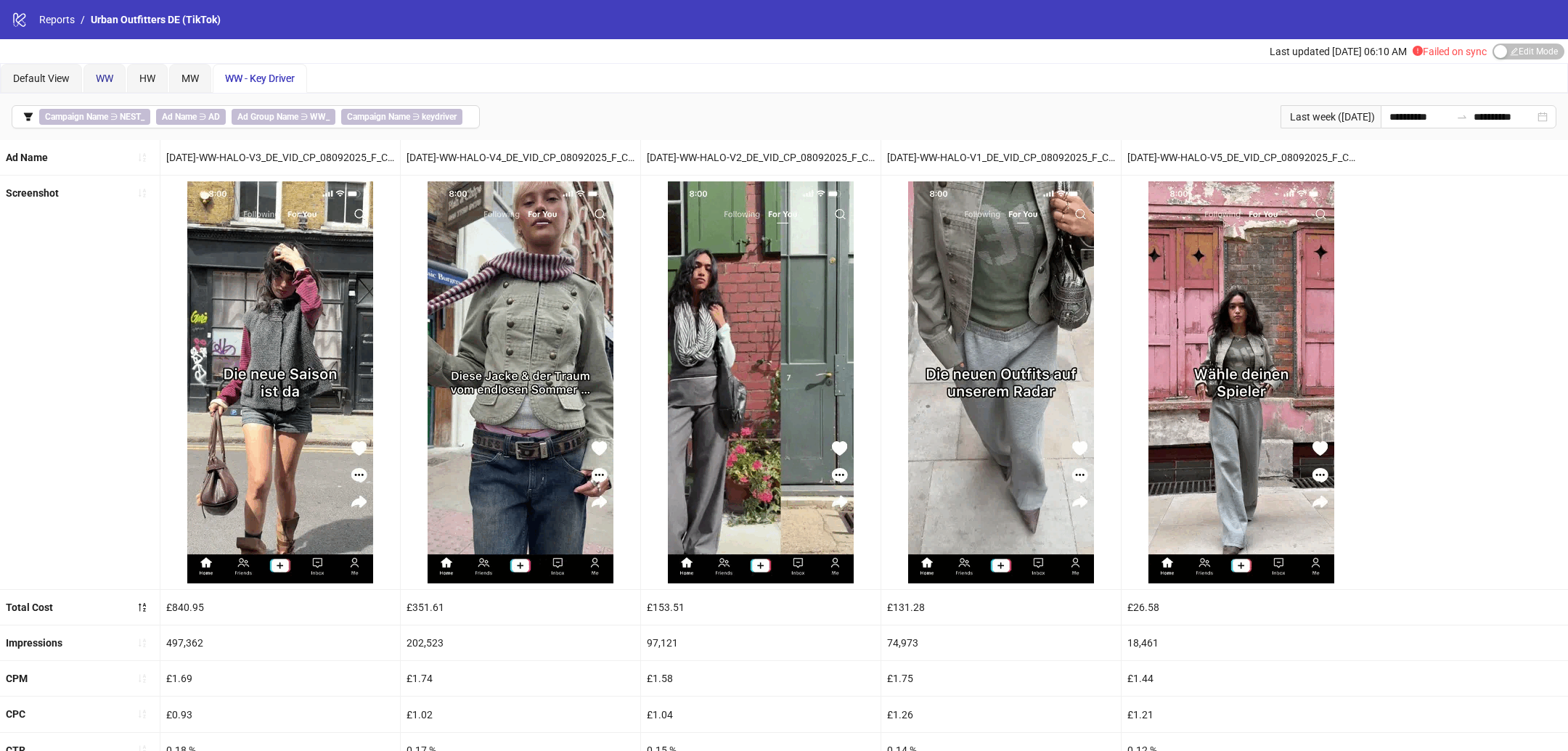
click at [112, 72] on span "WW" at bounding box center [104, 78] width 18 height 11
